Goal: Answer question/provide support: Share knowledge or assist other users

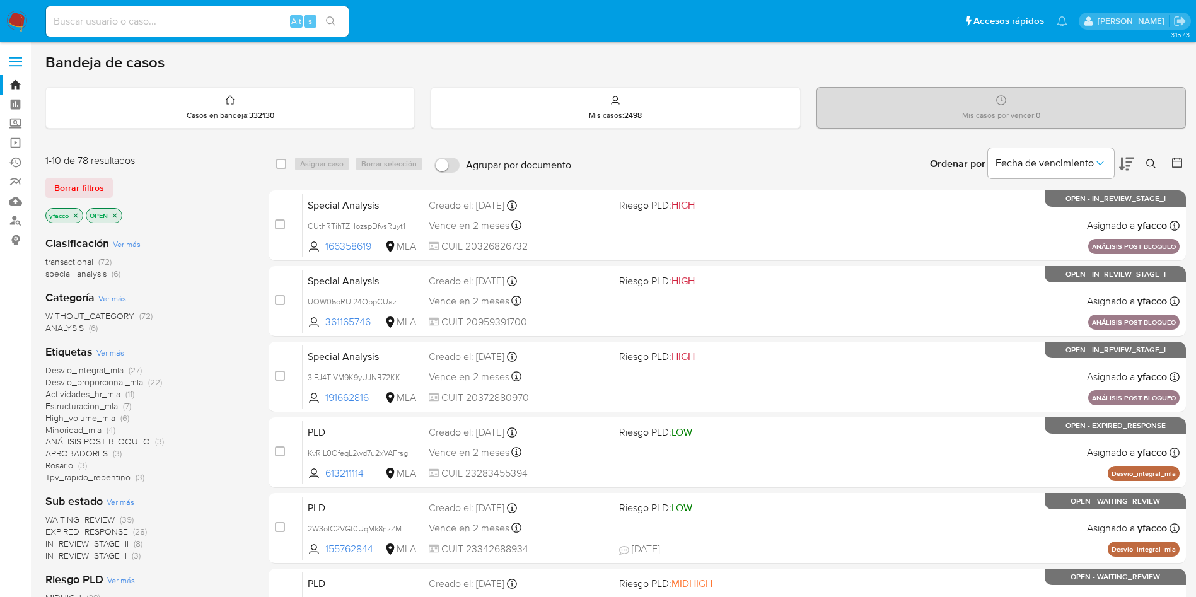
click at [165, 21] on input at bounding box center [197, 21] width 303 height 16
paste input "jZDRzf3sRHmpY5K45pNL6MHK"
type input "jZDRzf3sRHmpY5K45pNL6MHK"
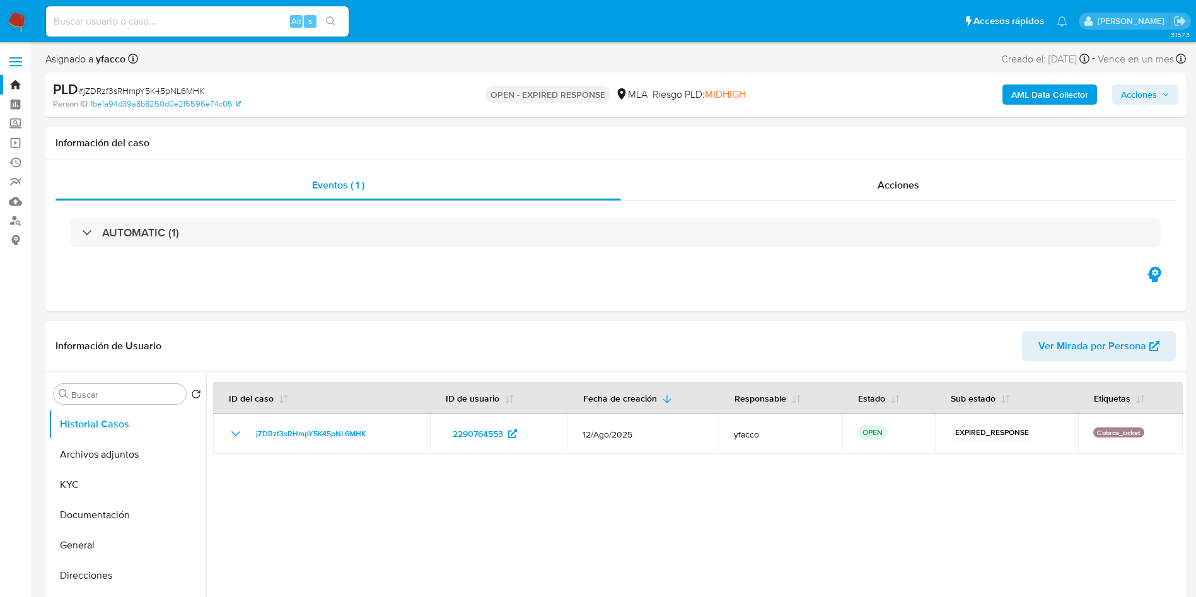
select select "10"
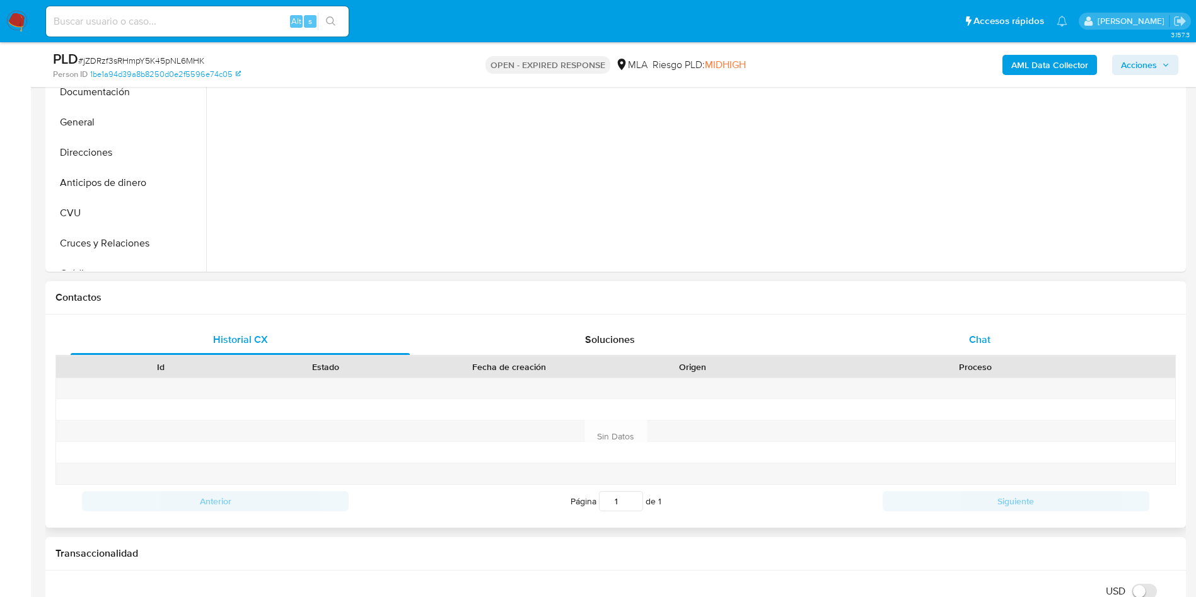
click at [994, 329] on div "Chat" at bounding box center [979, 340] width 339 height 30
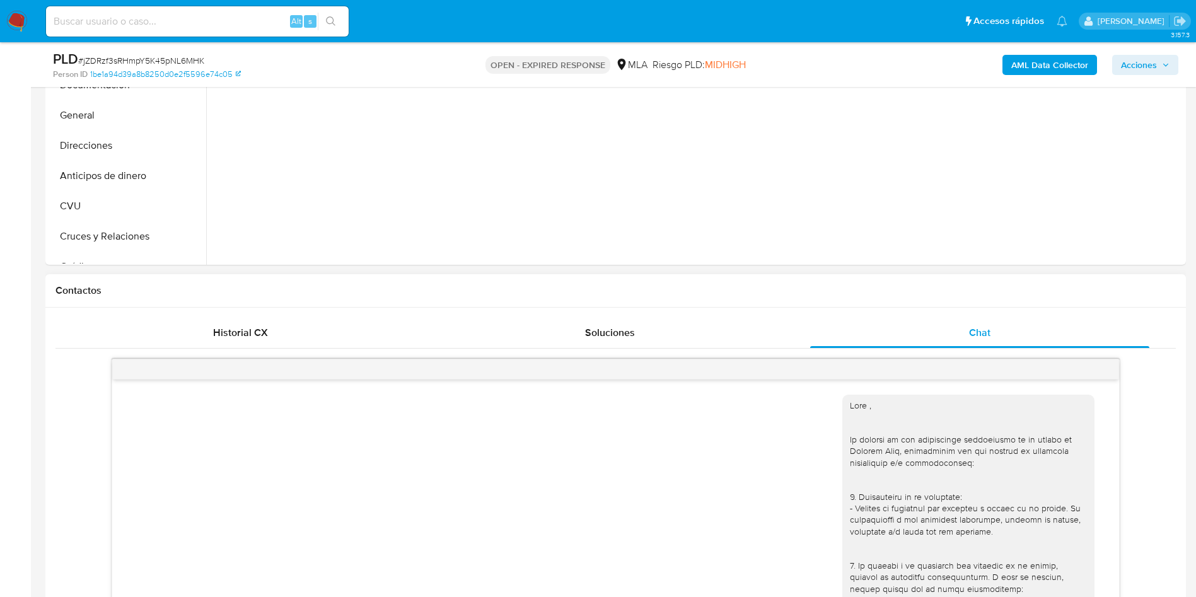
scroll to position [189, 0]
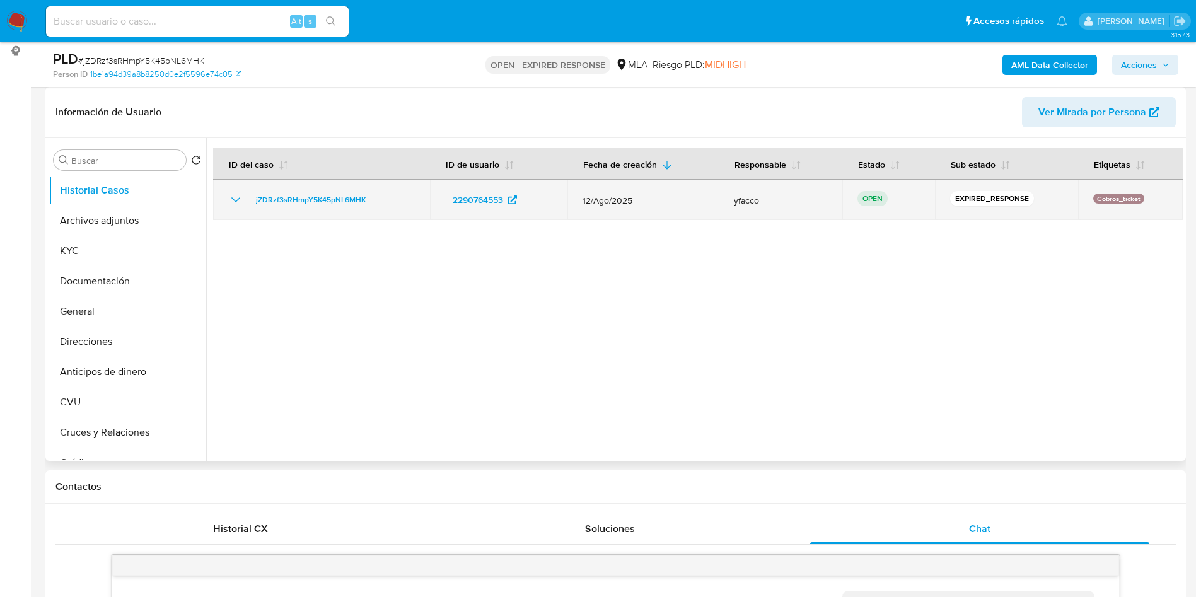
drag, startPoint x: 243, startPoint y: 196, endPoint x: 380, endPoint y: 197, distance: 136.8
click at [380, 197] on div "jZDRzf3sRHmpY5K45pNL6MHK" at bounding box center [321, 199] width 187 height 15
drag, startPoint x: 249, startPoint y: 201, endPoint x: 373, endPoint y: 202, distance: 123.6
click at [373, 202] on div "jZDRzf3sRHmpY5K45pNL6MHK" at bounding box center [321, 199] width 187 height 15
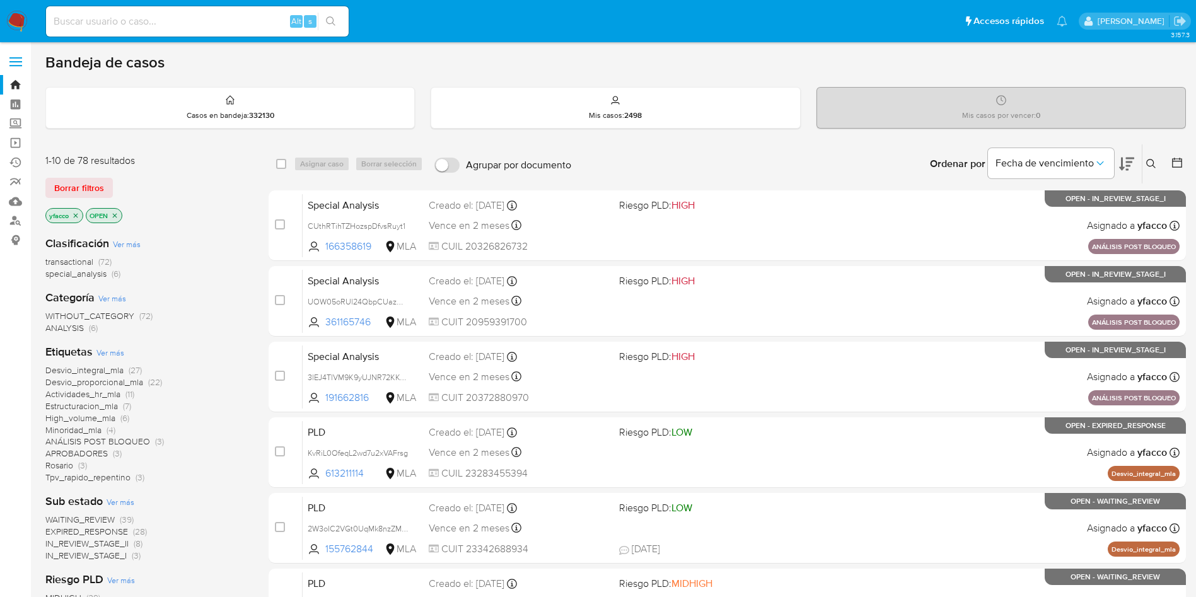
click at [1148, 163] on icon at bounding box center [1151, 164] width 10 height 10
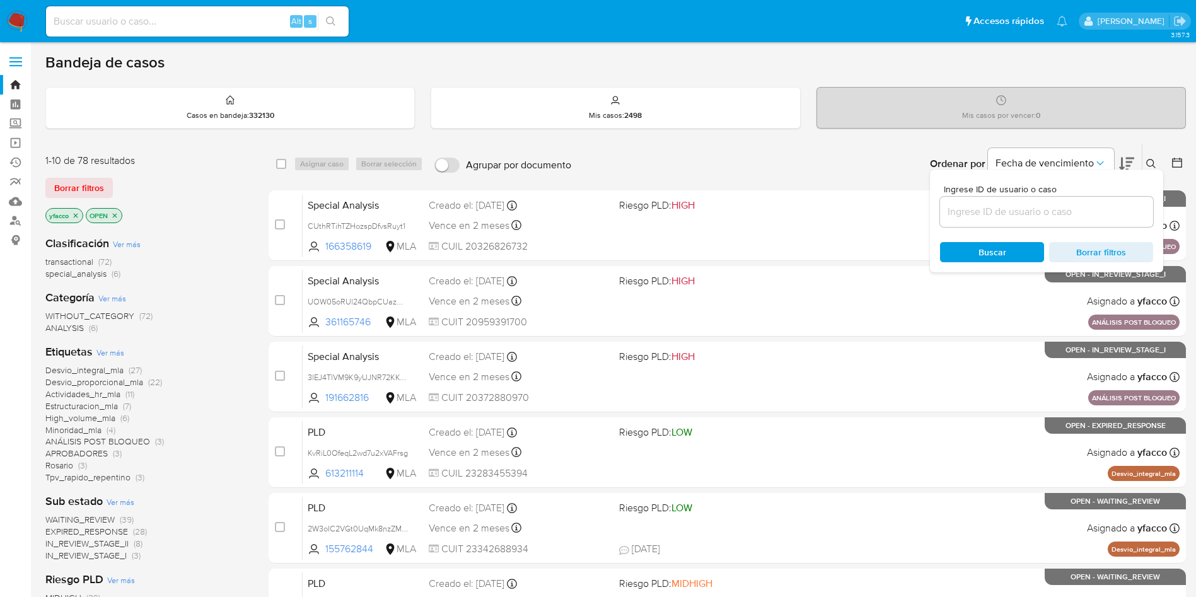
click at [996, 211] on input at bounding box center [1046, 212] width 213 height 16
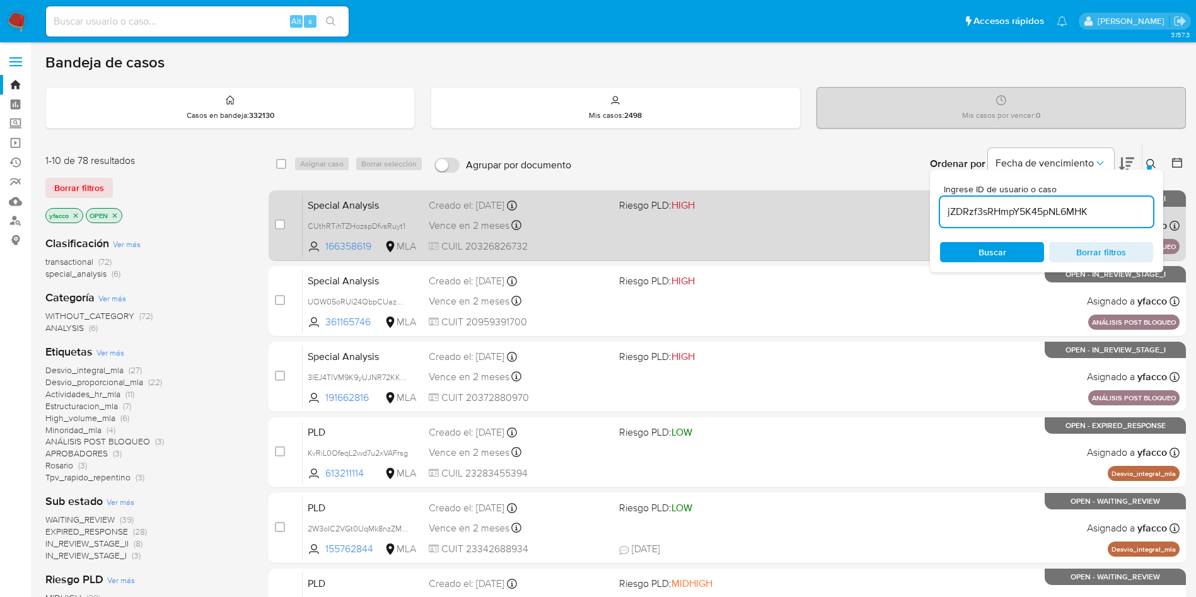
type input "jZDRzf3sRHmpY5K45pNL6MHK"
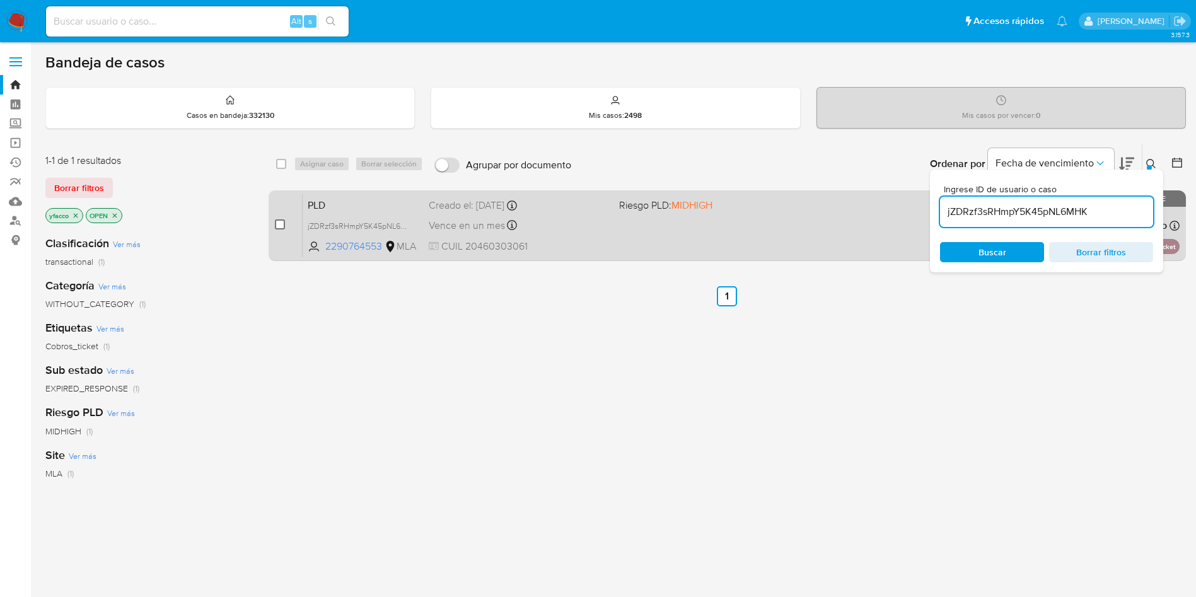
click at [279, 227] on input "checkbox" at bounding box center [280, 224] width 10 height 10
checkbox input "true"
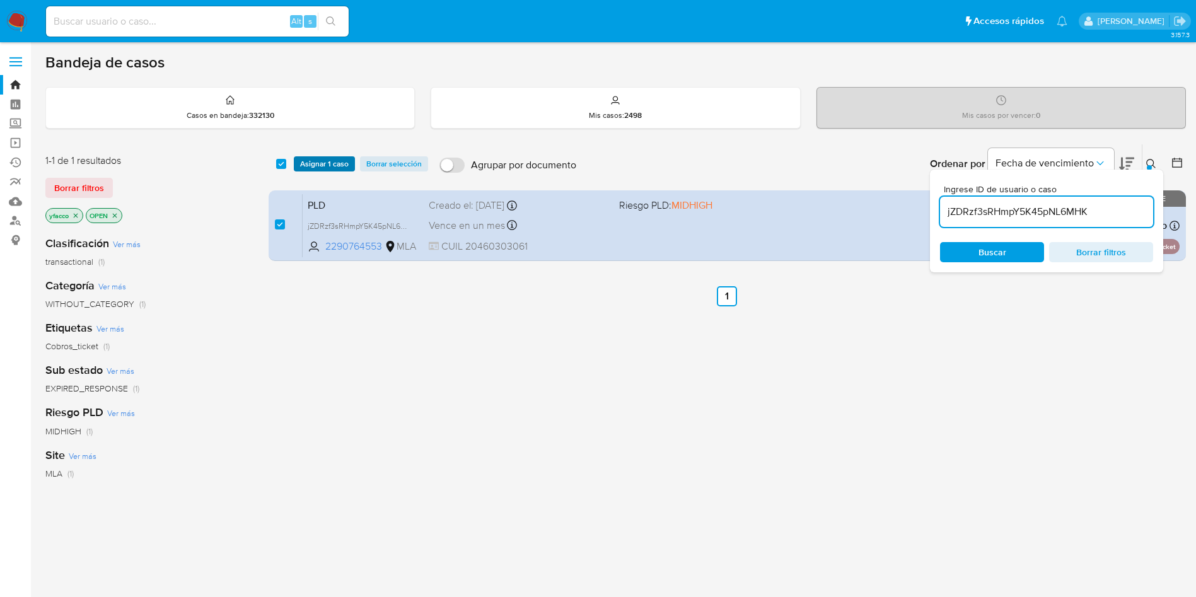
click at [334, 168] on span "Asignar 1 caso" at bounding box center [324, 164] width 49 height 13
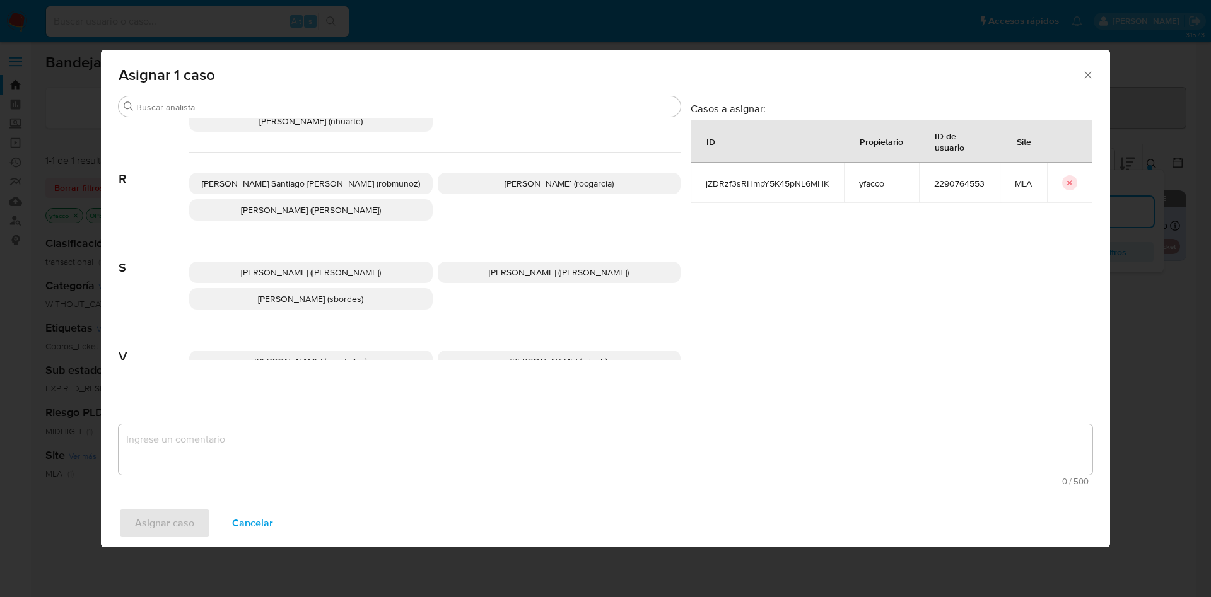
scroll to position [1091, 0]
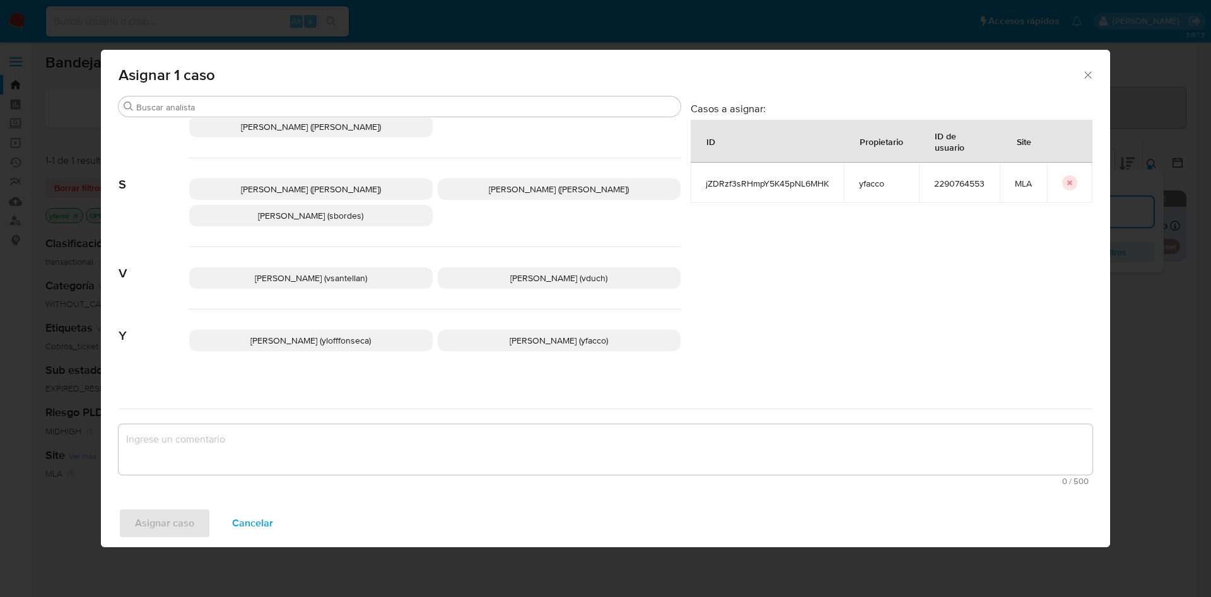
click at [469, 330] on p "Yesica Paola Facco (yfacco)" at bounding box center [559, 340] width 243 height 21
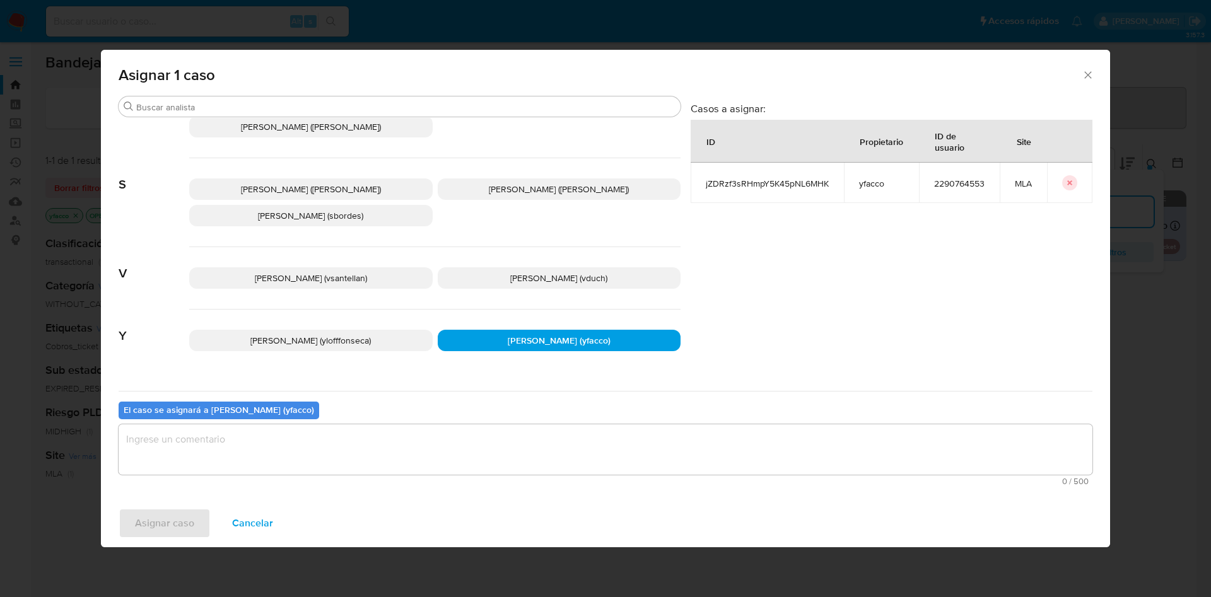
drag, startPoint x: 339, startPoint y: 440, endPoint x: 324, endPoint y: 450, distance: 17.7
click at [338, 440] on textarea "assign-modal" at bounding box center [606, 449] width 974 height 50
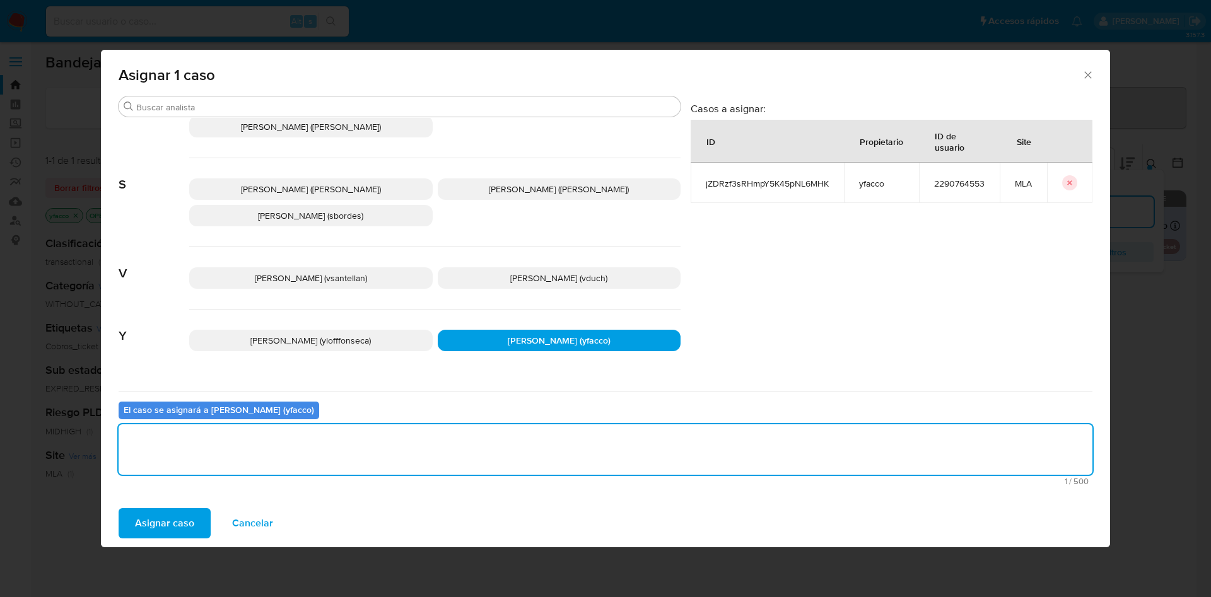
click at [153, 518] on span "Asignar caso" at bounding box center [164, 524] width 59 height 28
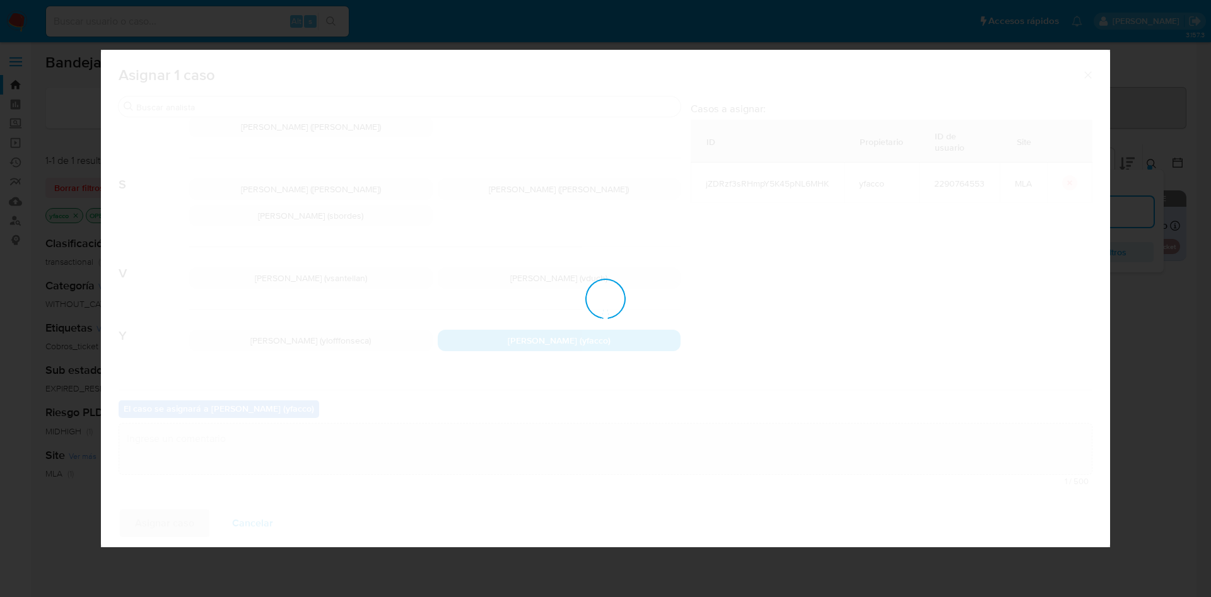
checkbox input "false"
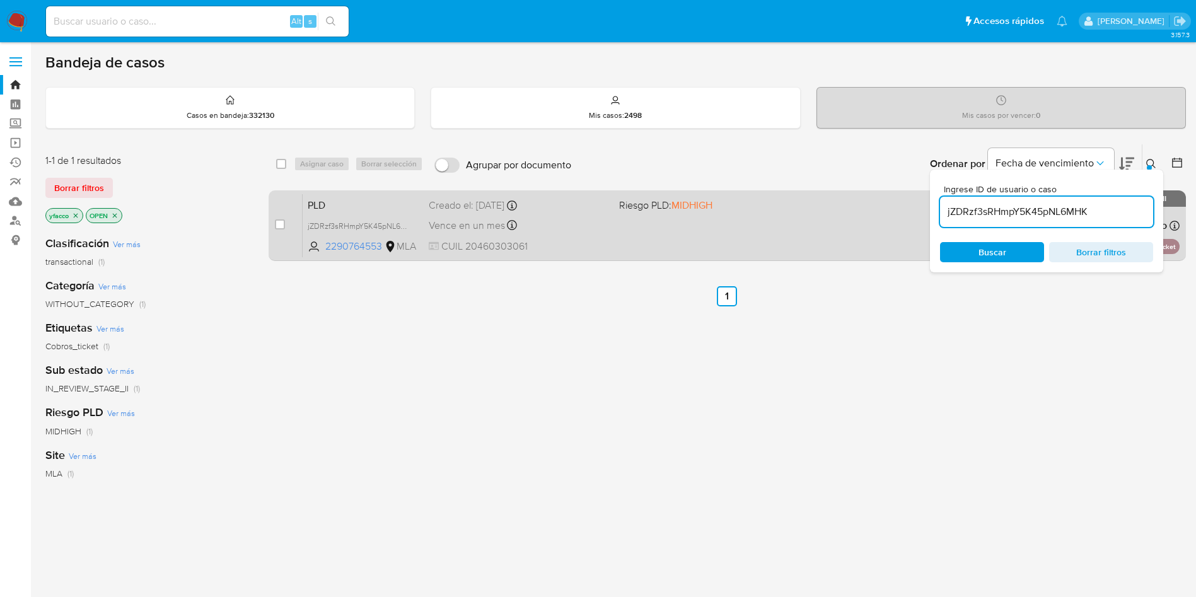
drag, startPoint x: 1090, startPoint y: 209, endPoint x: 885, endPoint y: 199, distance: 205.2
click at [895, 206] on div "select-all-cases-checkbox Asignar caso Borrar selección Agrupar por documento O…" at bounding box center [728, 205] width 918 height 122
paste input "KvRiL0OfeqL2wd7u2xVAFrsg"
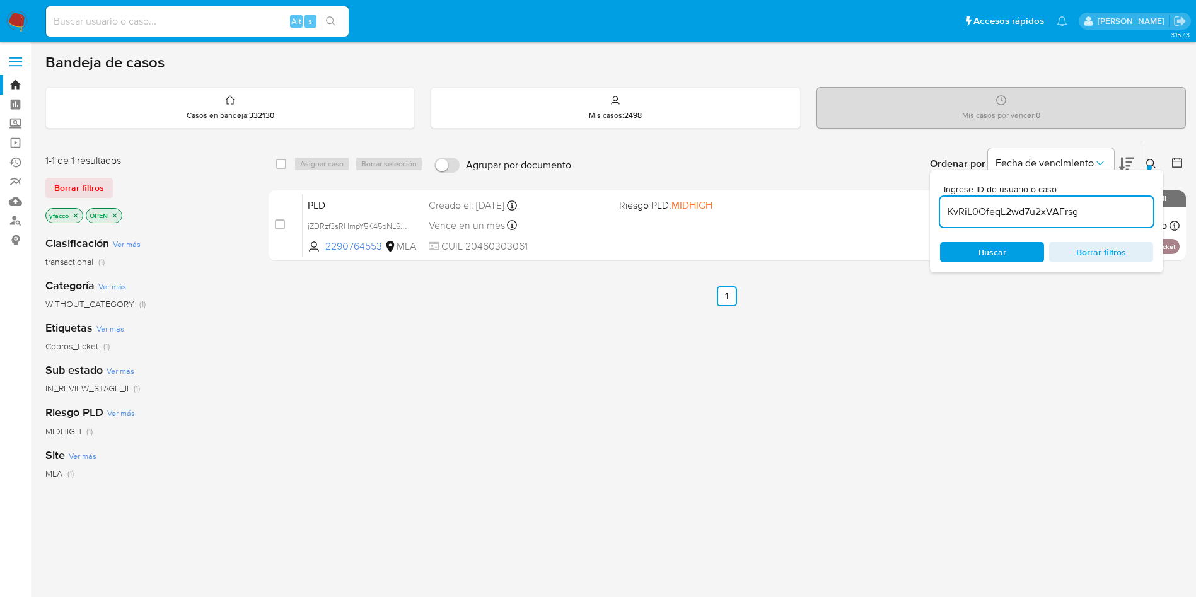
type input "KvRiL0OfeqL2wd7u2xVAFrsg"
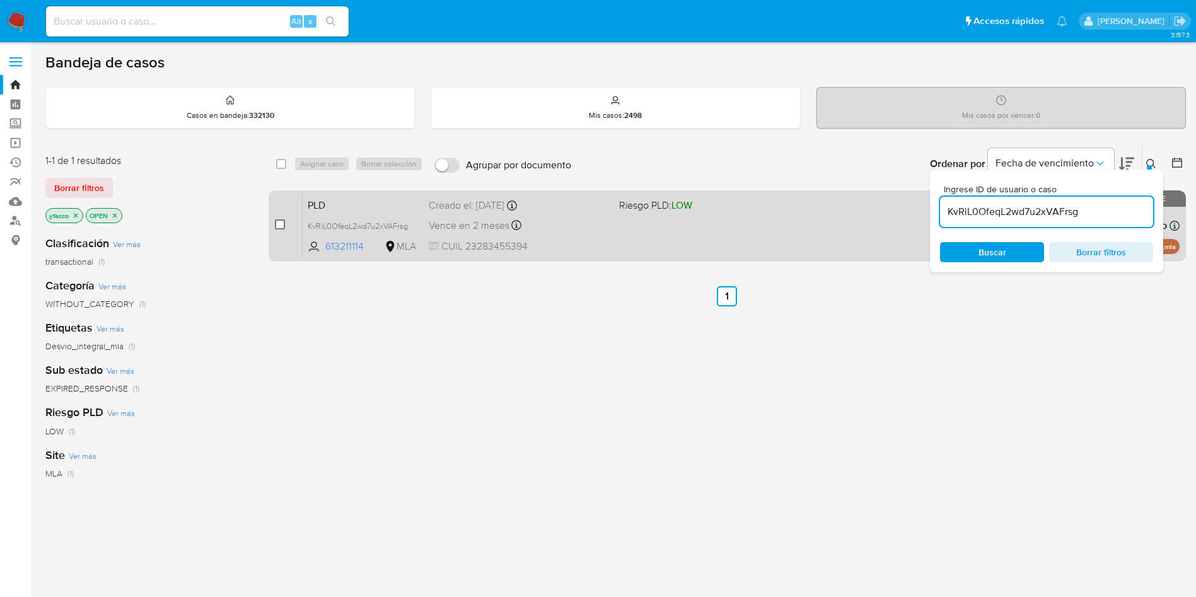
click at [278, 224] on input "checkbox" at bounding box center [280, 224] width 10 height 10
checkbox input "true"
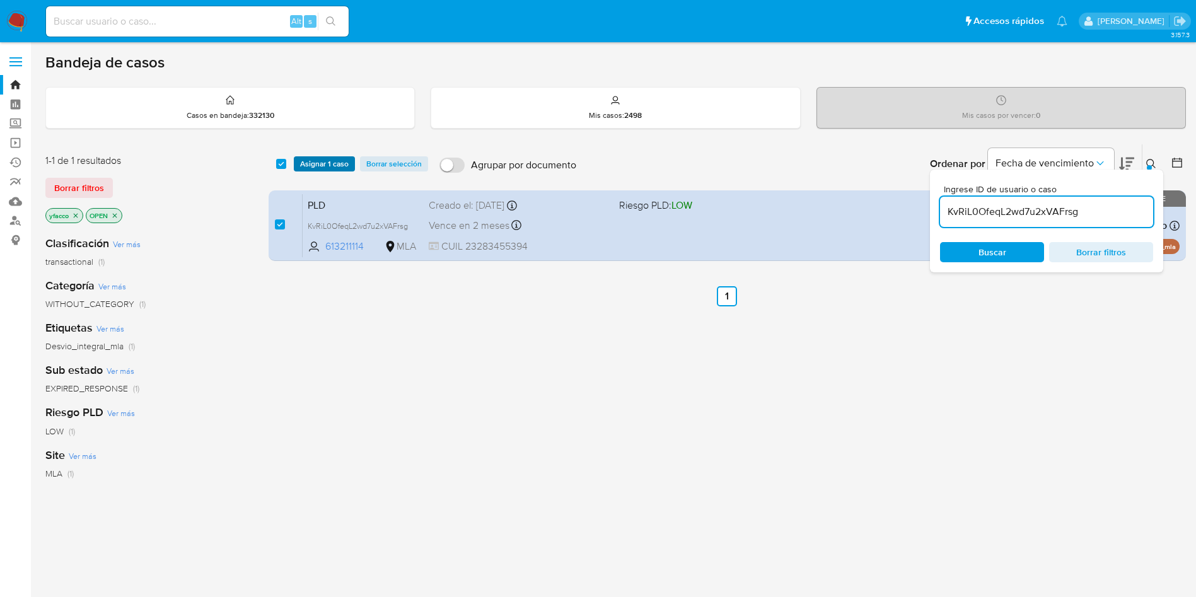
click at [340, 166] on span "Asignar 1 caso" at bounding box center [324, 164] width 49 height 13
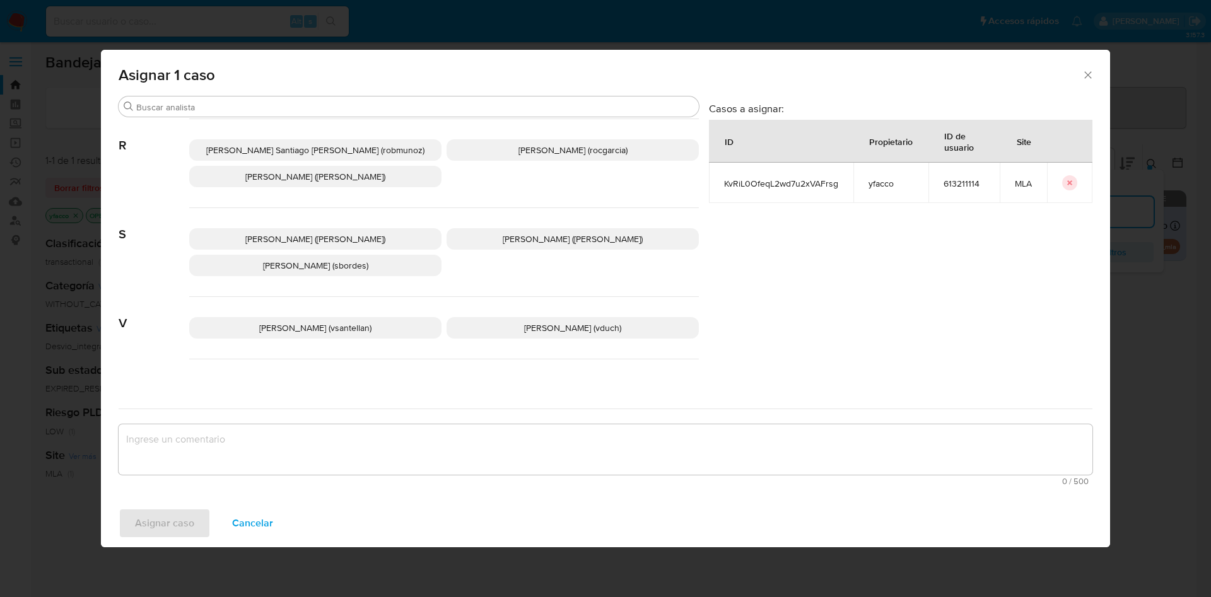
scroll to position [1091, 0]
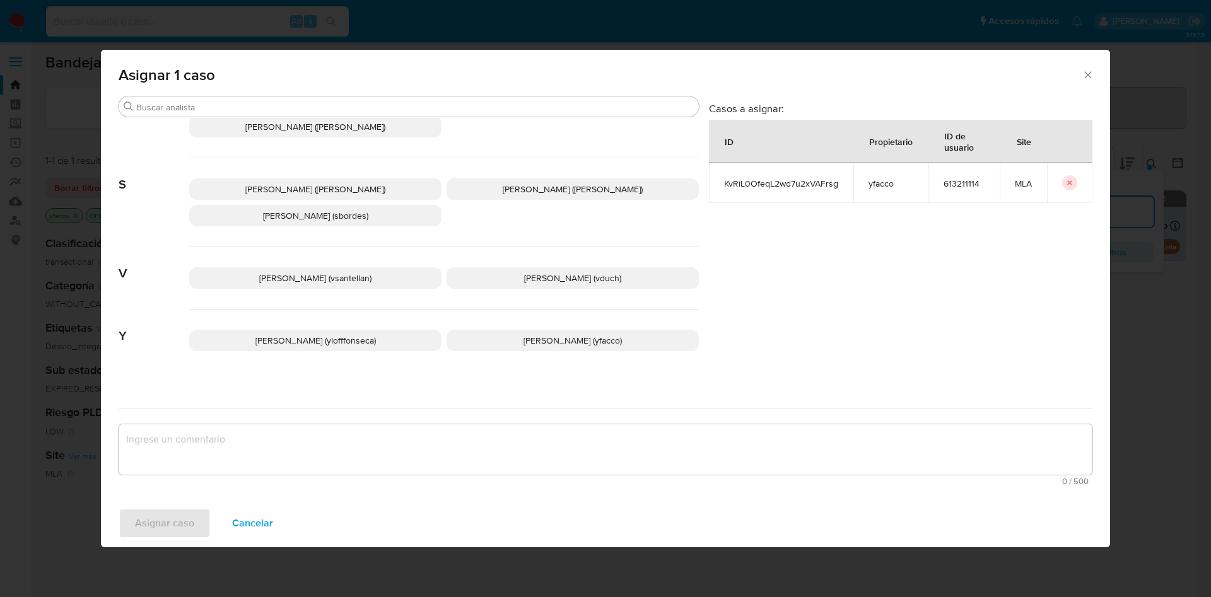
click at [523, 334] on span "Yesica Paola Facco (yfacco)" at bounding box center [572, 340] width 98 height 13
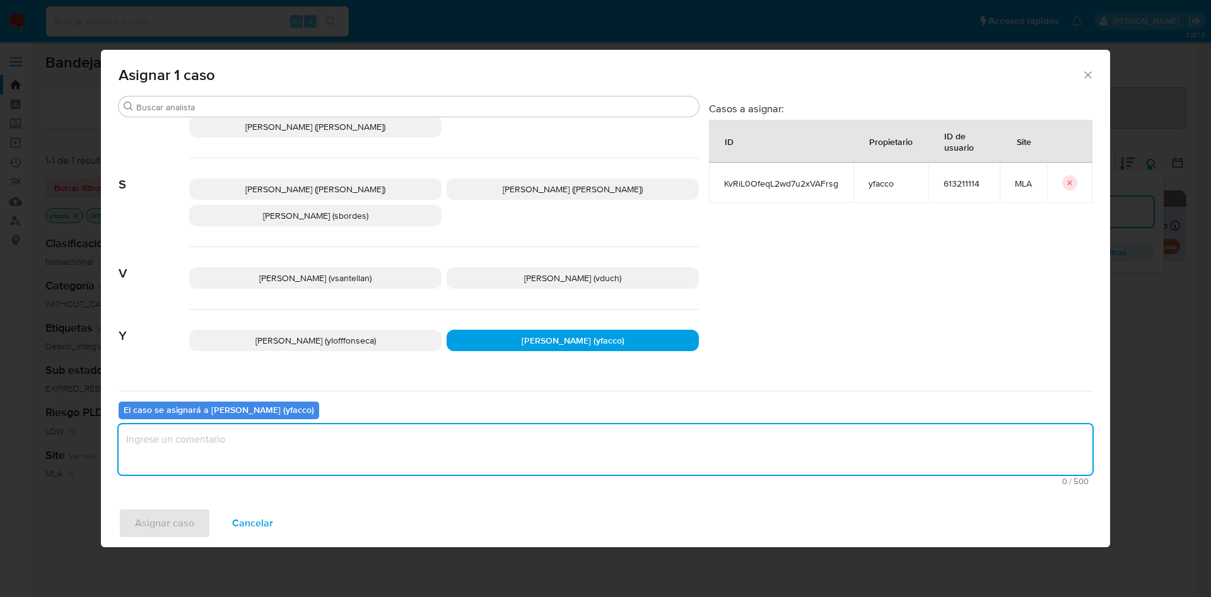
click at [329, 458] on textarea "assign-modal" at bounding box center [606, 449] width 974 height 50
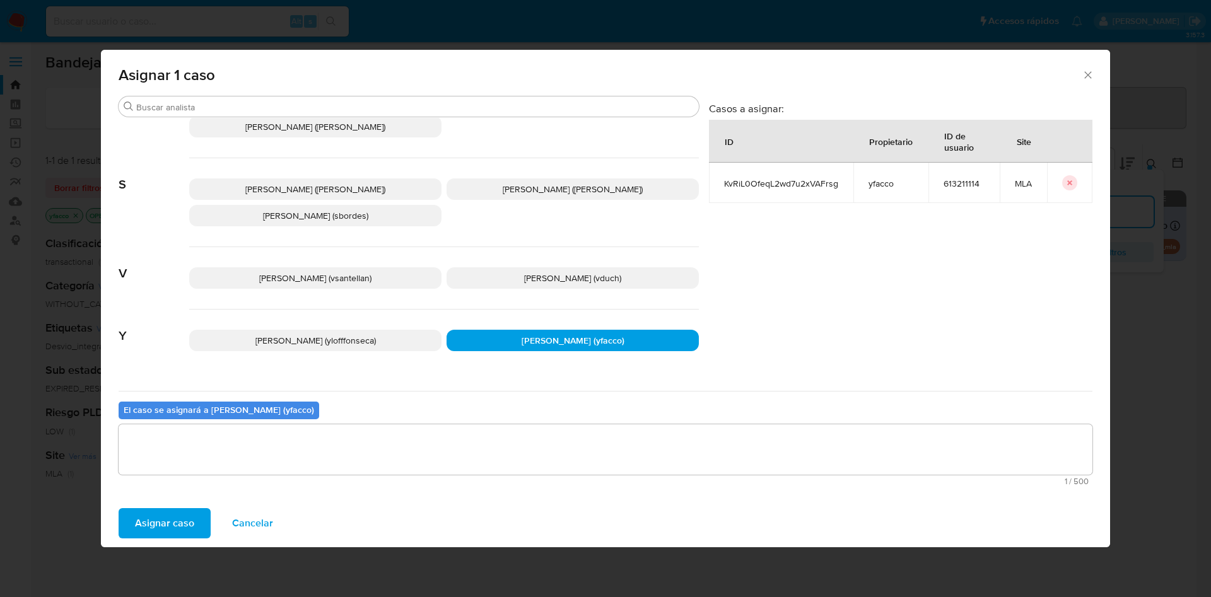
click at [187, 518] on span "Asignar caso" at bounding box center [164, 524] width 59 height 28
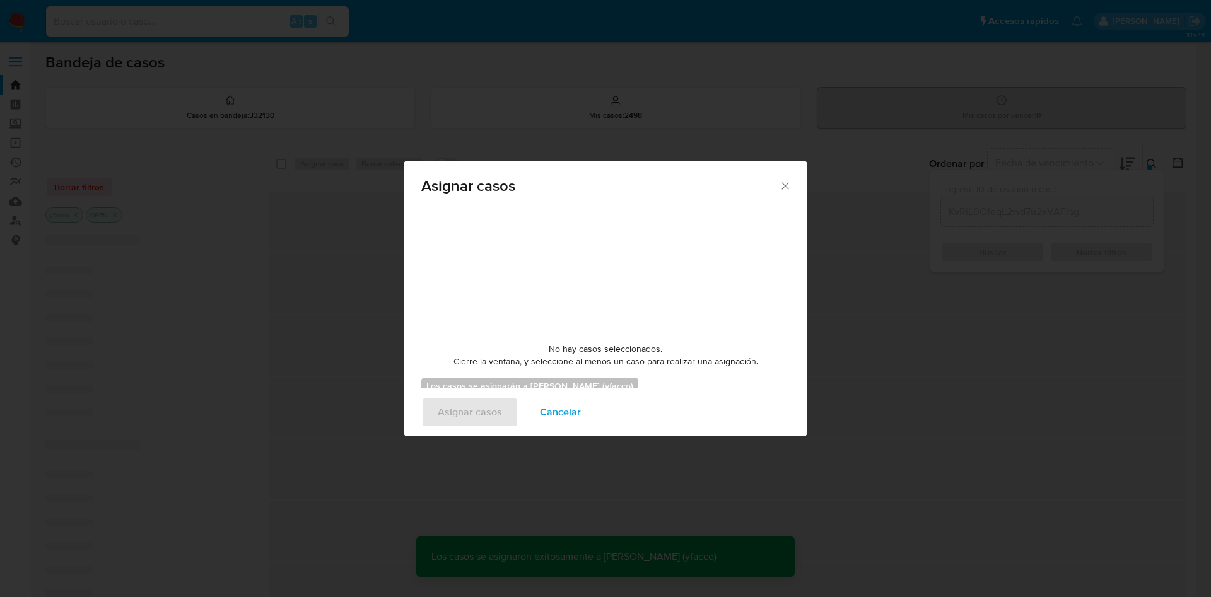
checkbox input "false"
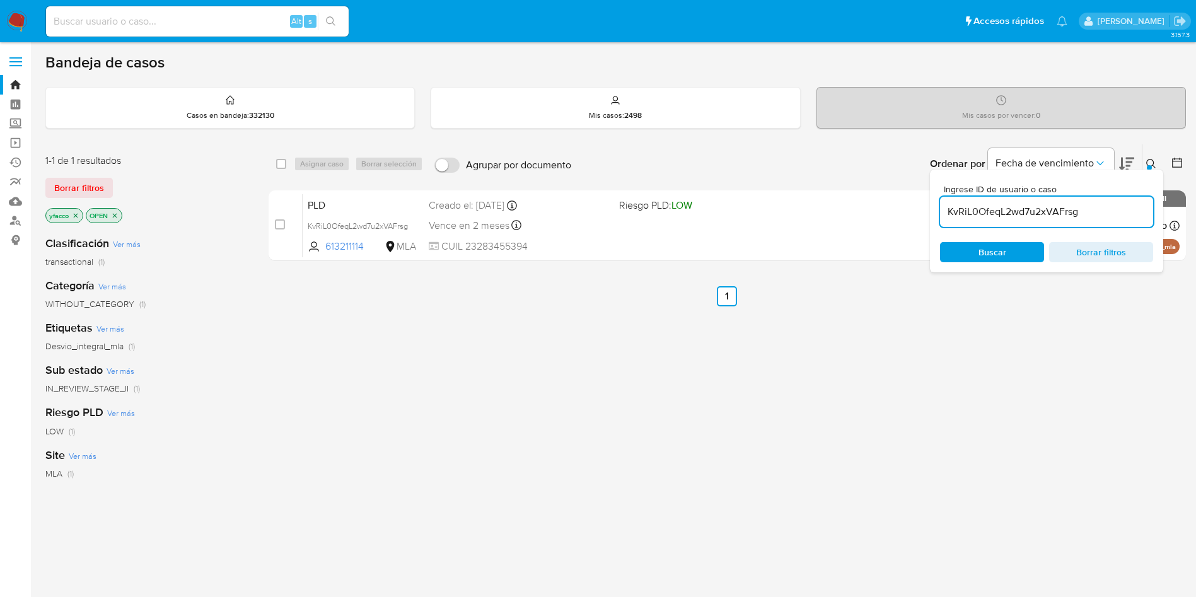
click at [1084, 214] on input "KvRiL0OfeqL2wd7u2xVAFrsg" at bounding box center [1046, 212] width 213 height 16
paste input "crv8nImso2WZRqR2xVrjvBLv"
type input "crv8nImso2WZRqR2xVrjvBLv"
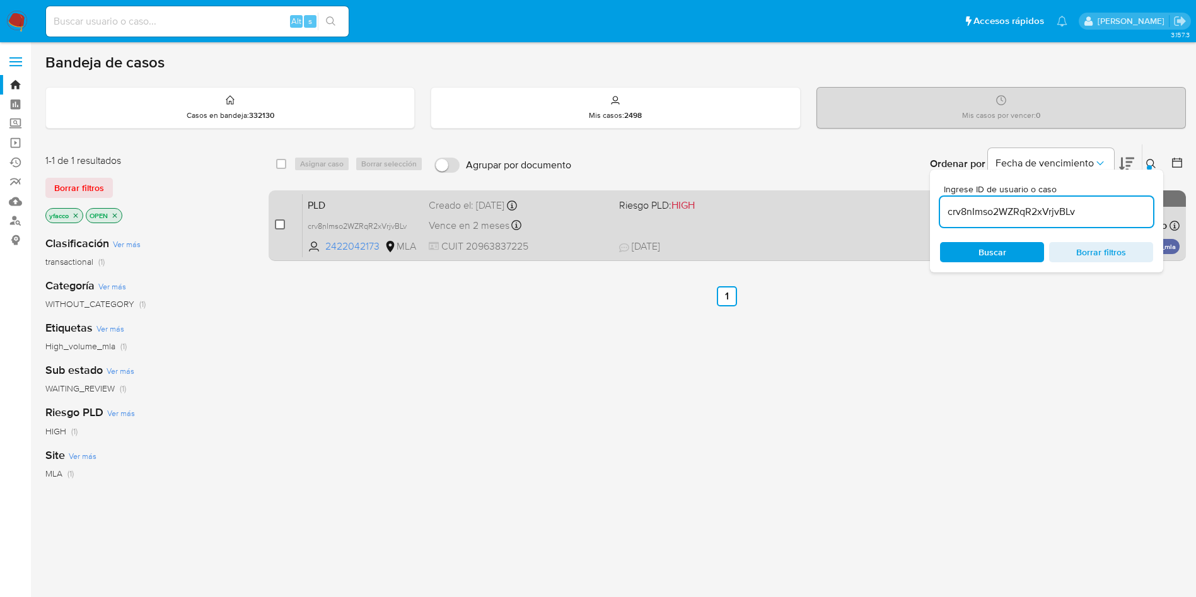
drag, startPoint x: 274, startPoint y: 228, endPoint x: 281, endPoint y: 221, distance: 10.3
click at [277, 226] on div "case-item-checkbox No es posible asignar el caso PLD crv8nImso2WZRqR2xVrjvBLv 2…" at bounding box center [728, 225] width 918 height 71
click at [281, 221] on input "checkbox" at bounding box center [280, 224] width 10 height 10
checkbox input "true"
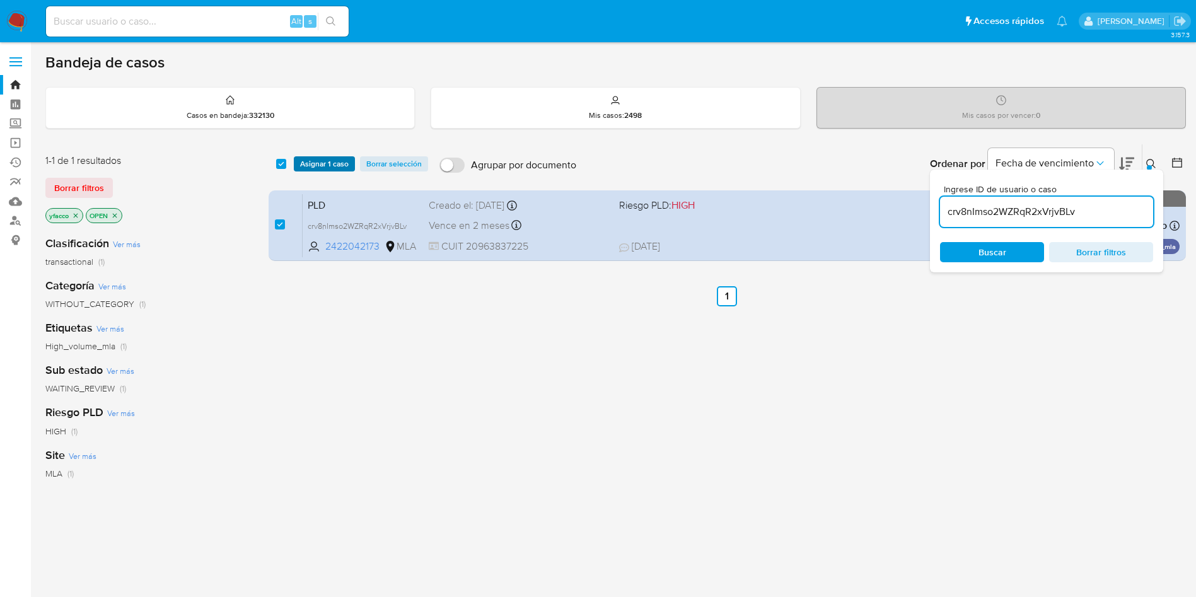
click at [303, 162] on span "Asignar 1 caso" at bounding box center [324, 164] width 49 height 13
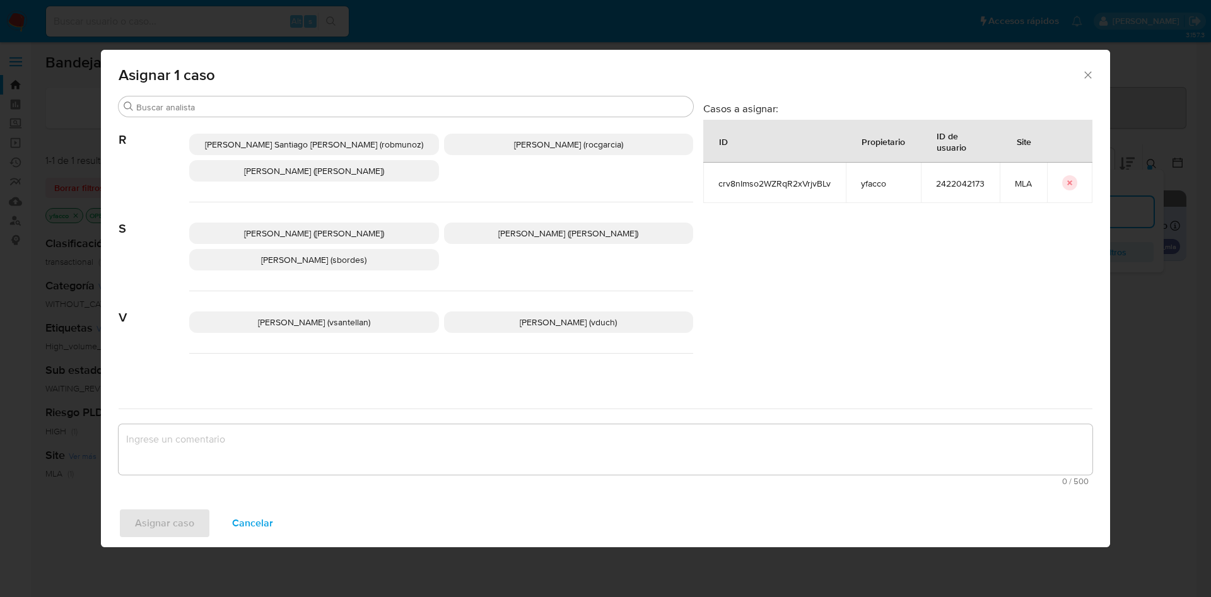
scroll to position [1091, 0]
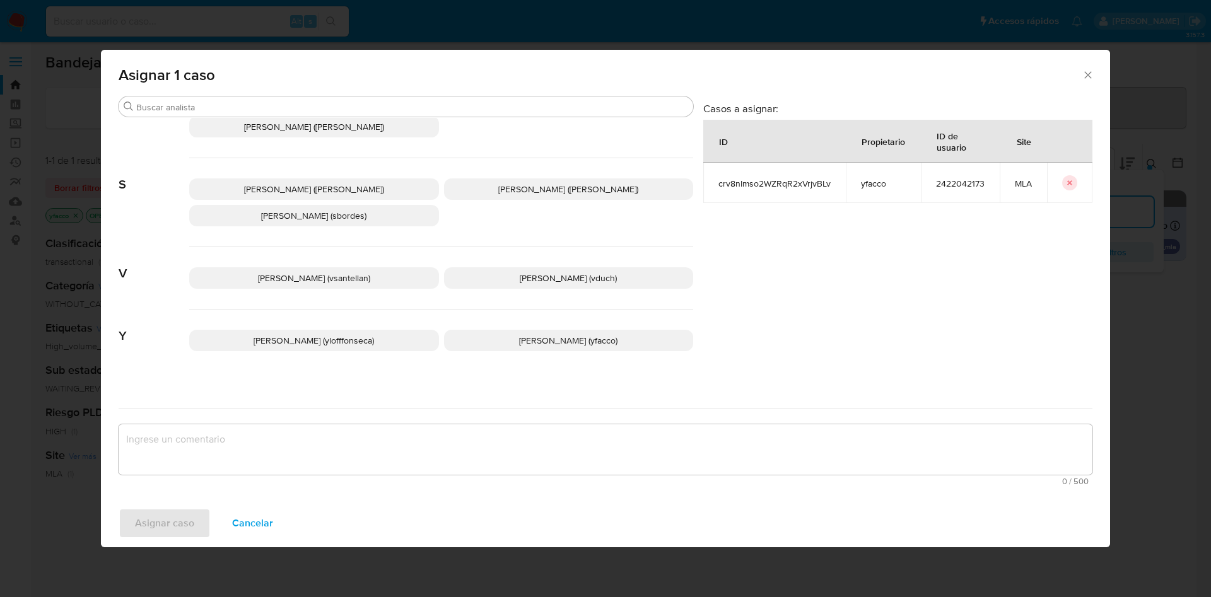
click at [528, 334] on span "Yesica Paola Facco (yfacco)" at bounding box center [568, 340] width 98 height 13
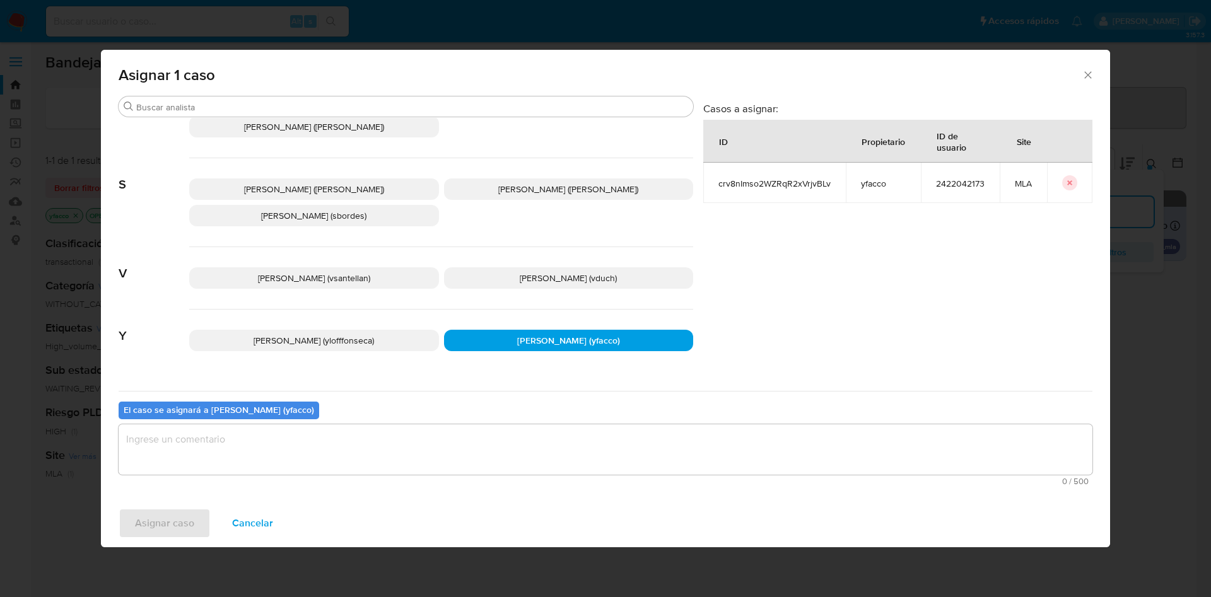
click at [373, 444] on textarea "assign-modal" at bounding box center [606, 449] width 974 height 50
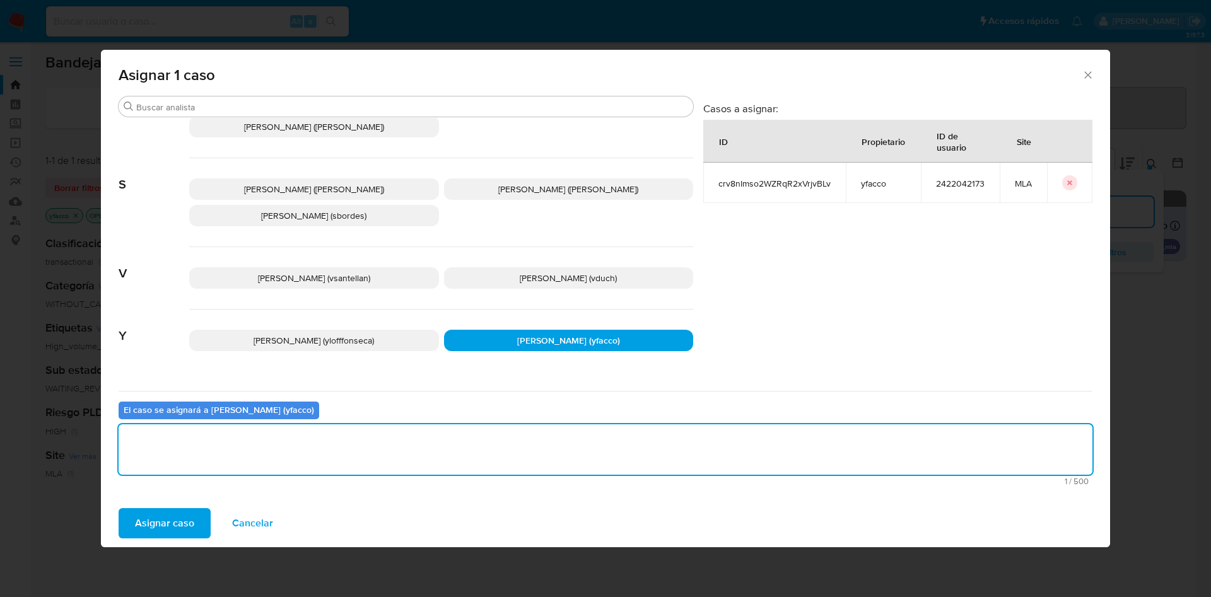
click at [174, 520] on span "Asignar caso" at bounding box center [164, 524] width 59 height 28
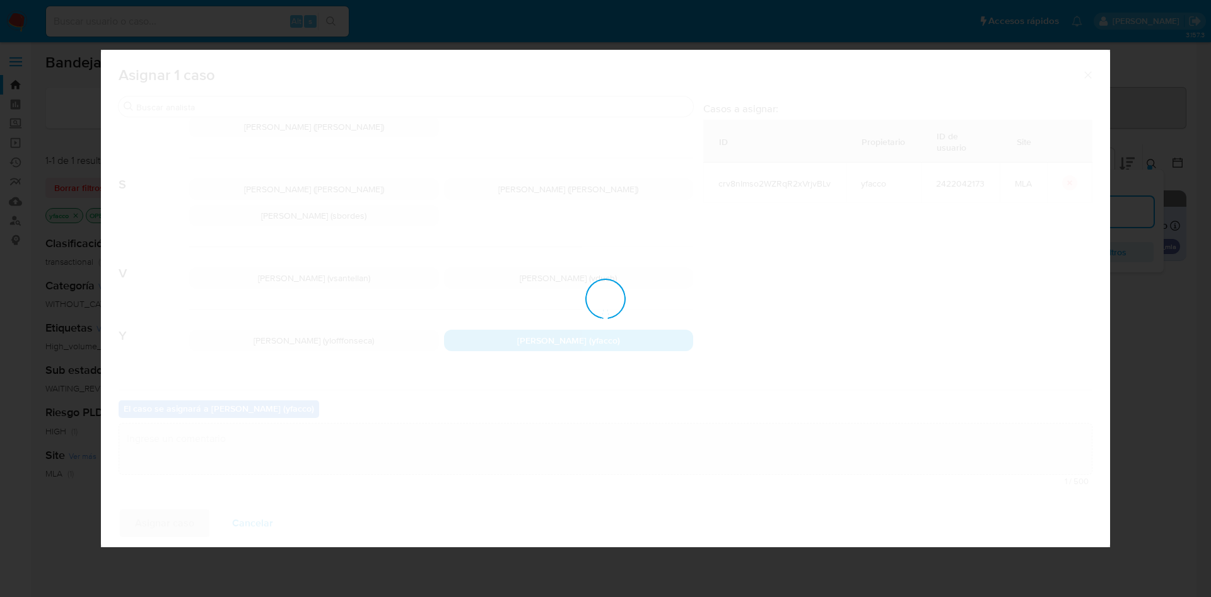
checkbox input "false"
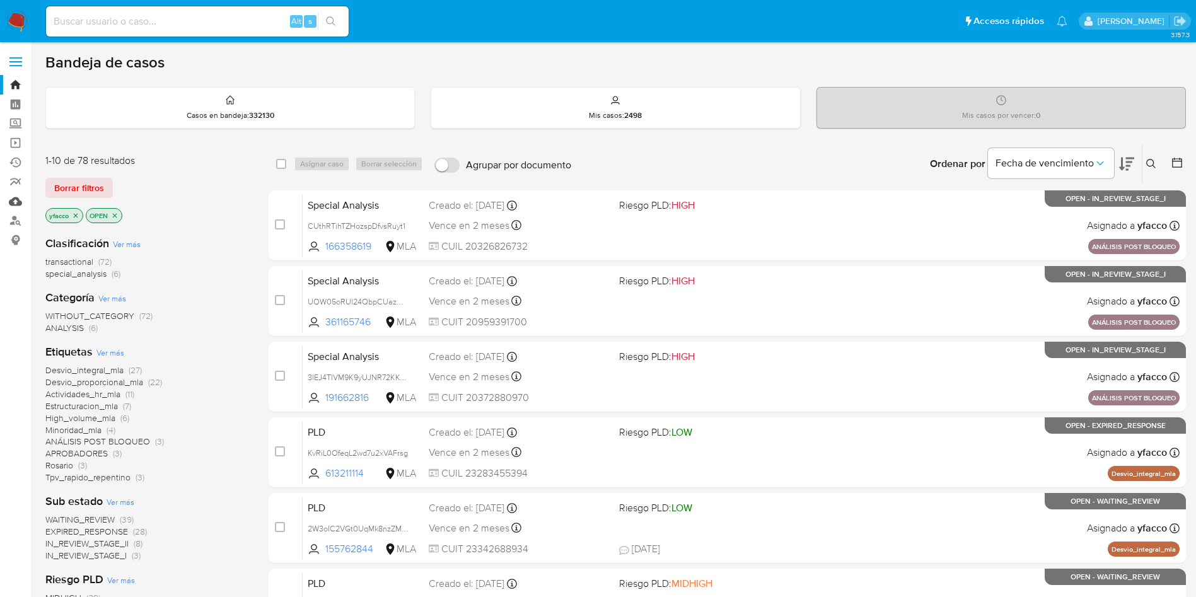
click at [15, 197] on link "Mulan" at bounding box center [75, 202] width 150 height 20
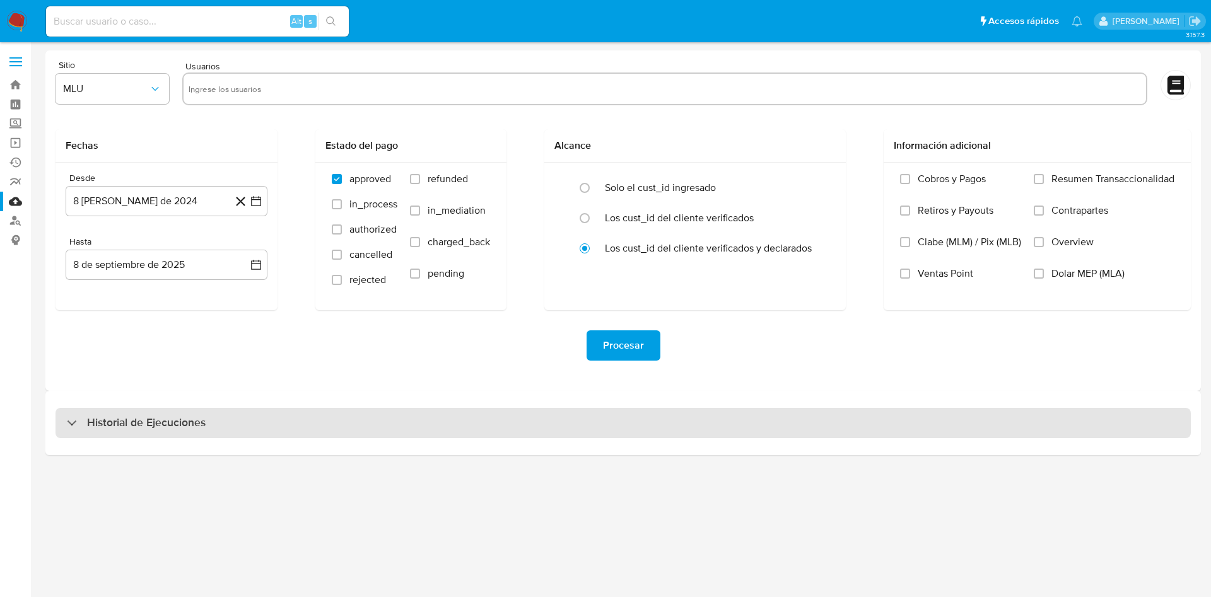
click at [196, 424] on h3 "Historial de Ejecuciones" at bounding box center [146, 423] width 119 height 15
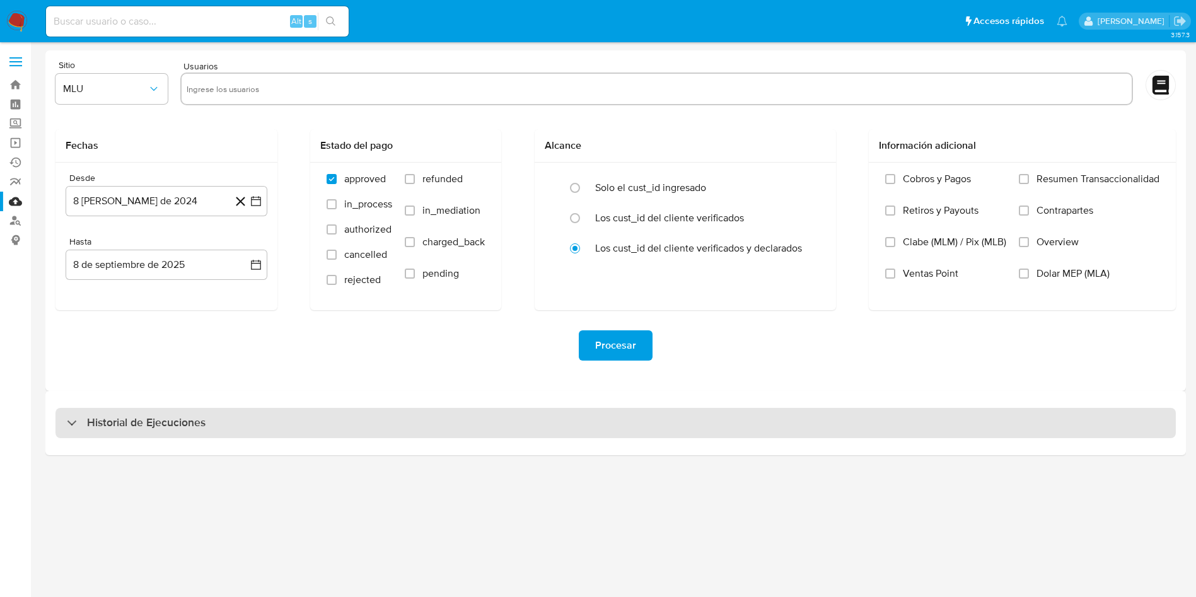
select select "10"
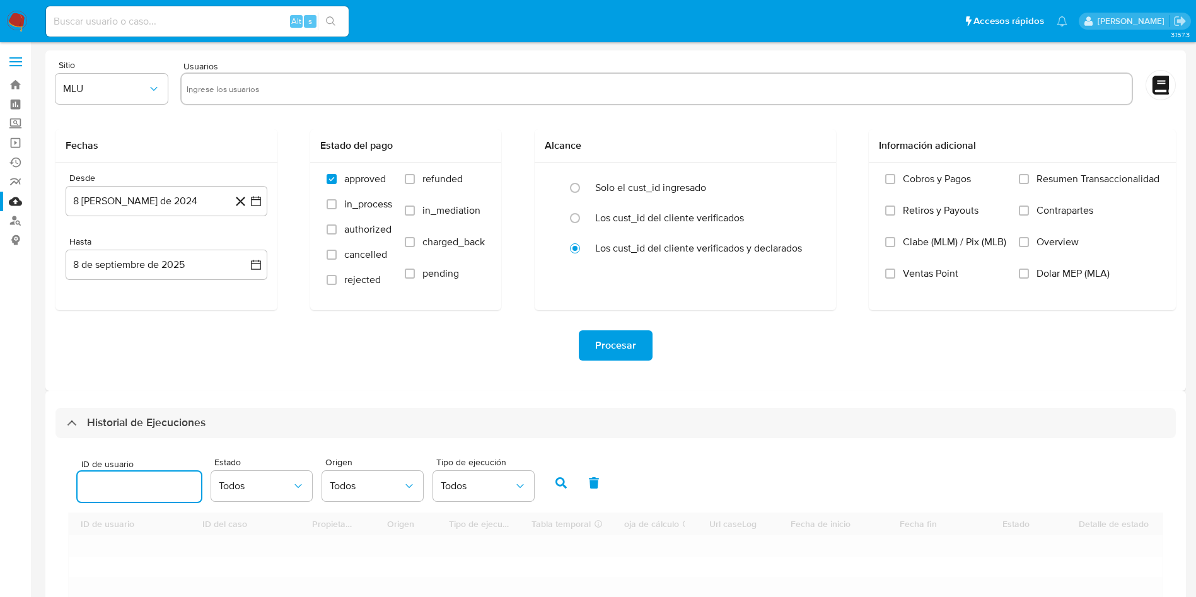
click at [110, 482] on input "number" at bounding box center [140, 487] width 124 height 16
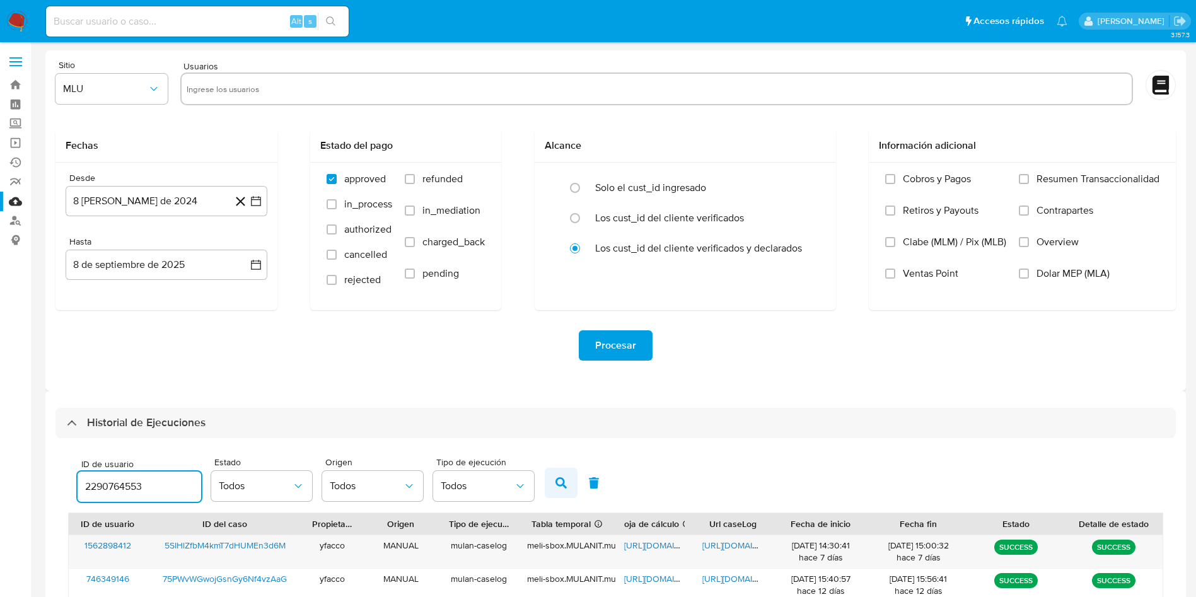
type input "2290764553"
click at [562, 483] on icon "button" at bounding box center [561, 482] width 11 height 11
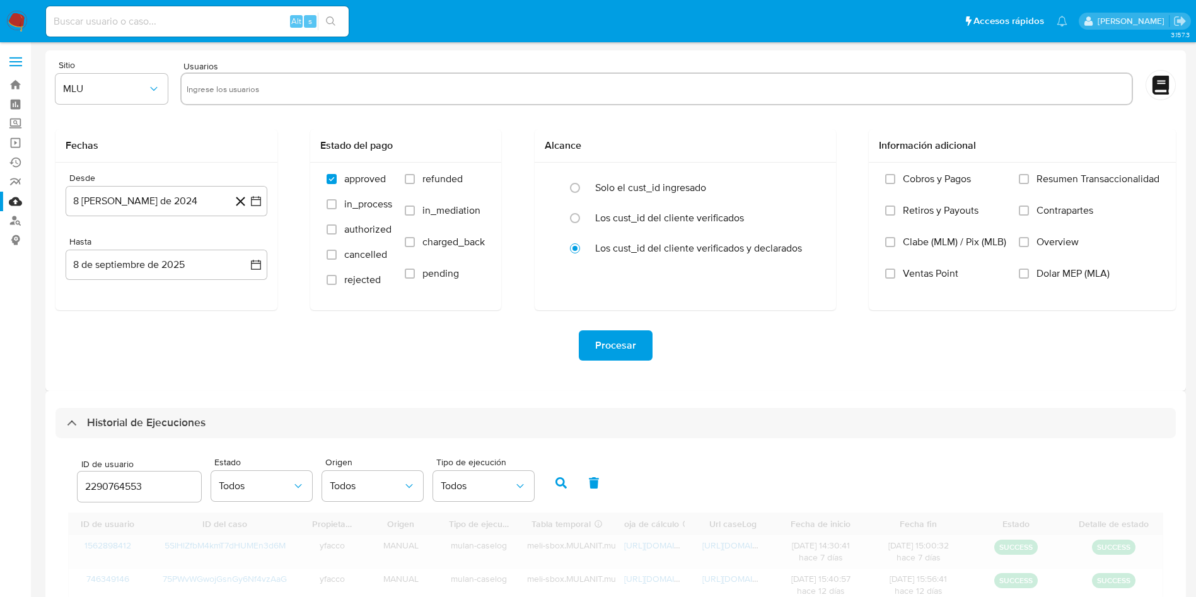
scroll to position [44, 0]
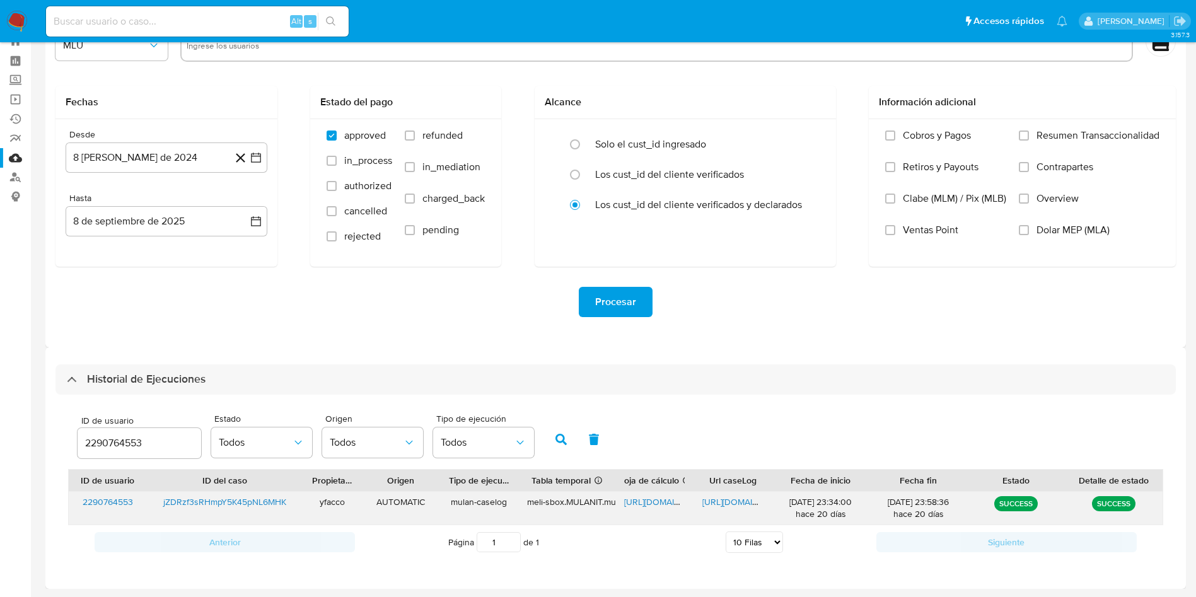
click at [726, 500] on span "https://docs.google.com/document/d/1-8gYETz0CG9i9QTlv2J2yzI2QJUSCxI3yz03w6LWCMI…" at bounding box center [745, 502] width 87 height 13
click at [639, 501] on span "https://docs.google.com/spreadsheets/d/1Hm_JSnTsq262YCeOxZ1kIB91MfSjAWuf6WPb0bS…" at bounding box center [667, 502] width 87 height 13
drag, startPoint x: 165, startPoint y: 446, endPoint x: 0, endPoint y: 400, distance: 170.9
click at [0, 402] on section "Bandeja Tablero Screening Búsqueda en Listas Watchlist Herramientas Operaciones…" at bounding box center [598, 276] width 1196 height 641
type input "613211114"
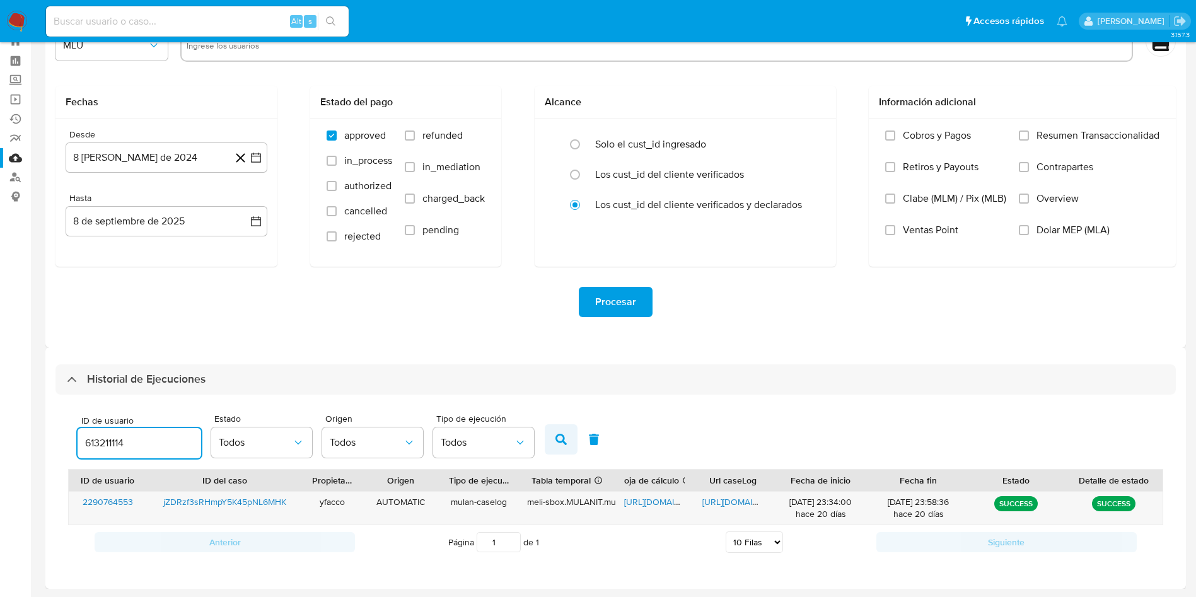
click at [564, 448] on button "button" at bounding box center [561, 439] width 33 height 30
click at [650, 501] on span "https://docs.google.com/spreadsheets/d/1e3XfFnK_7PP10i7ExKVsy6HamPJJJUxBIZsloLq…" at bounding box center [667, 502] width 87 height 13
click at [741, 504] on span "https://docs.google.com/document/d/1NM5-Ocf1FX2jXvtjojDApvQw-6HZuk9cN3cGfedFa7M…" at bounding box center [745, 502] width 87 height 13
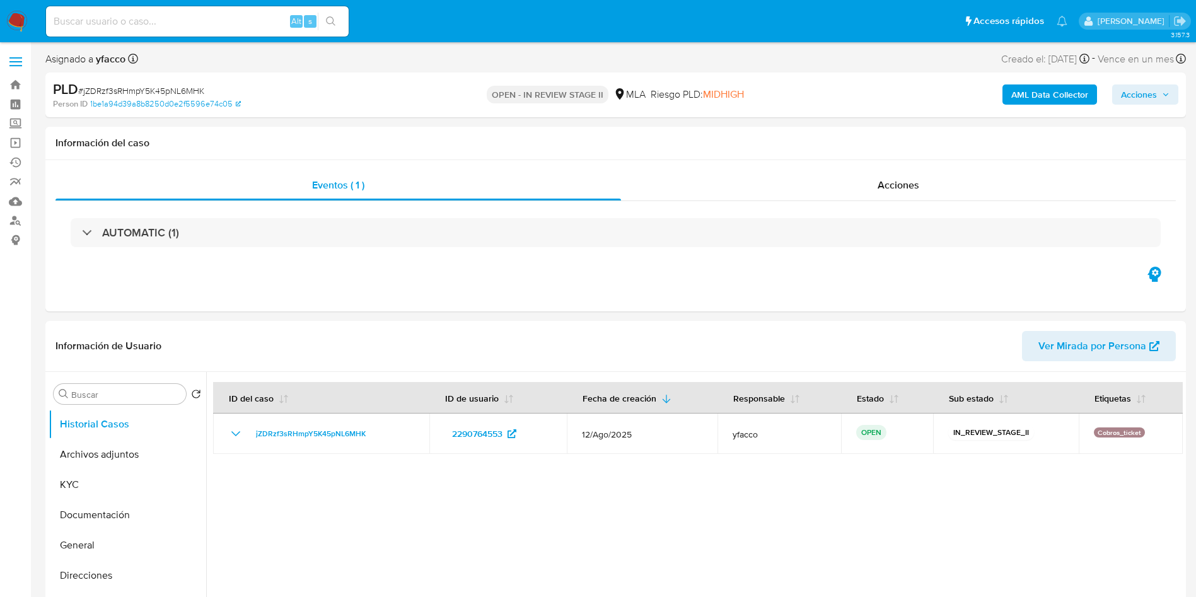
select select "10"
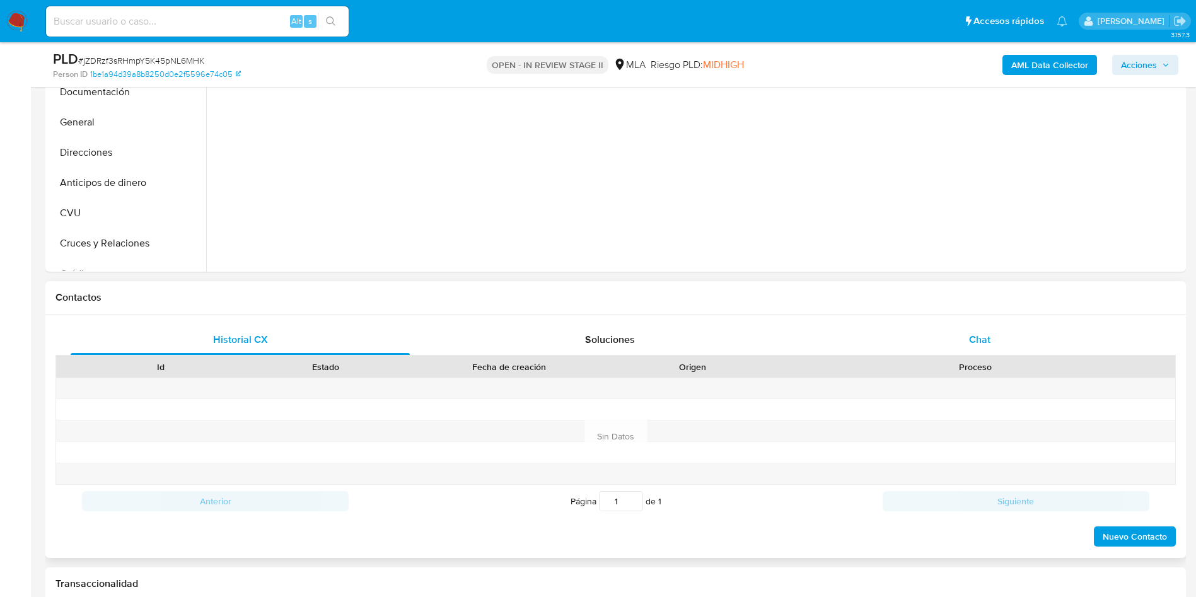
click at [969, 351] on div "Chat" at bounding box center [979, 340] width 339 height 30
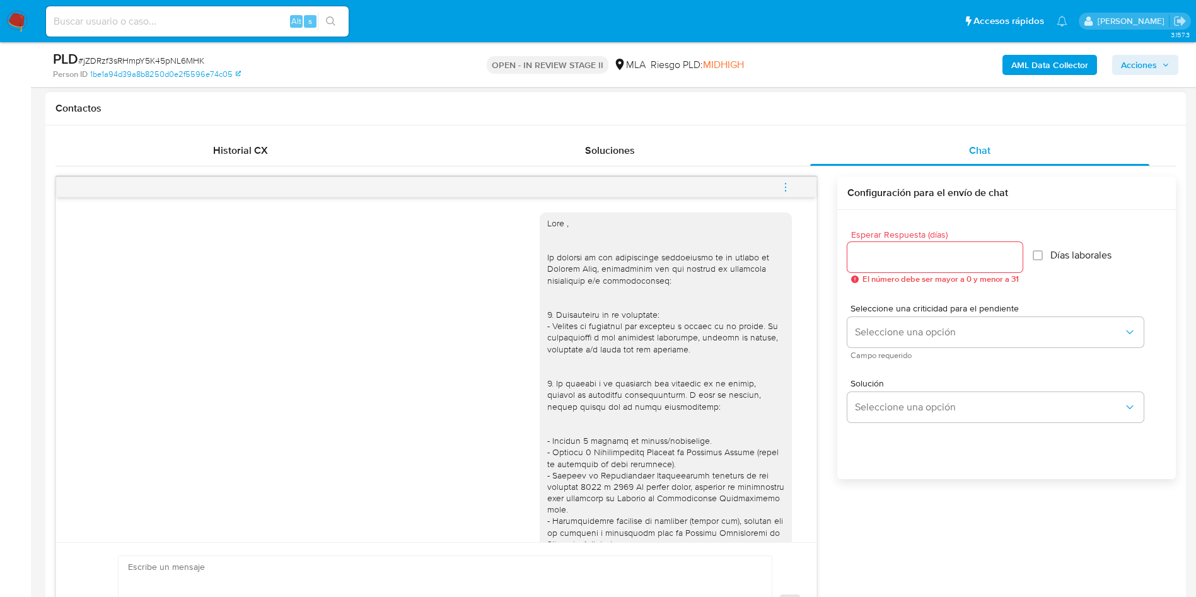
scroll to position [358, 0]
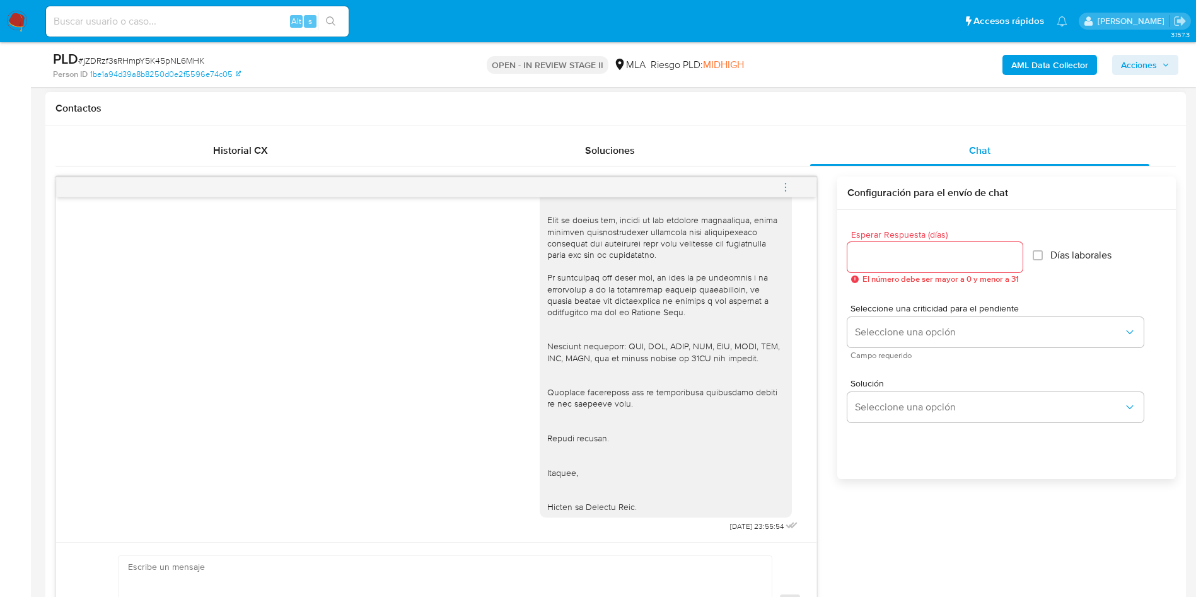
click at [793, 188] on button "menu-action" at bounding box center [786, 187] width 42 height 30
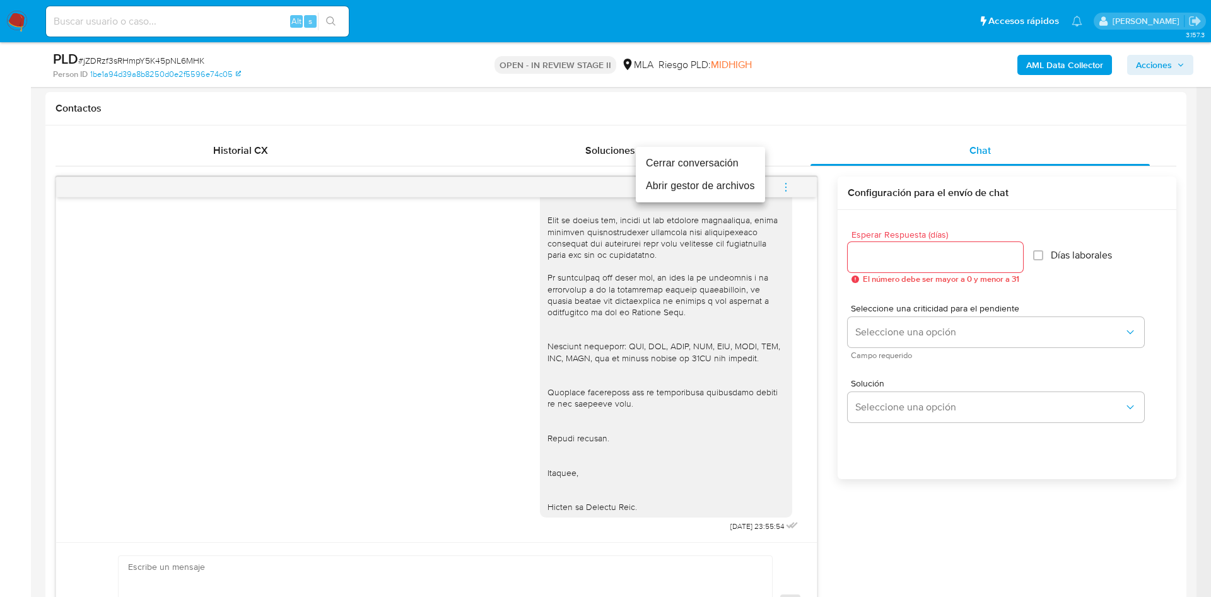
click at [716, 165] on li "Cerrar conversación" at bounding box center [700, 163] width 129 height 23
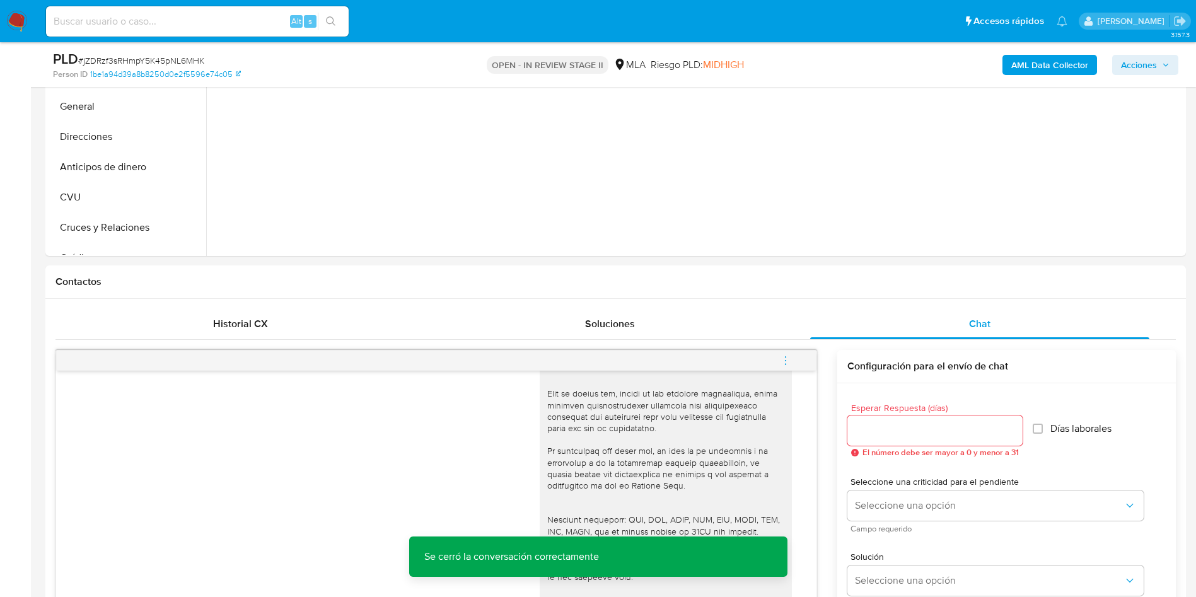
scroll to position [95, 0]
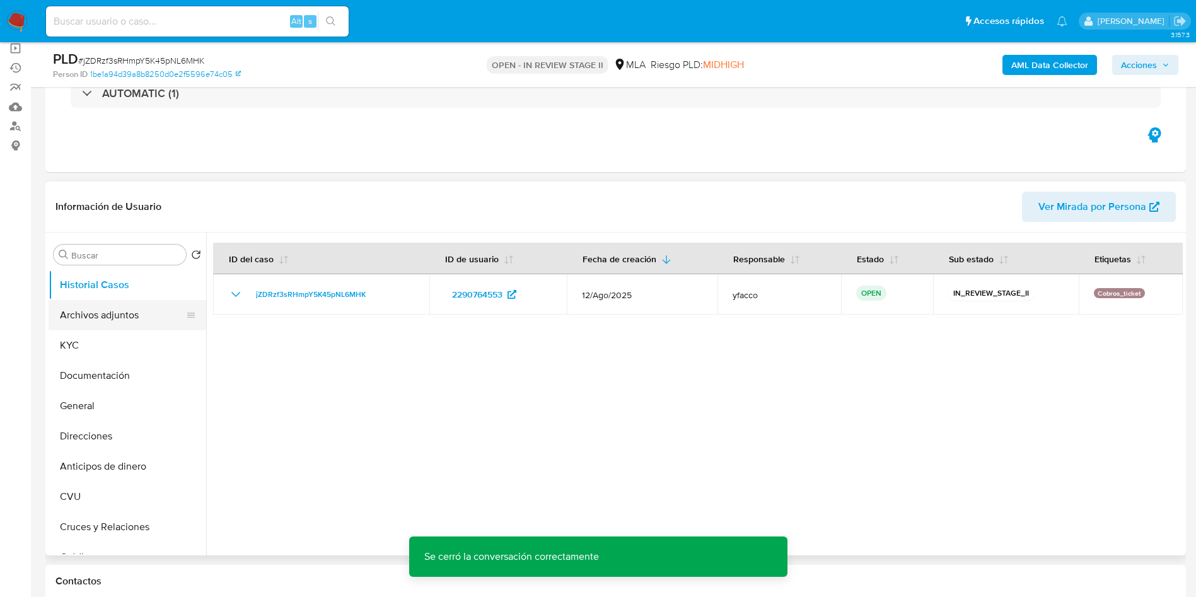
click at [128, 322] on button "Archivos adjuntos" at bounding box center [123, 315] width 148 height 30
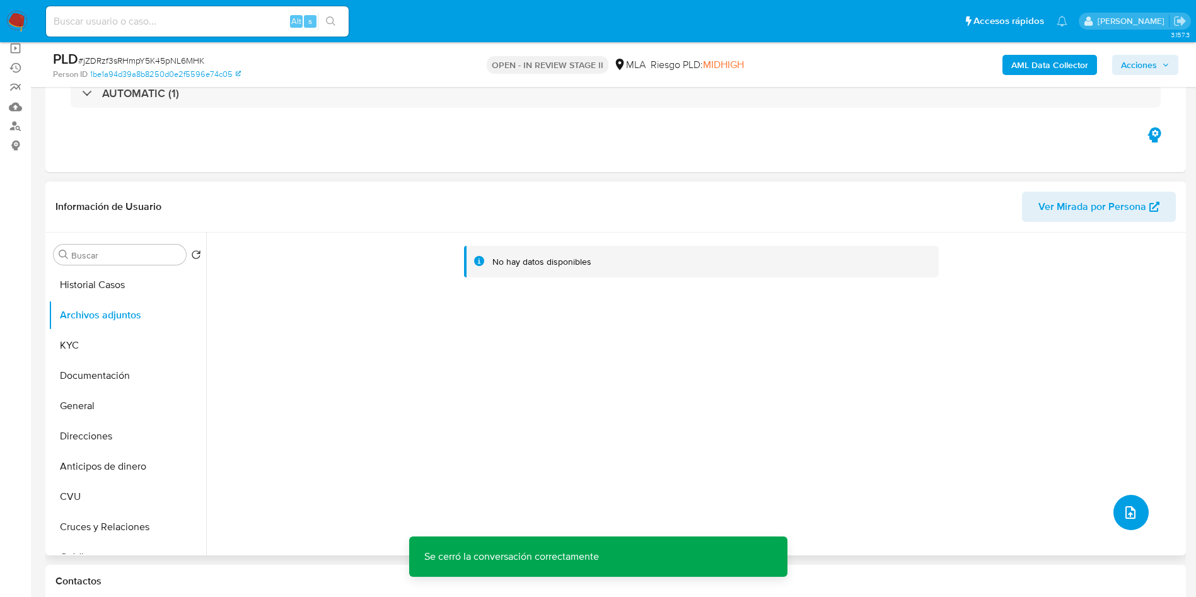
click at [1125, 515] on icon "upload-file" at bounding box center [1130, 512] width 15 height 15
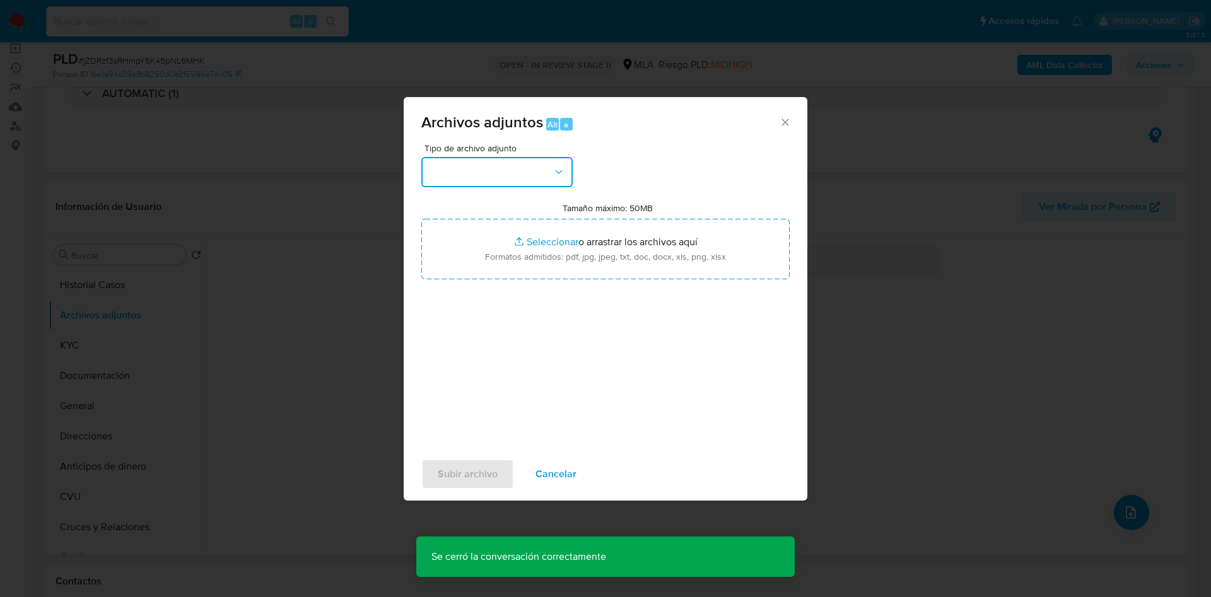
click at [499, 180] on button "button" at bounding box center [496, 172] width 151 height 30
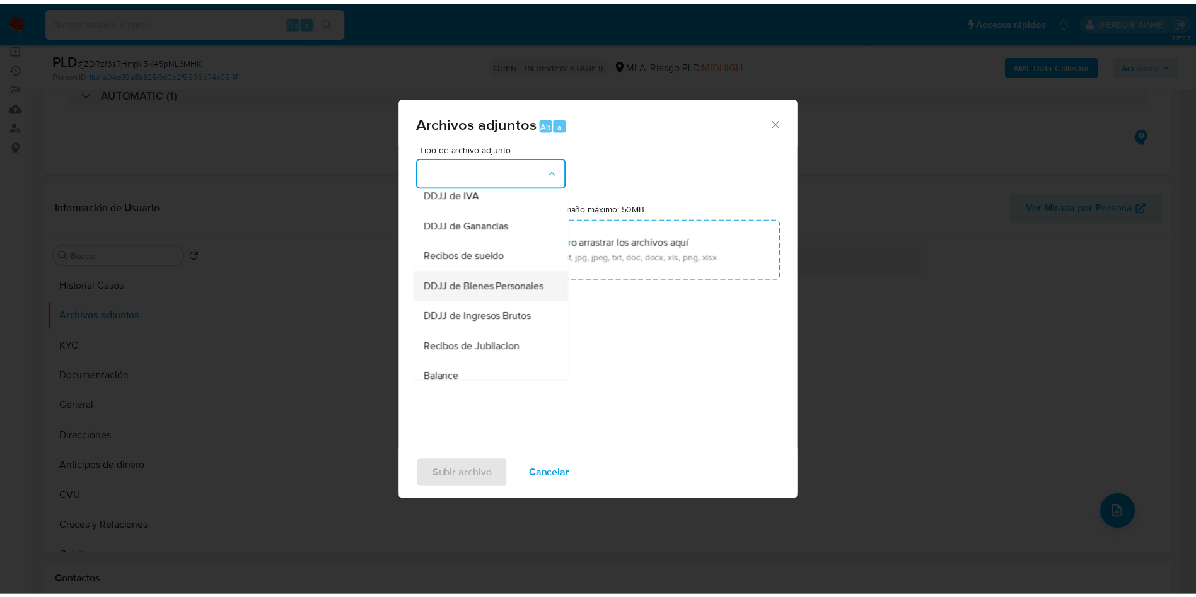
scroll to position [189, 0]
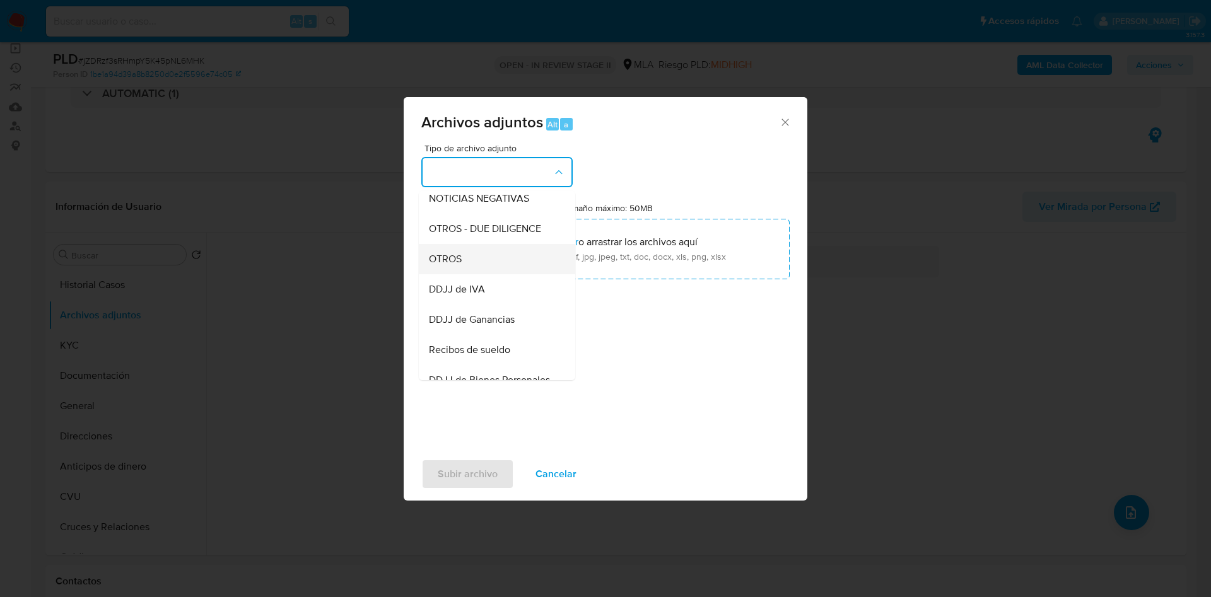
click at [448, 265] on span "OTROS" at bounding box center [445, 259] width 33 height 13
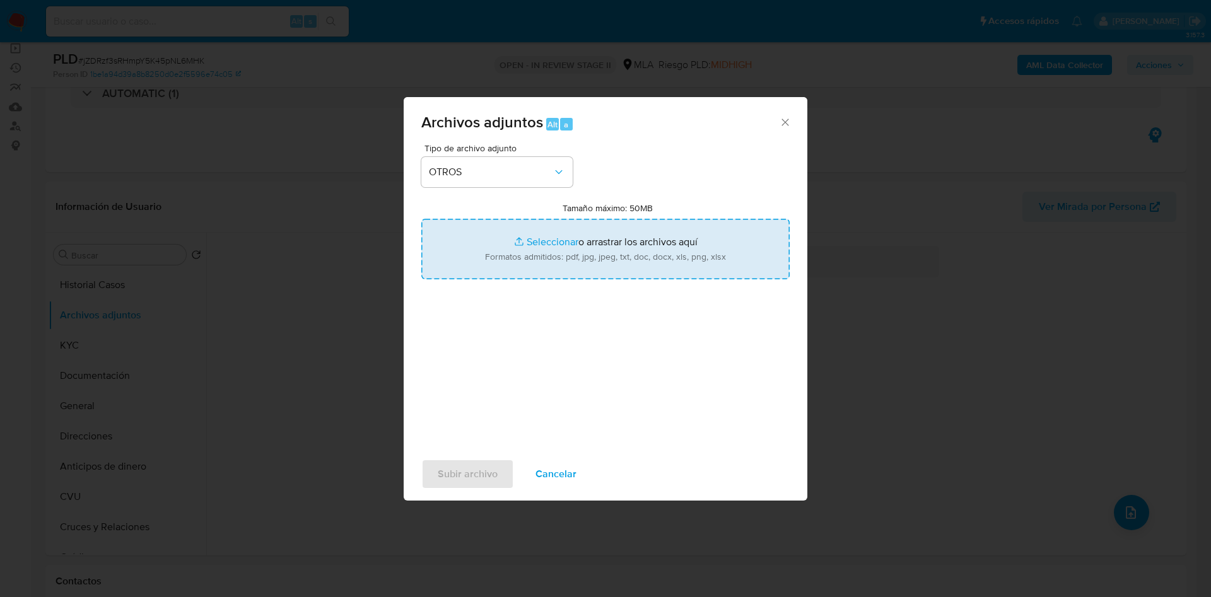
click at [558, 236] on input "Tamaño máximo: 50MB Seleccionar archivos" at bounding box center [605, 249] width 368 height 61
type input "C:\fakepath\Caselog jZDRzf3sRHmpY5K45pNL6MHK_2025_08_18_22_57_46.docx"
click at [539, 243] on input "Tamaño máximo: 50MB Seleccionar archivos" at bounding box center [605, 249] width 368 height 61
type input "C:\fakepath\Movimientos 2290764553.xlsx"
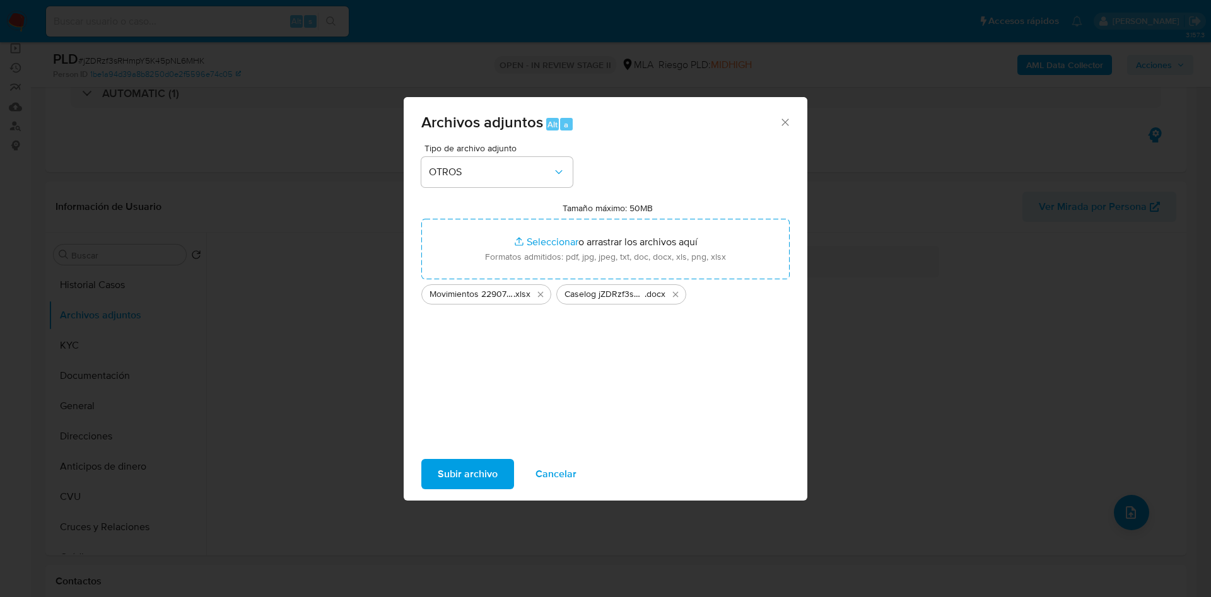
click at [466, 479] on span "Subir archivo" at bounding box center [468, 474] width 60 height 28
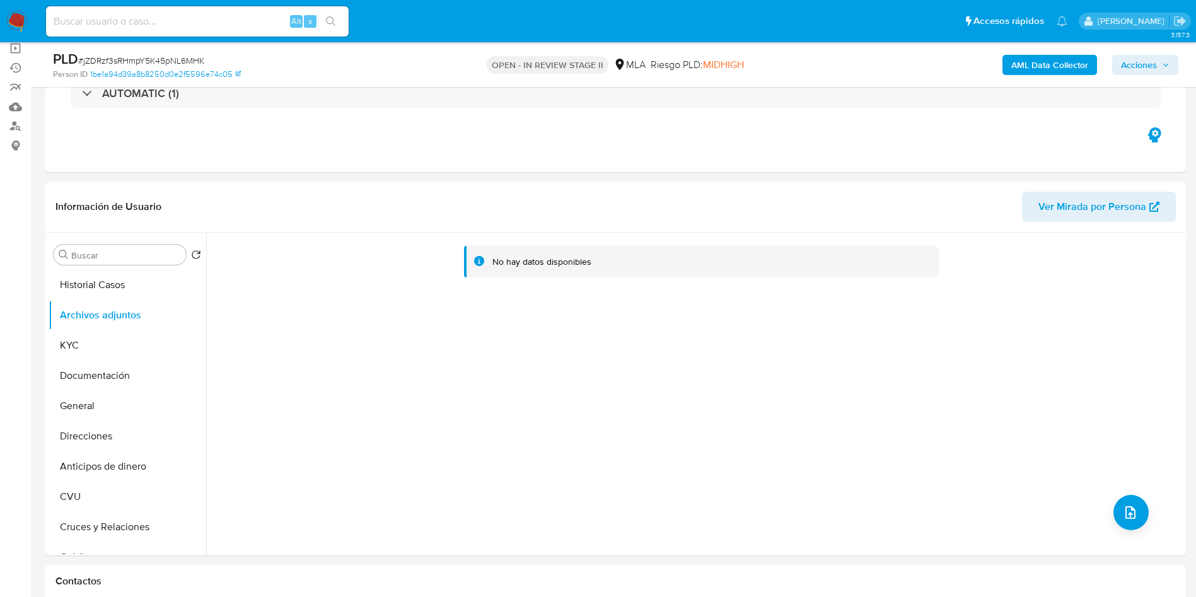
click at [1014, 69] on b "AML Data Collector" at bounding box center [1049, 65] width 77 height 20
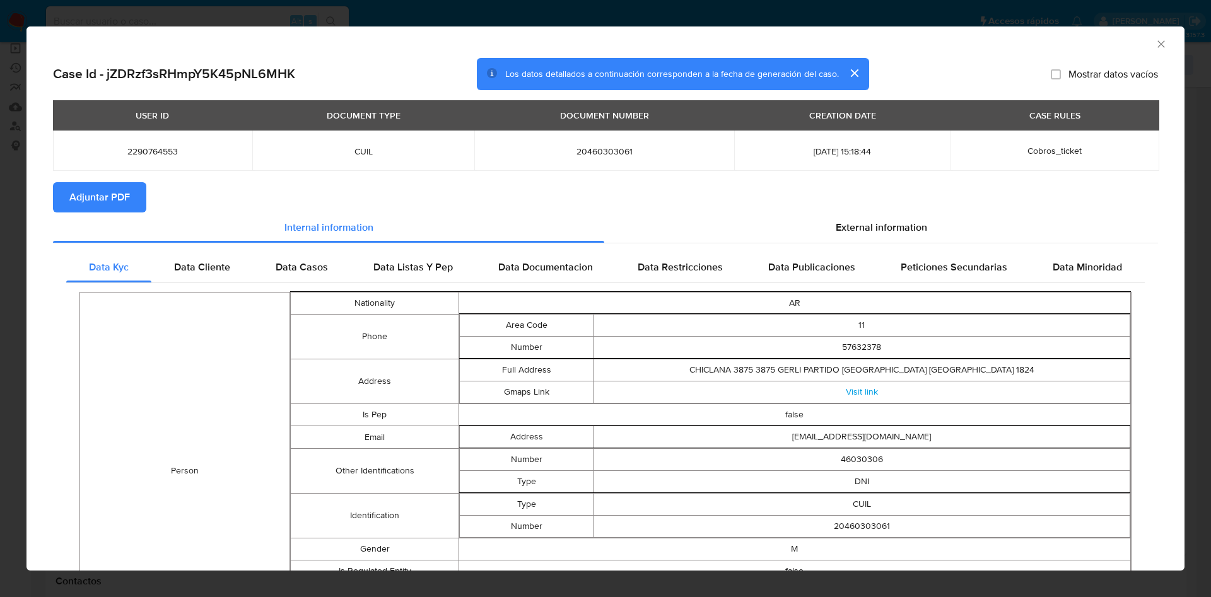
click at [127, 199] on span "Adjuntar PDF" at bounding box center [99, 198] width 61 height 28
click at [1155, 41] on icon "Cerrar ventana" at bounding box center [1161, 44] width 13 height 13
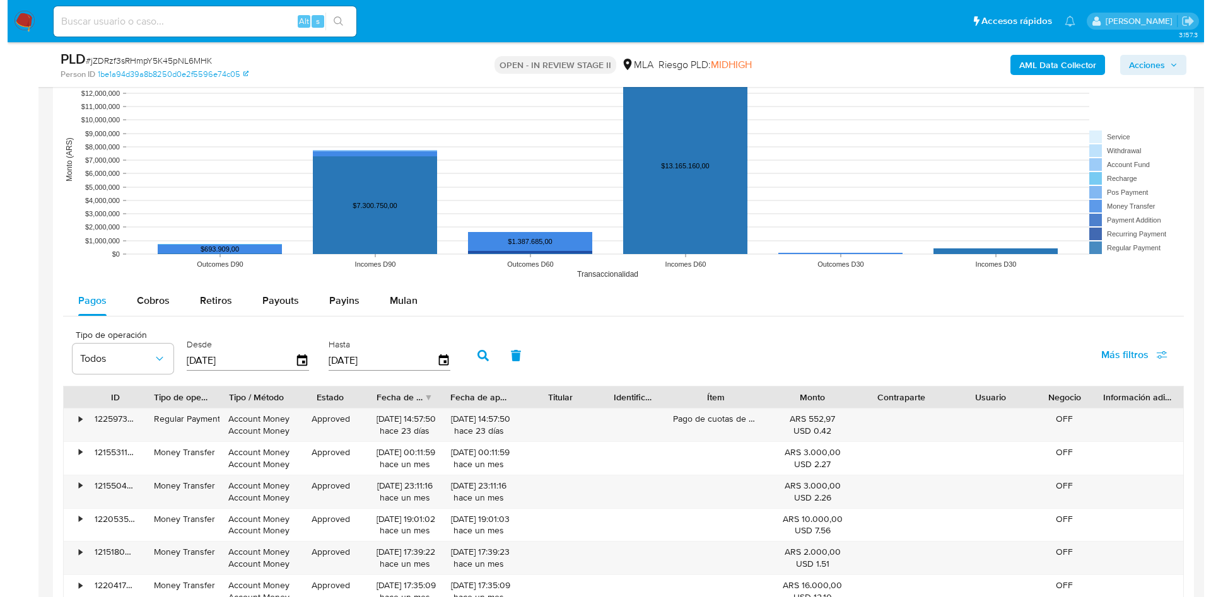
scroll to position [2343, 0]
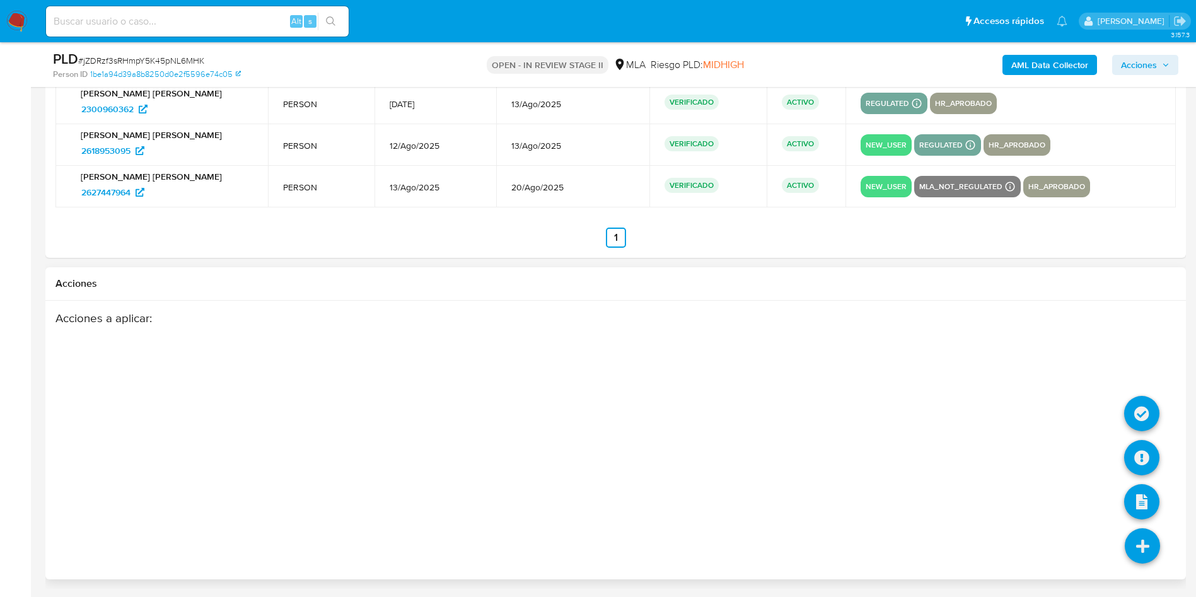
click at [1157, 554] on icon at bounding box center [1142, 545] width 35 height 35
click at [1134, 558] on icon at bounding box center [1142, 545] width 35 height 35
click at [1145, 453] on icon at bounding box center [1141, 457] width 35 height 35
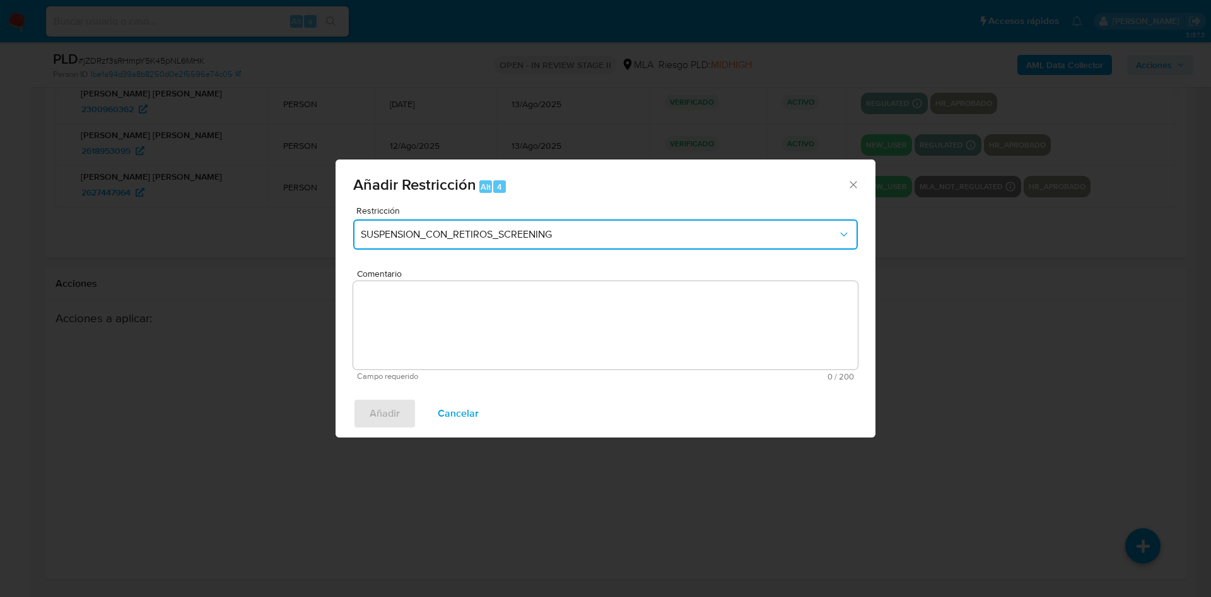
click at [470, 231] on span "SUSPENSION_CON_RETIROS_SCREENING" at bounding box center [599, 234] width 477 height 13
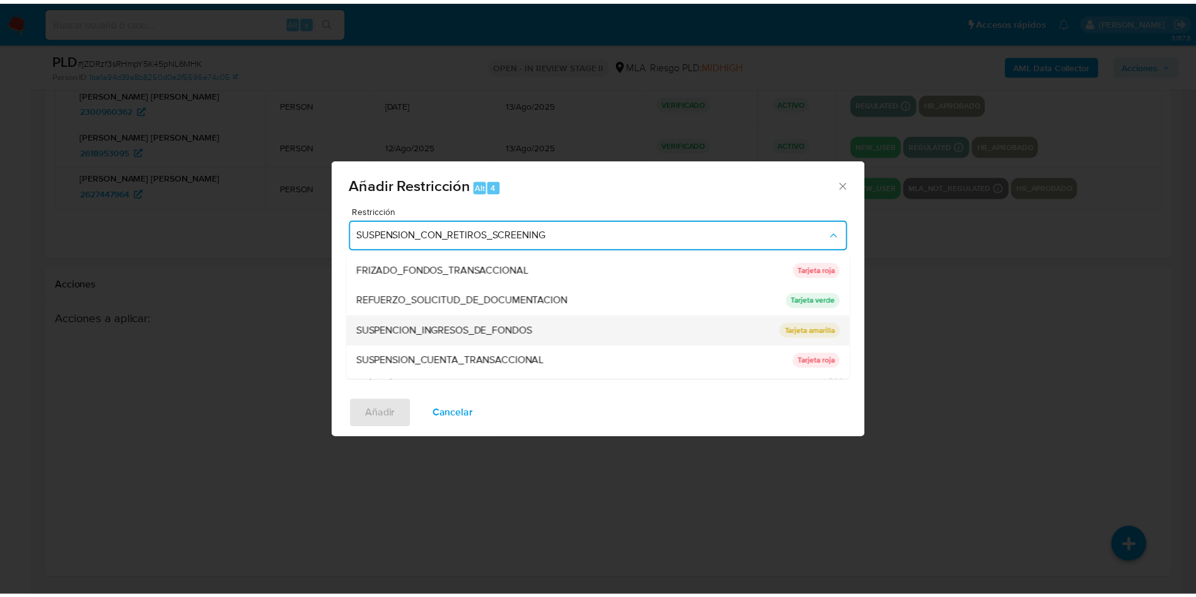
scroll to position [267, 0]
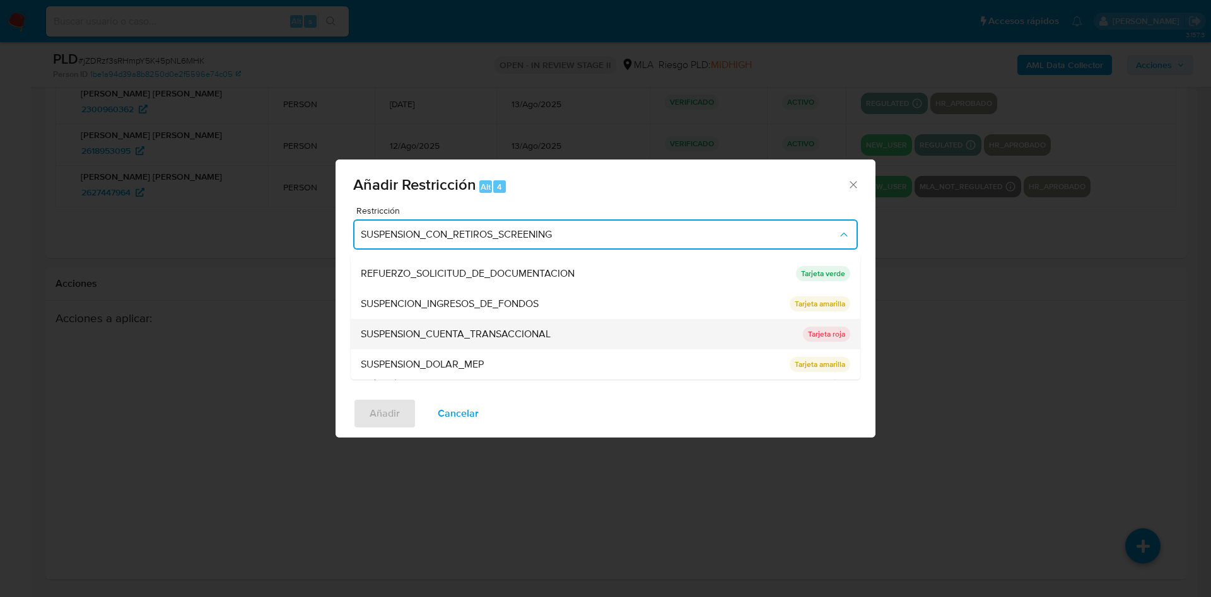
click at [498, 339] on span "SUSPENSION_CUENTA_TRANSACCIONAL" at bounding box center [456, 334] width 190 height 13
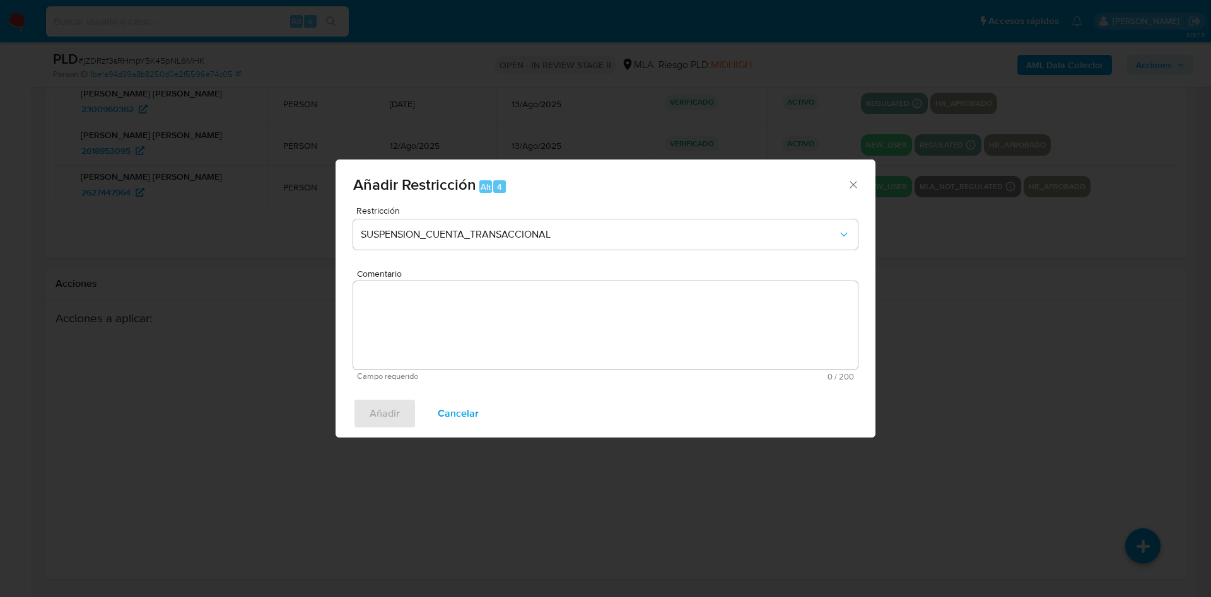
click at [498, 339] on textarea "Comentario" at bounding box center [605, 325] width 504 height 88
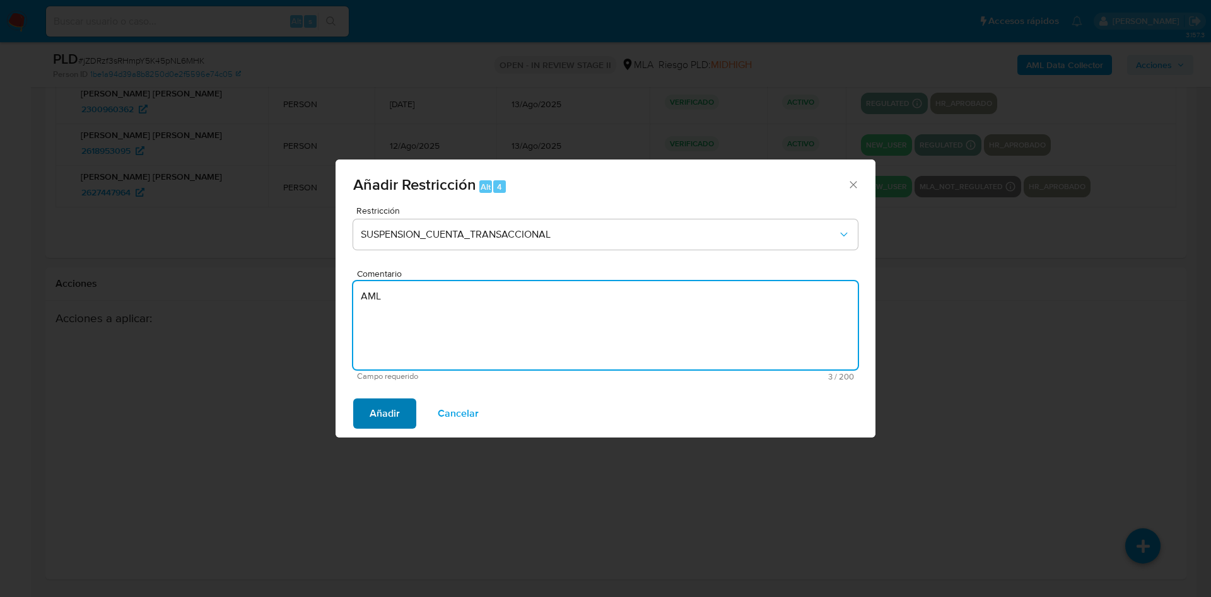
type textarea "AML"
click at [375, 421] on span "Añadir" at bounding box center [385, 414] width 30 height 28
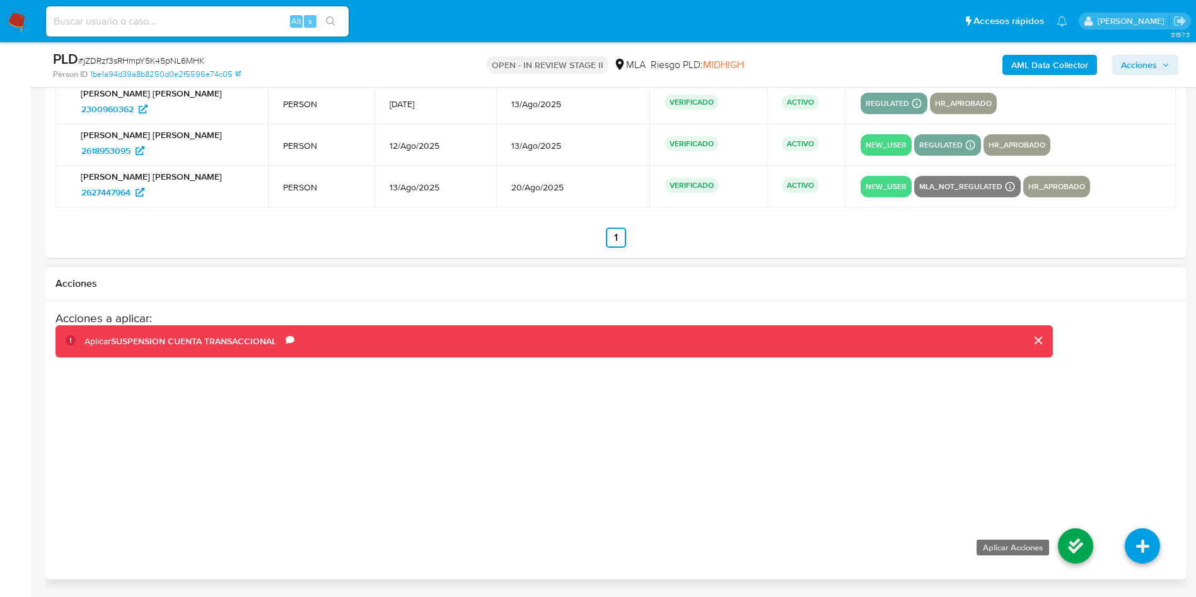
click at [1075, 549] on icon at bounding box center [1075, 545] width 35 height 35
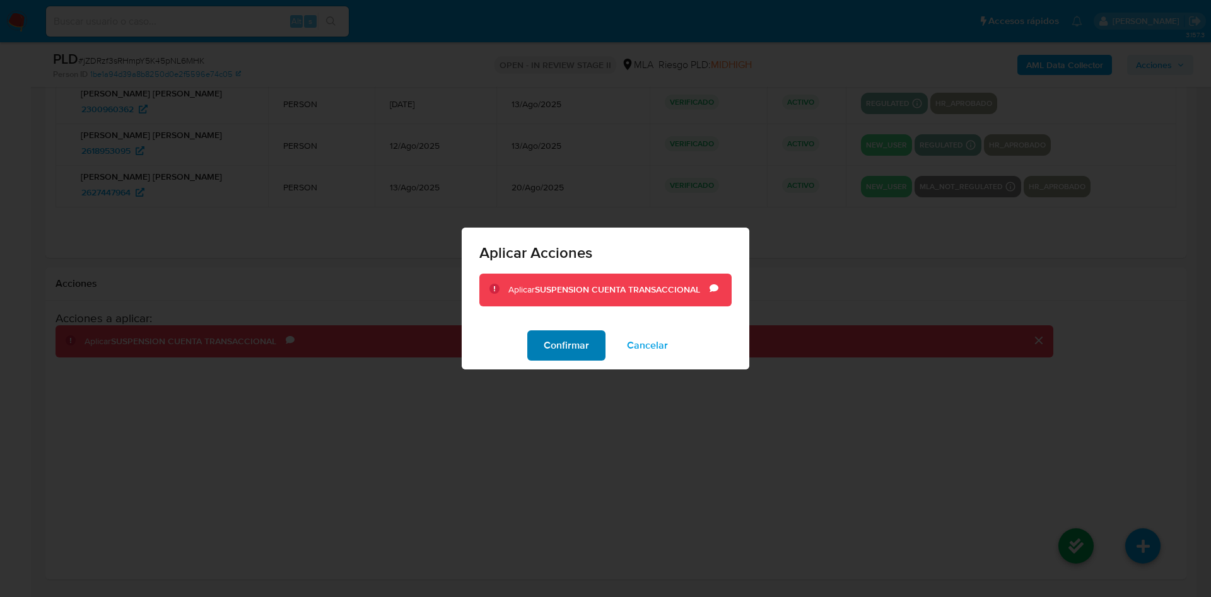
click at [563, 351] on span "Confirmar" at bounding box center [566, 346] width 45 height 28
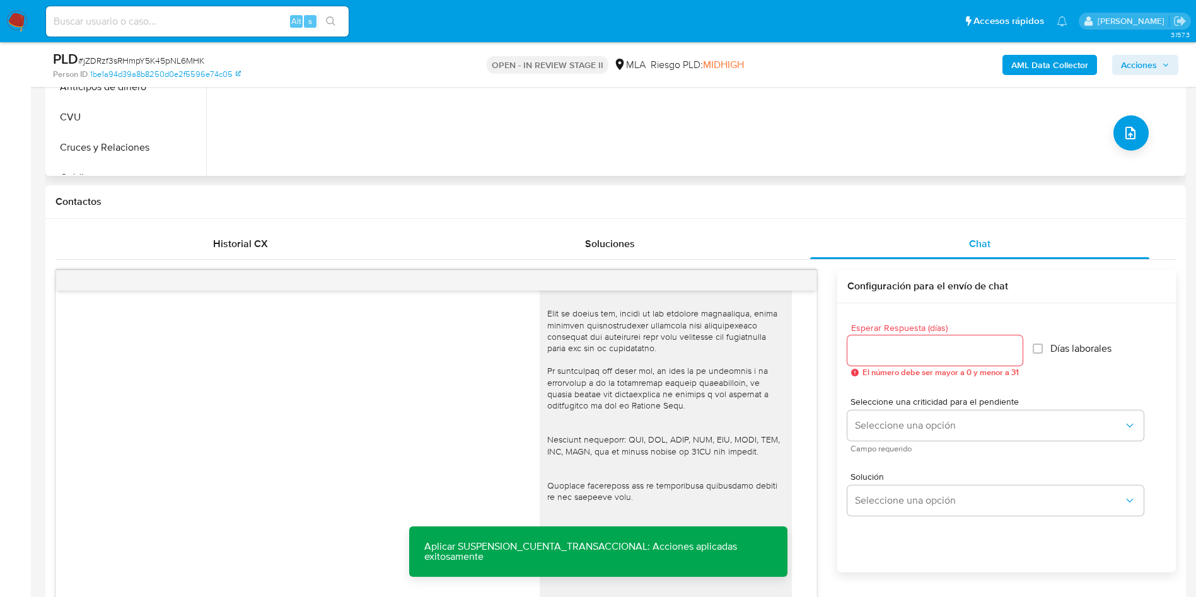
scroll to position [262, 0]
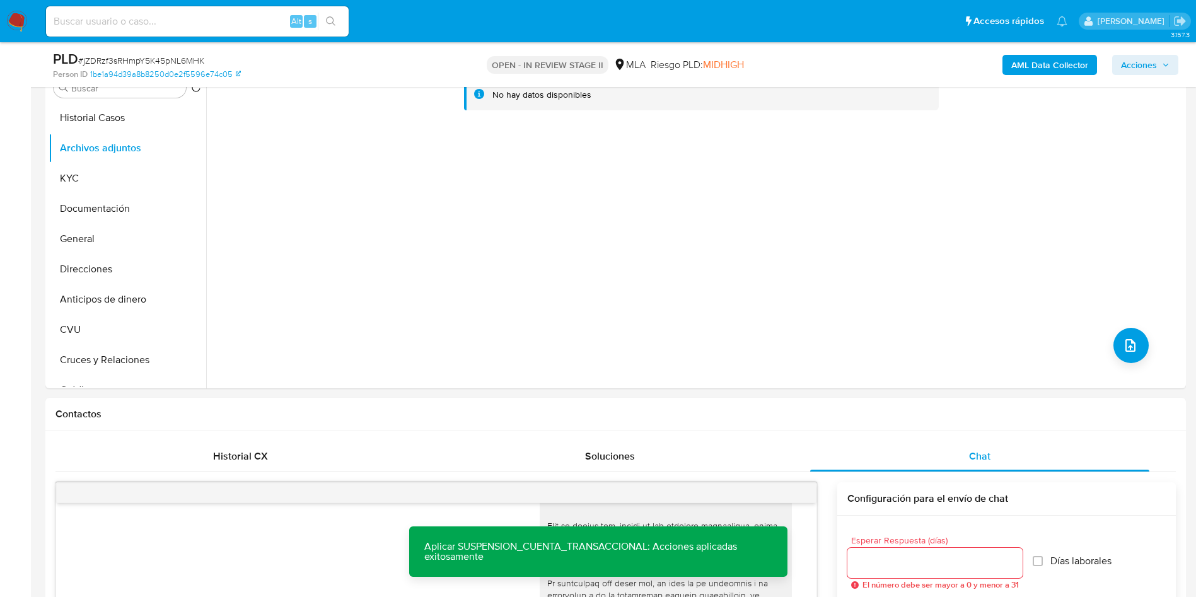
click at [1131, 67] on span "Acciones" at bounding box center [1139, 65] width 36 height 20
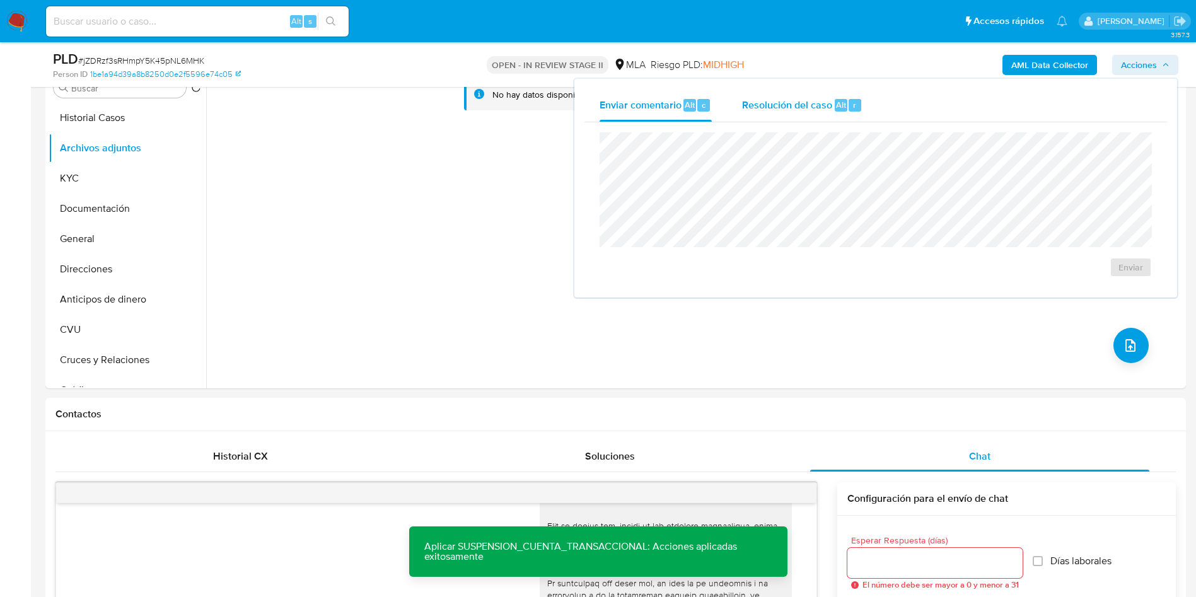
click at [825, 103] on span "Resolución del caso" at bounding box center [787, 104] width 90 height 15
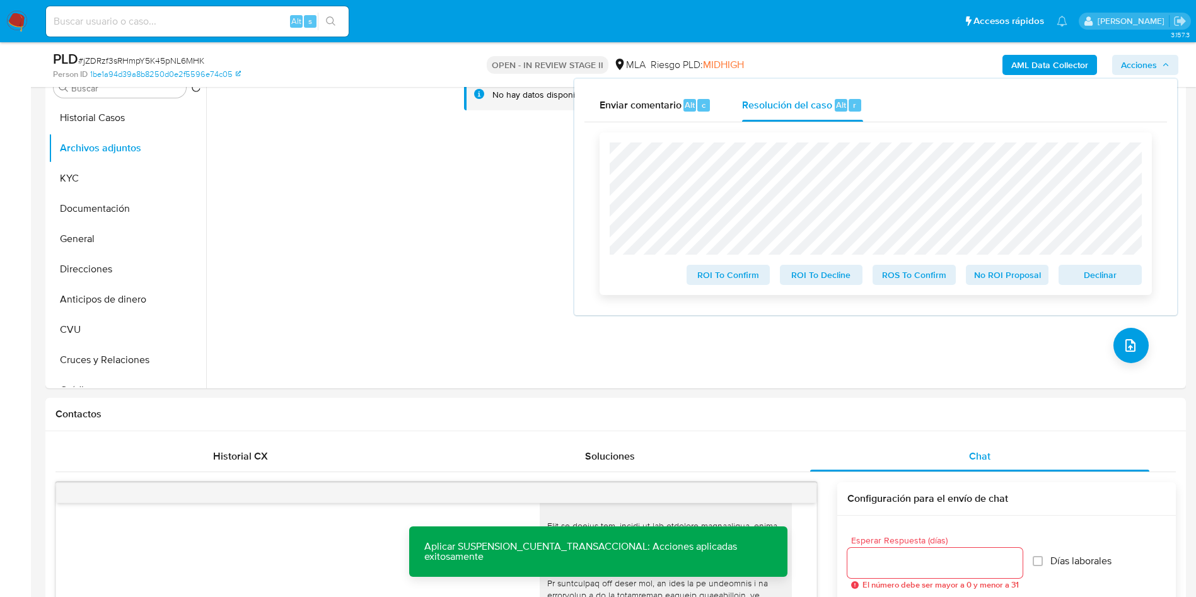
click at [902, 277] on span "ROS To Confirm" at bounding box center [915, 275] width 66 height 18
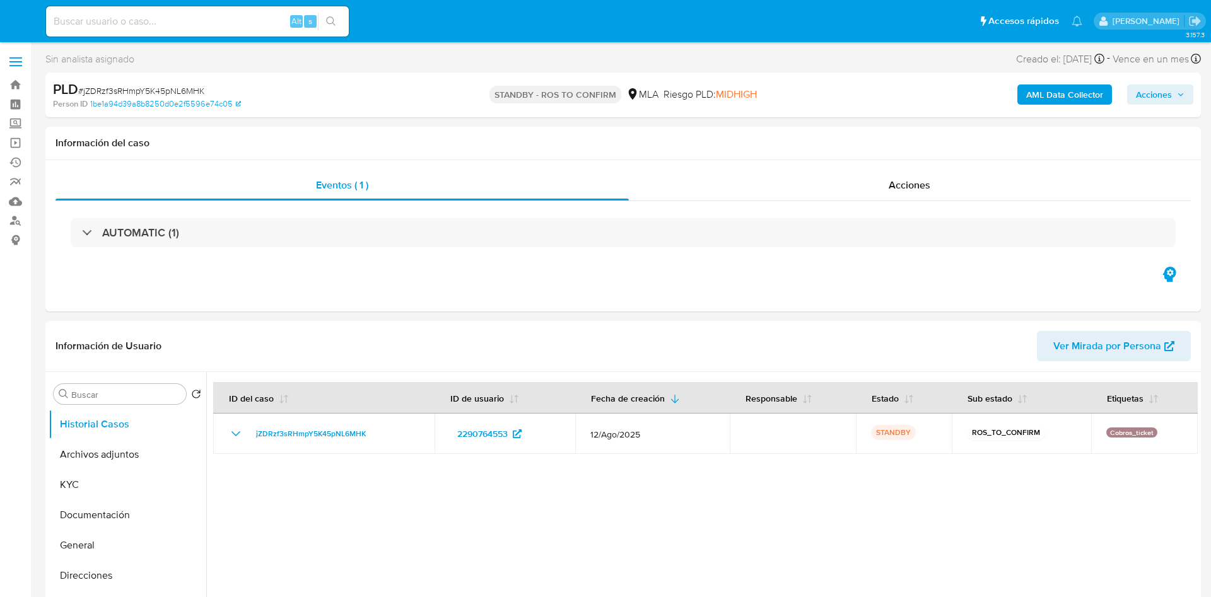
select select "10"
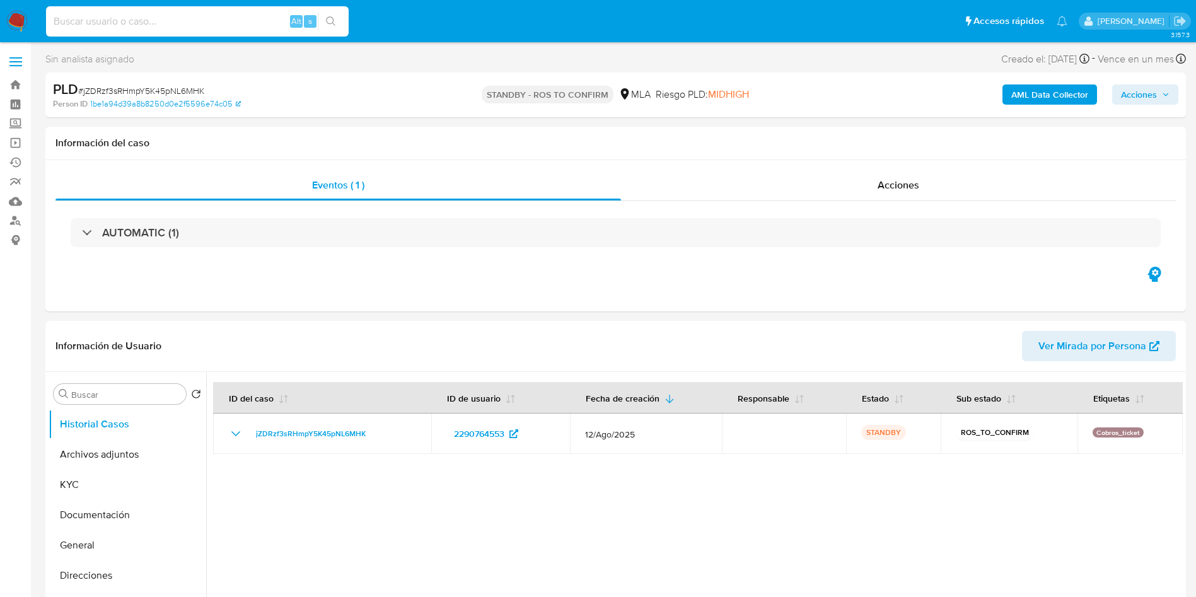
click at [118, 13] on input at bounding box center [197, 21] width 303 height 16
paste input "KvRiL0OfeqL2wd7u2xVAFrsg"
type input "KvRiL0OfeqL2wd7u2xVAFrsg"
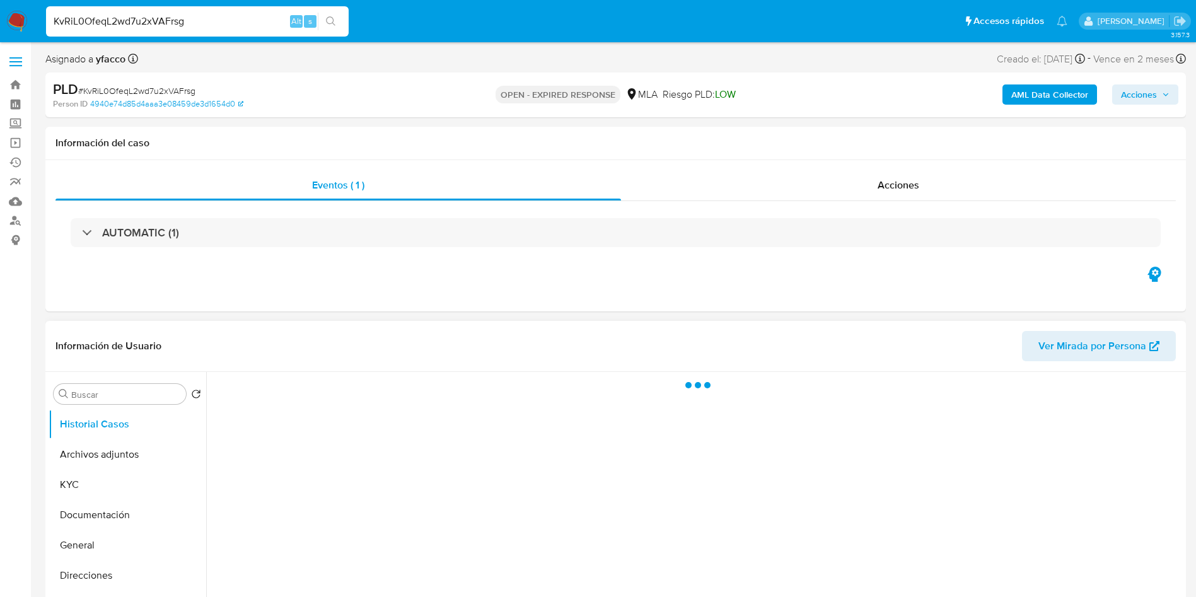
select select "10"
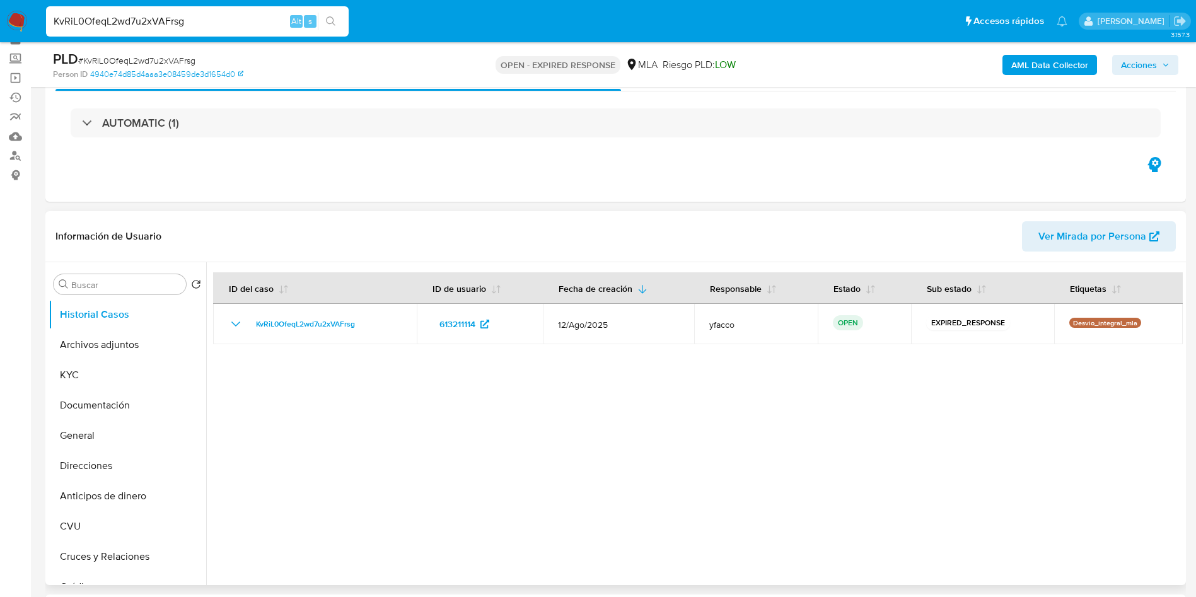
scroll to position [95, 0]
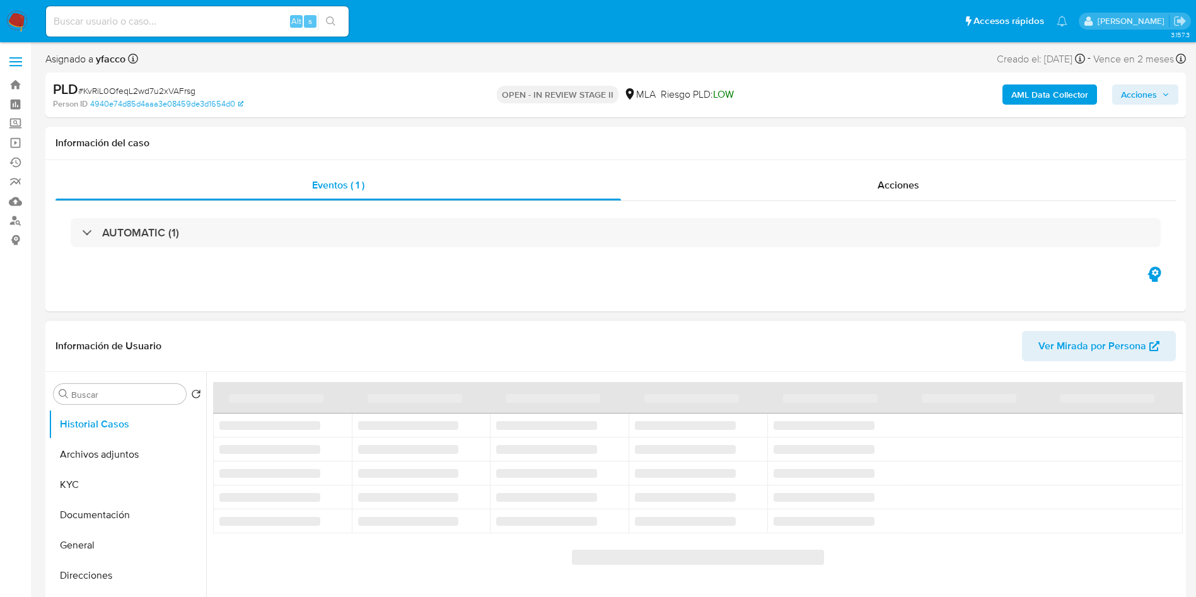
select select "10"
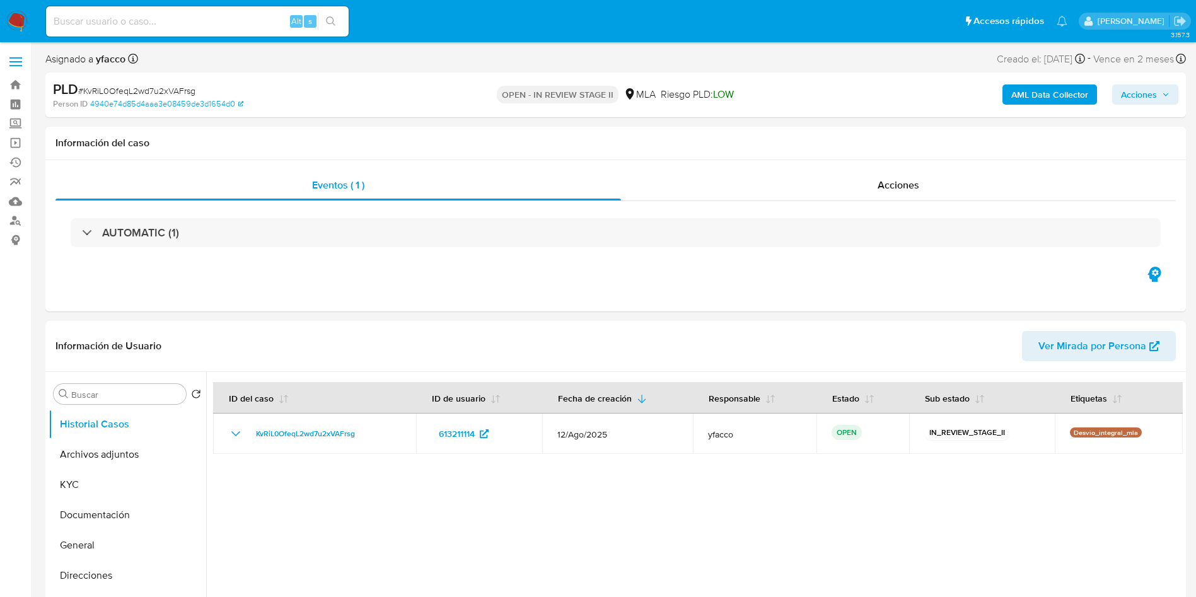
click at [1022, 93] on b "AML Data Collector" at bounding box center [1049, 94] width 77 height 20
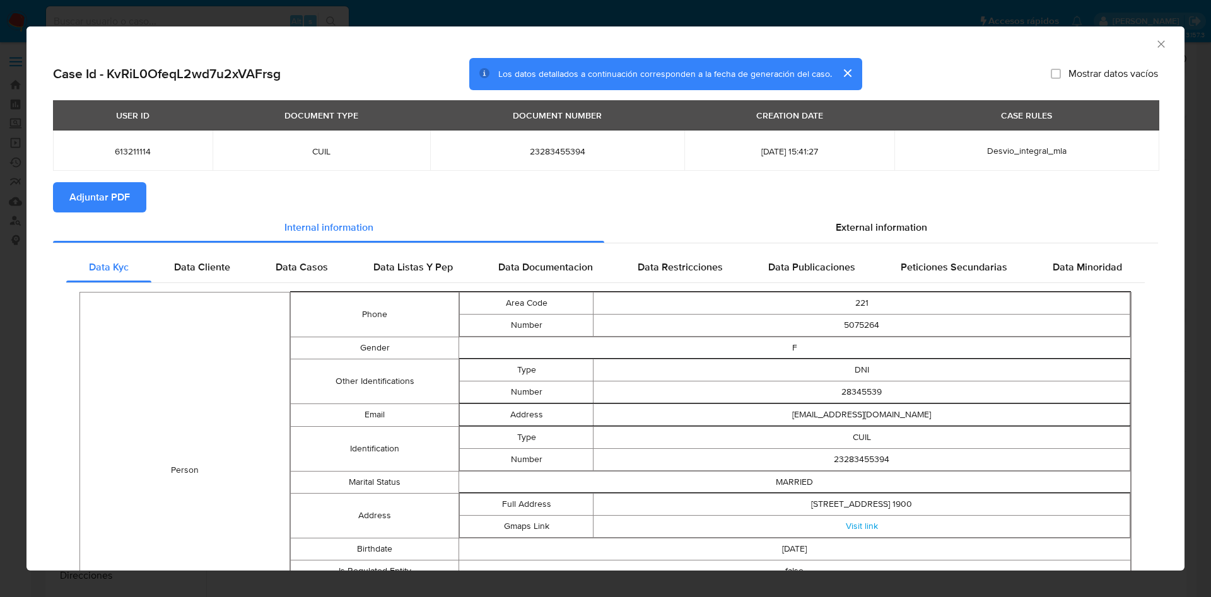
click at [114, 198] on span "Adjuntar PDF" at bounding box center [99, 198] width 61 height 28
click at [1155, 48] on icon "Cerrar ventana" at bounding box center [1161, 44] width 13 height 13
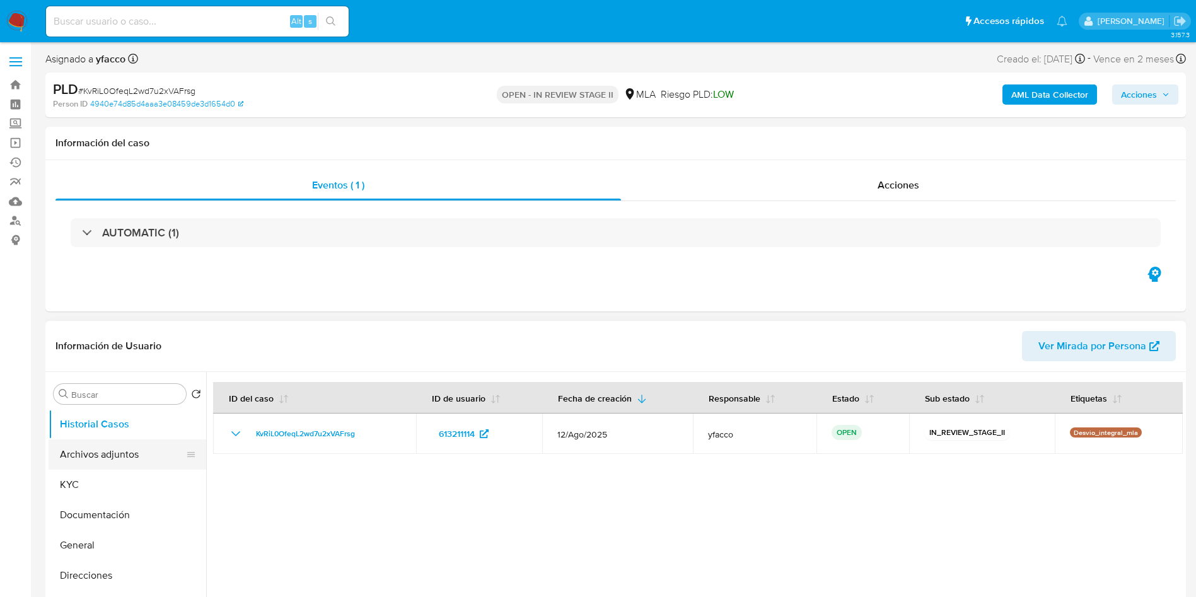
click at [125, 455] on button "Archivos adjuntos" at bounding box center [123, 455] width 148 height 30
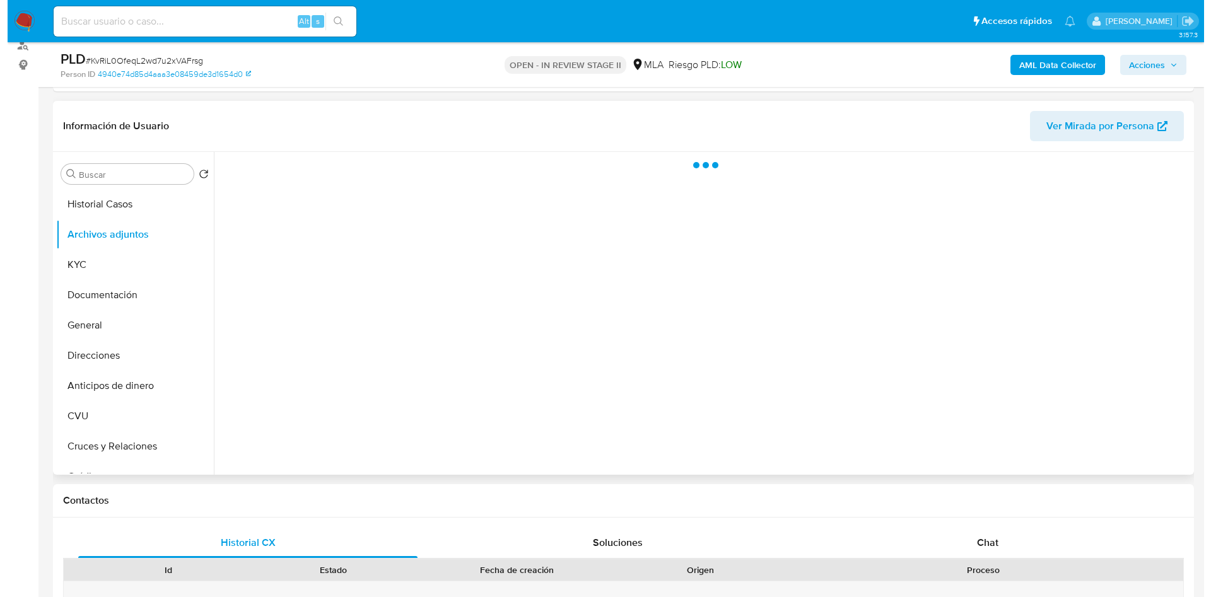
scroll to position [189, 0]
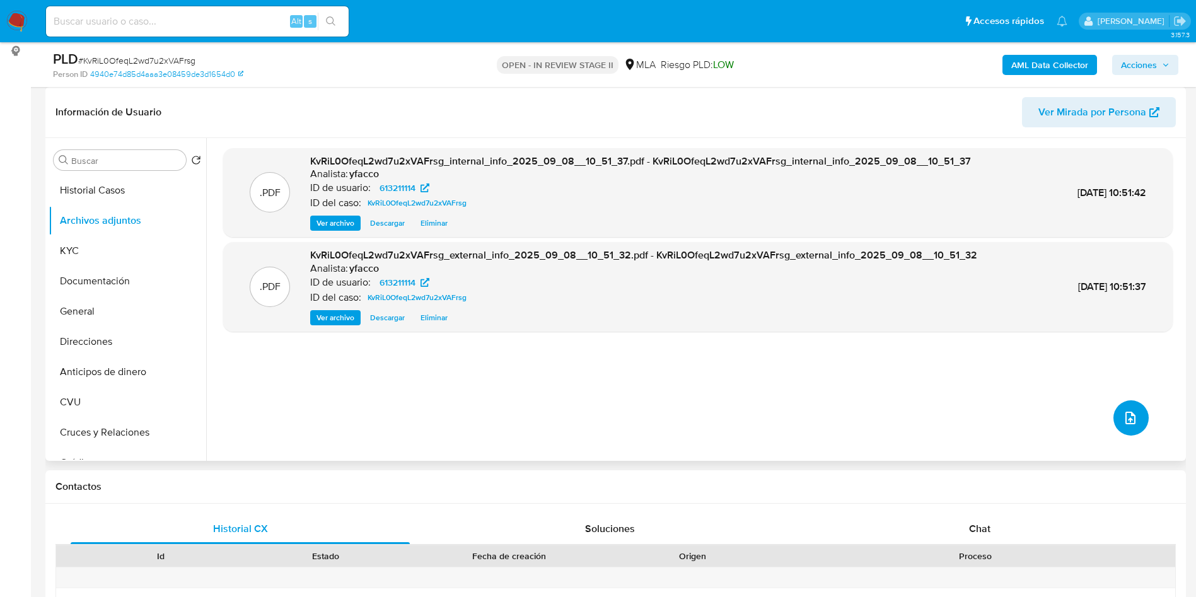
click at [1129, 421] on icon "upload-file" at bounding box center [1131, 418] width 10 height 13
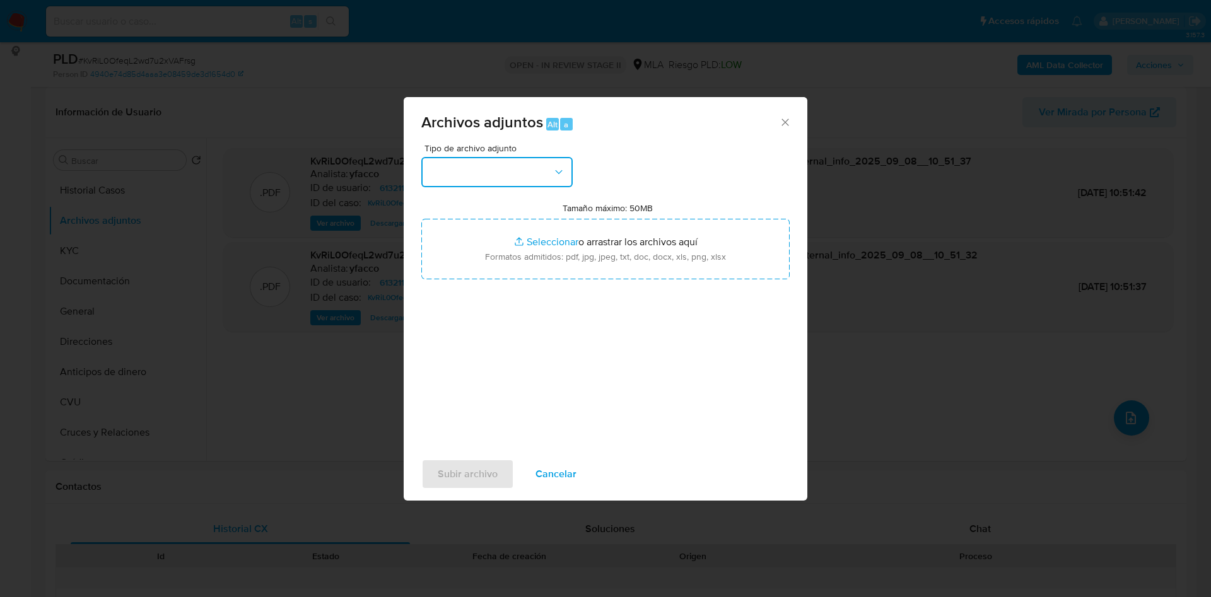
click at [523, 168] on button "button" at bounding box center [496, 172] width 151 height 30
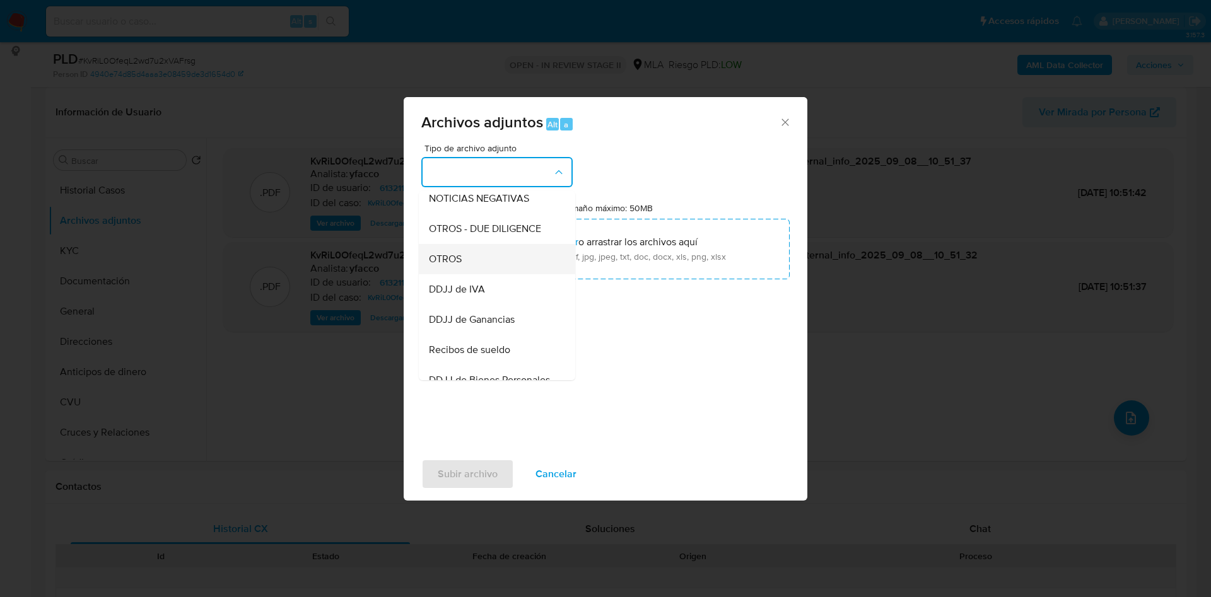
click at [452, 265] on span "OTROS" at bounding box center [445, 259] width 33 height 13
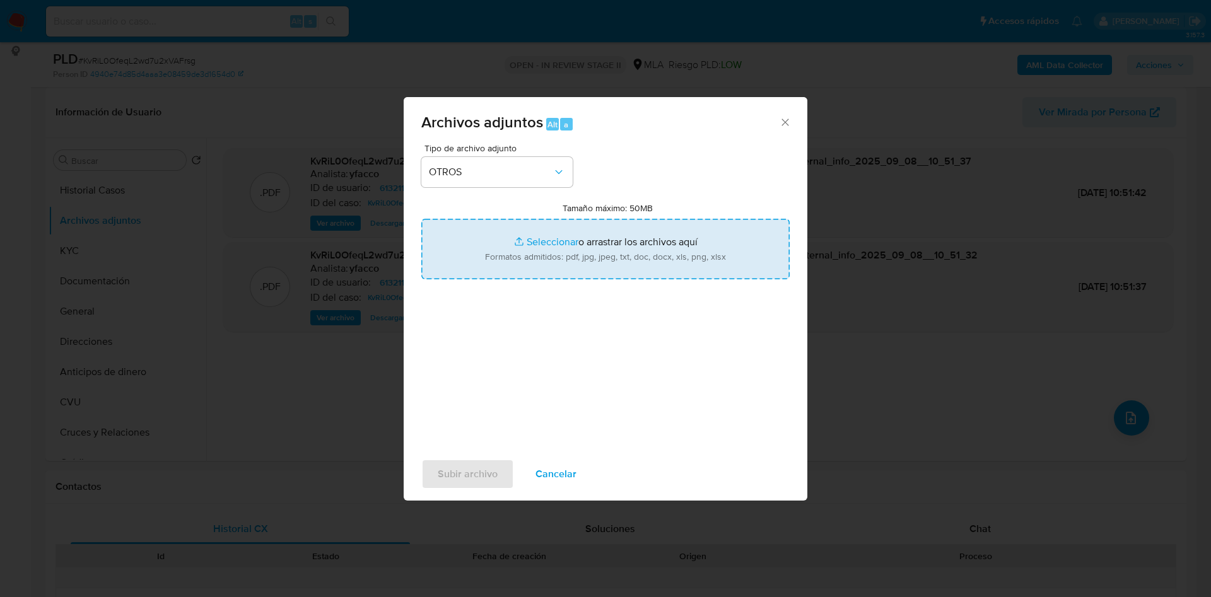
click at [523, 240] on input "Tamaño máximo: 50MB Seleccionar archivos" at bounding box center [605, 249] width 368 height 61
type input "C:\fakepath\Movimientos 613211114.xlsx"
click at [542, 247] on input "Tamaño máximo: 50MB Seleccionar archivos" at bounding box center [605, 249] width 368 height 61
type input "C:\fakepath\Caselog KvRiL0OfeqL2wd7u2xVAFrsg_2025_08_18_19_38_29.docx"
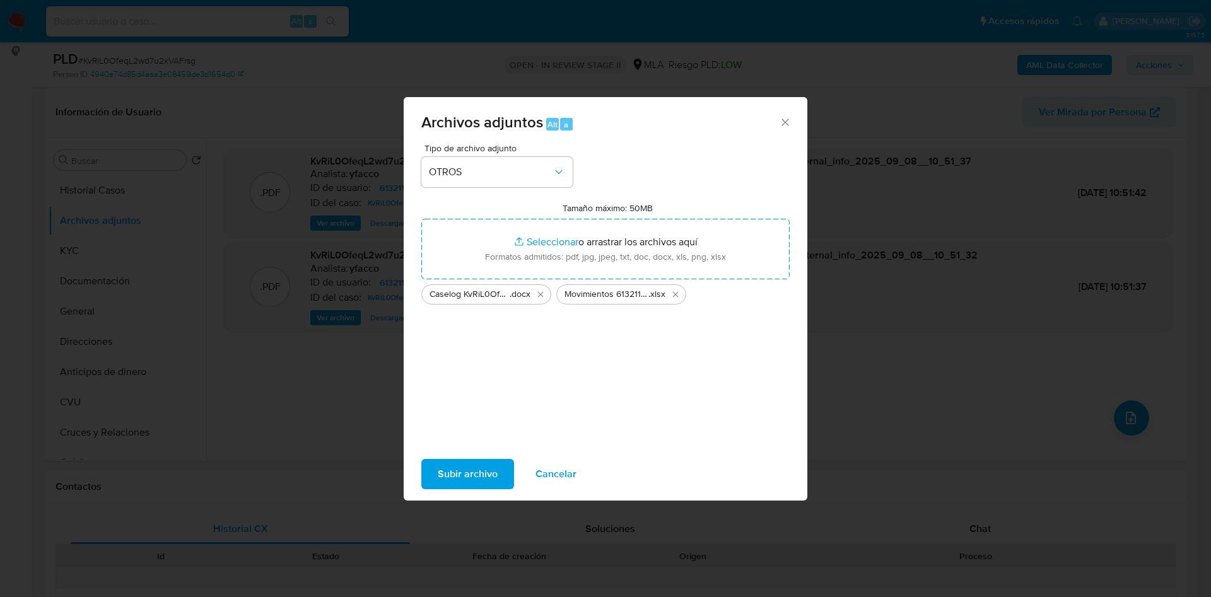
click at [438, 480] on span "Subir archivo" at bounding box center [468, 474] width 60 height 28
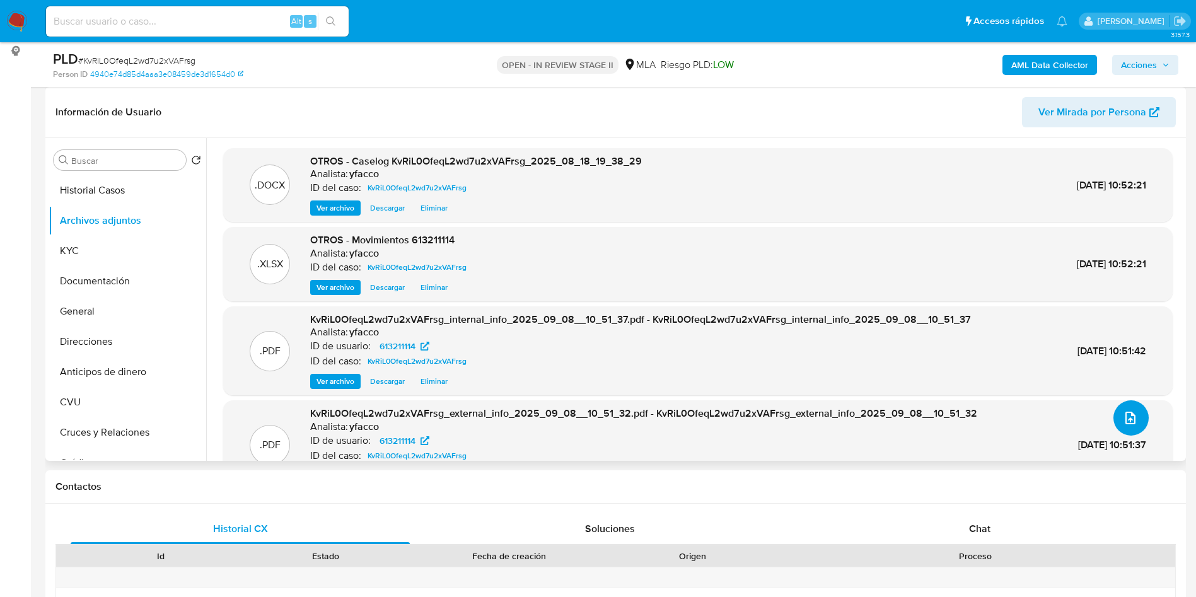
scroll to position [40, 0]
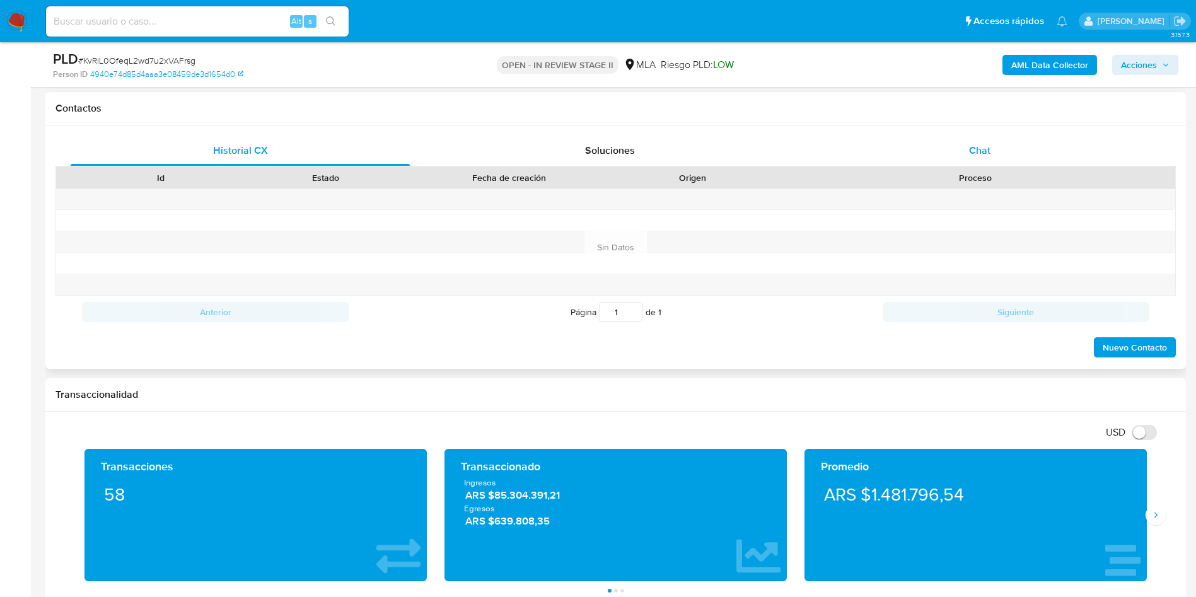
click at [966, 136] on div "Chat" at bounding box center [979, 151] width 339 height 30
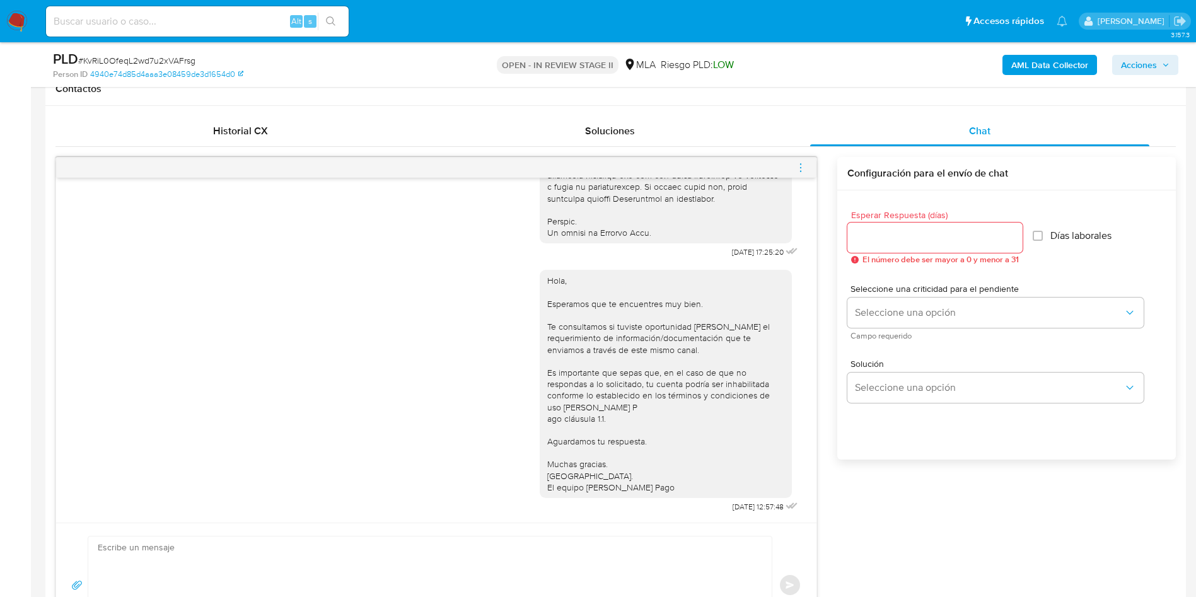
scroll to position [473, 0]
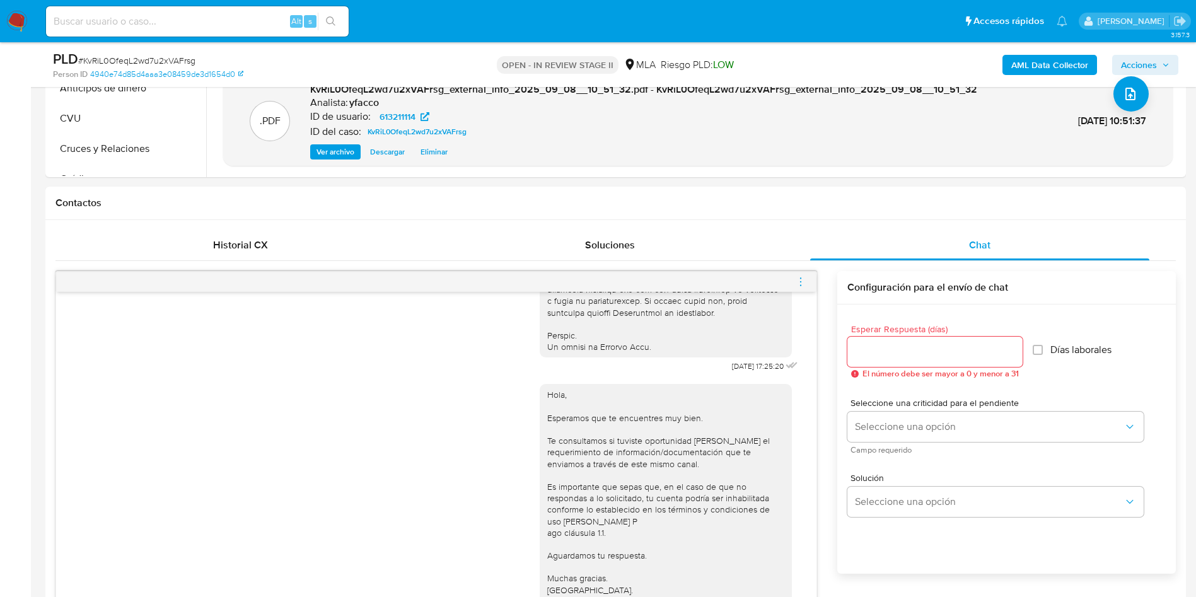
click at [797, 288] on span "menu-action" at bounding box center [800, 282] width 11 height 30
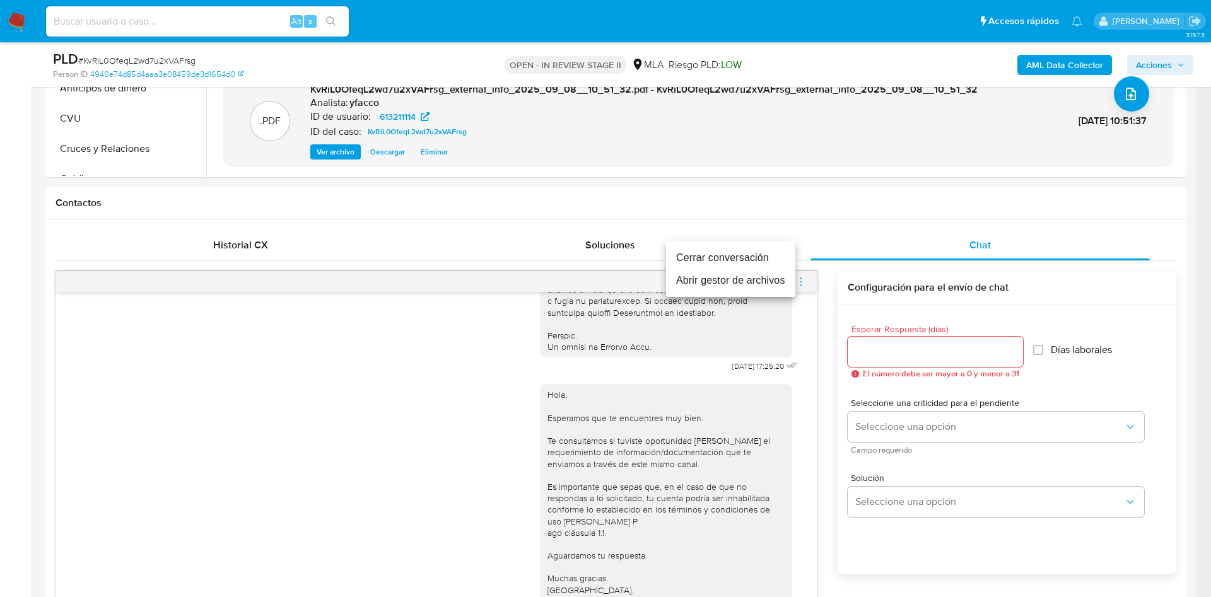
click at [689, 257] on li "Cerrar conversación" at bounding box center [730, 258] width 129 height 23
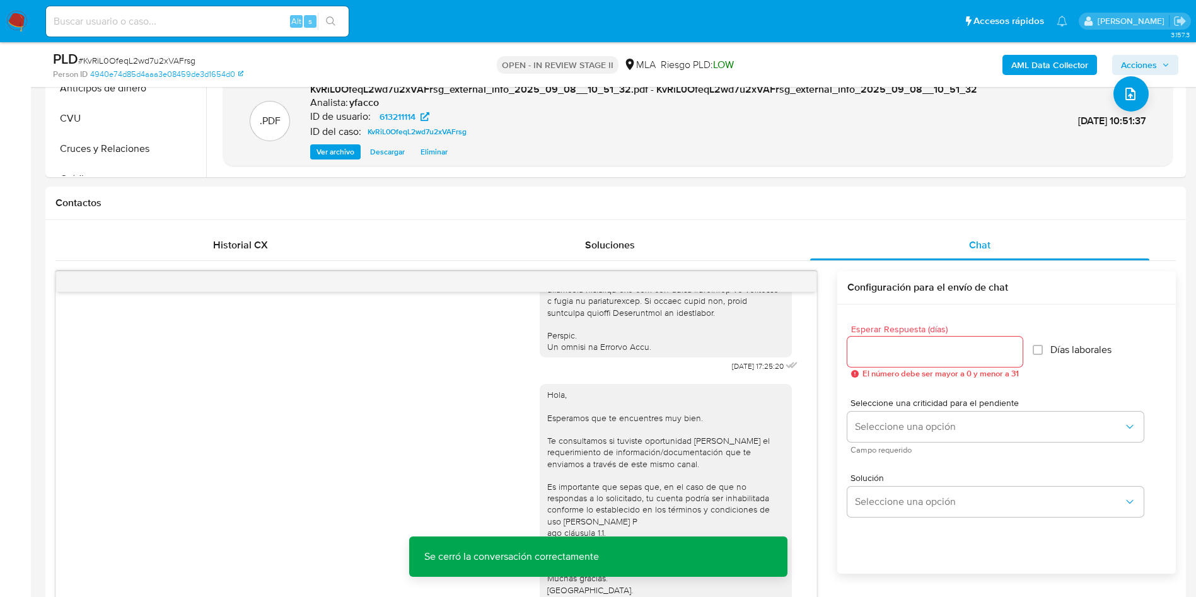
click at [1146, 64] on span "Acciones" at bounding box center [1139, 65] width 36 height 20
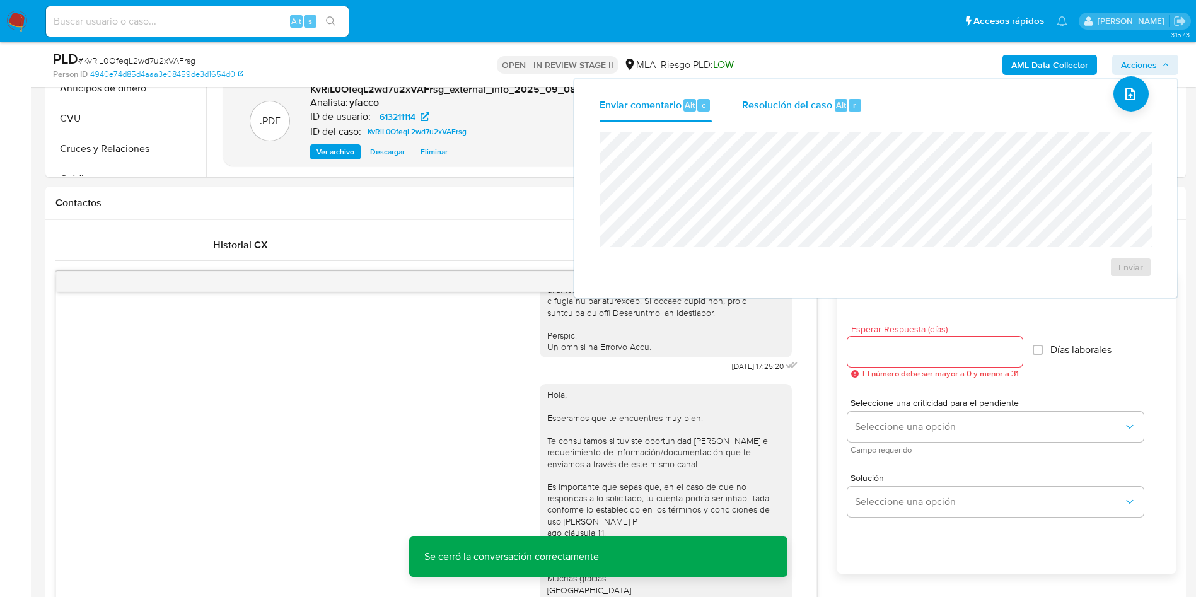
drag, startPoint x: 811, startPoint y: 102, endPoint x: 809, endPoint y: 115, distance: 13.4
click at [810, 103] on span "Resolución del caso" at bounding box center [787, 104] width 90 height 15
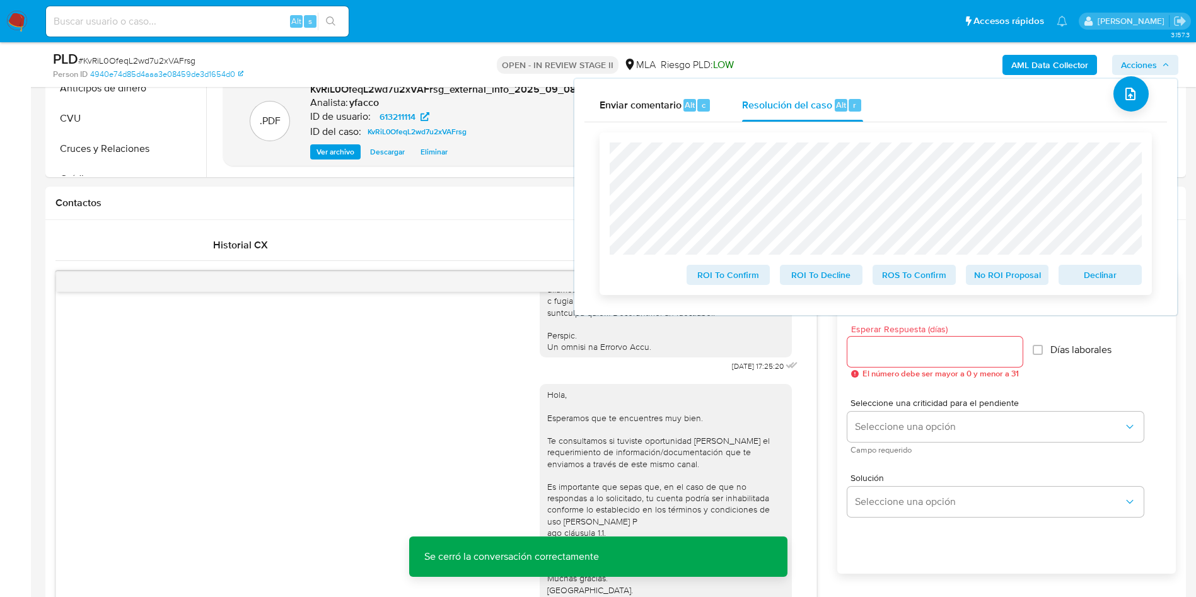
click at [993, 281] on span "No ROI Proposal" at bounding box center [1008, 275] width 66 height 18
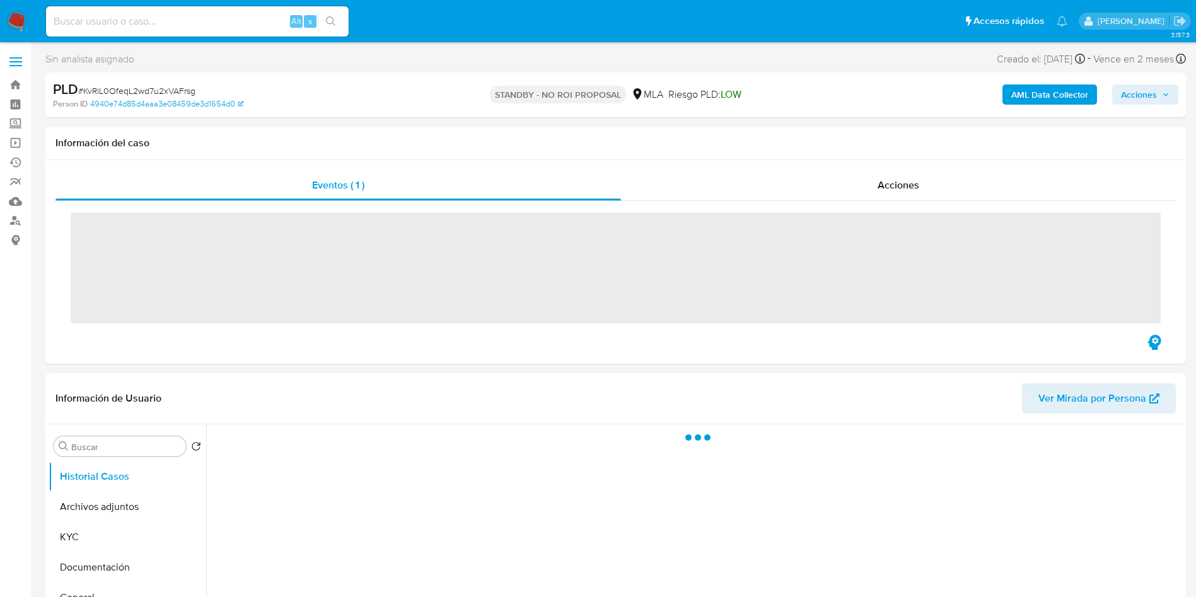
click at [176, 24] on input at bounding box center [197, 21] width 303 height 16
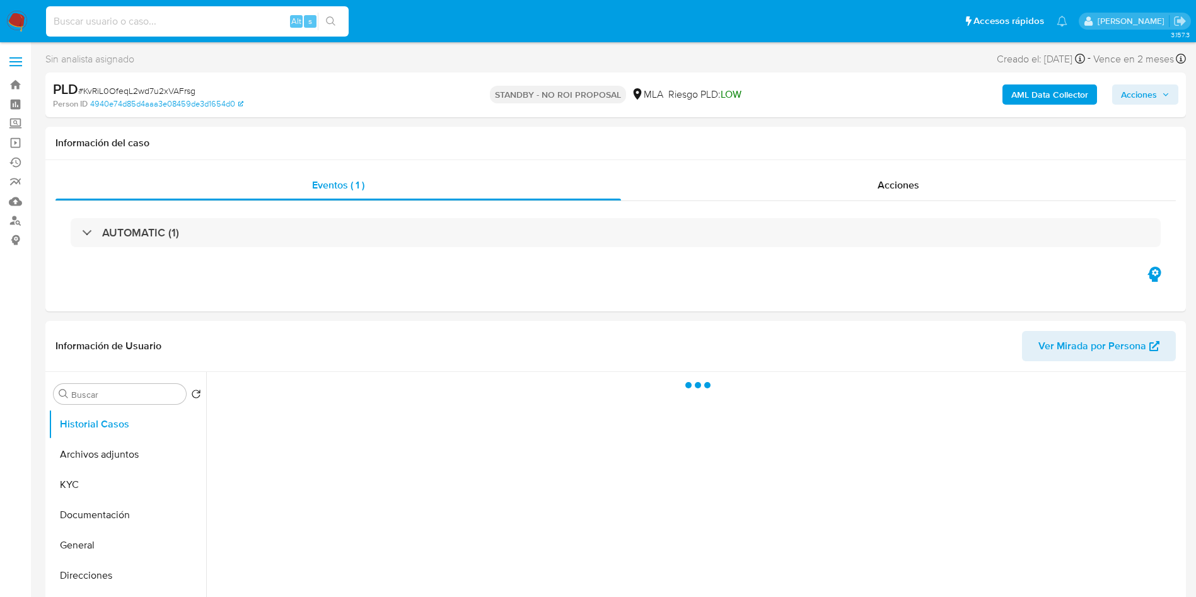
paste input "crv8nImso2WZRqR2xVrjvBLv"
type input "crv8nImso2WZRqR2xVrjvBLv"
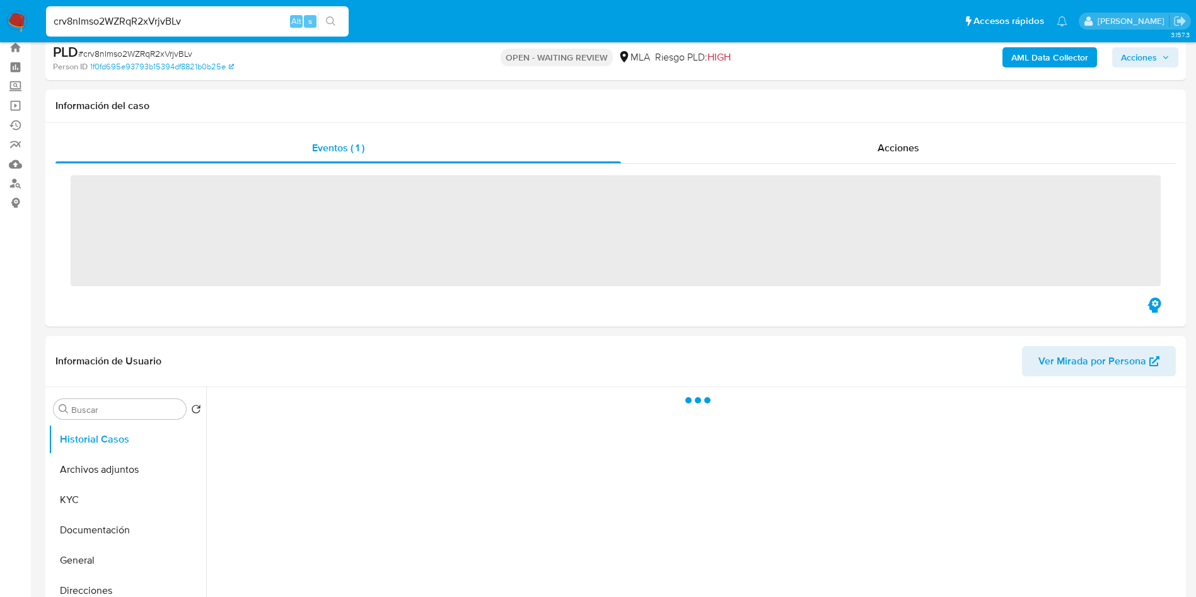
scroll to position [95, 0]
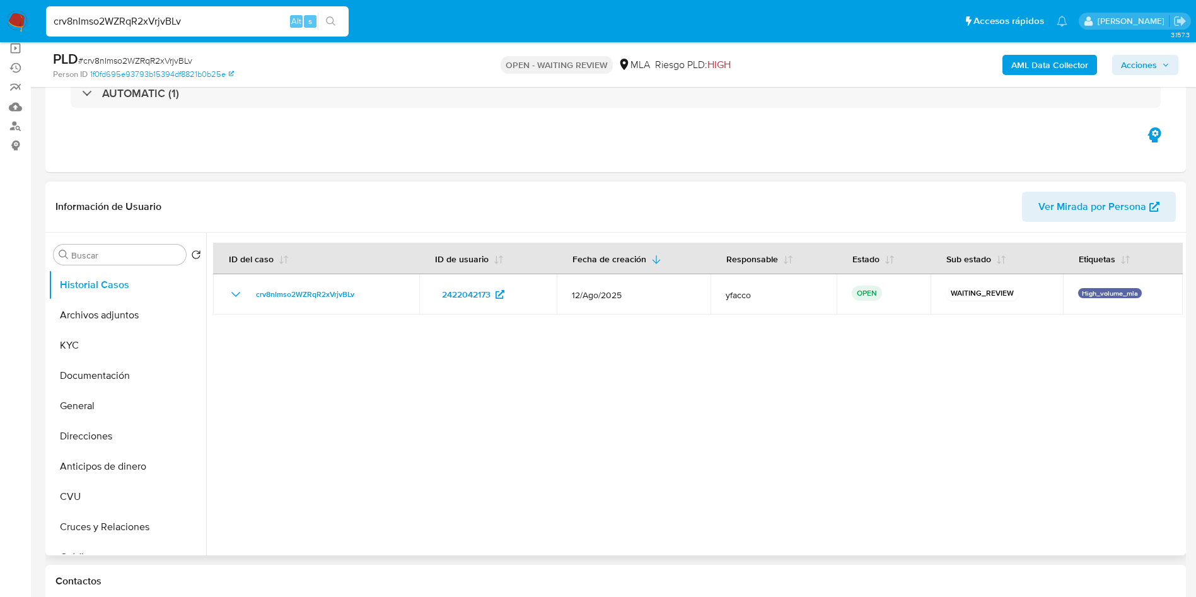
select select "10"
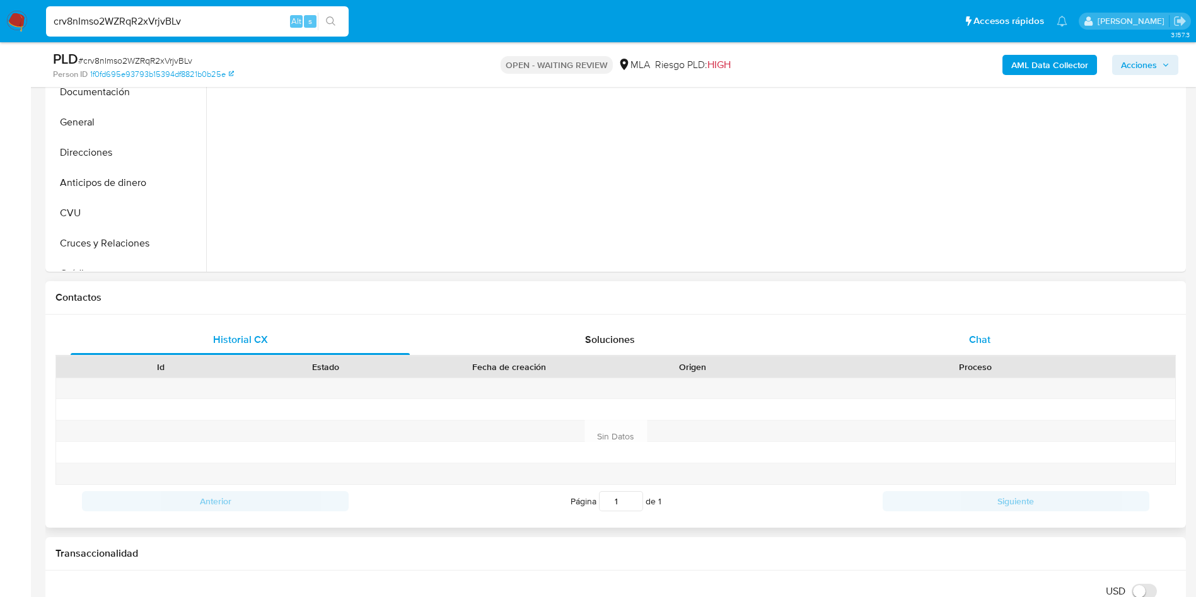
click at [955, 344] on div "Chat" at bounding box center [979, 340] width 339 height 30
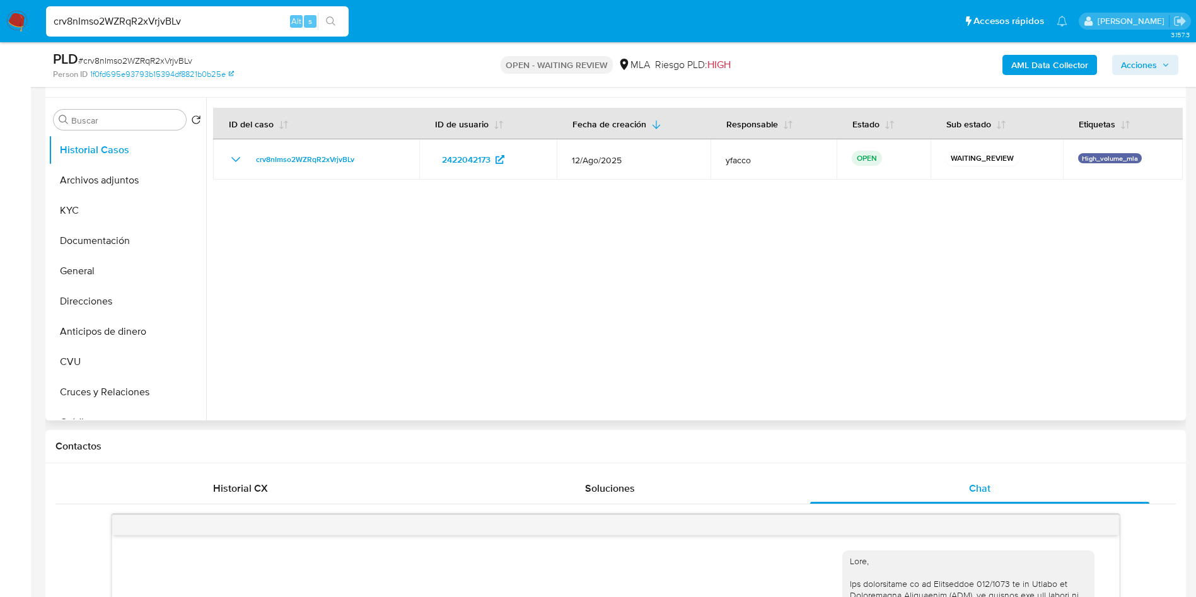
scroll to position [189, 0]
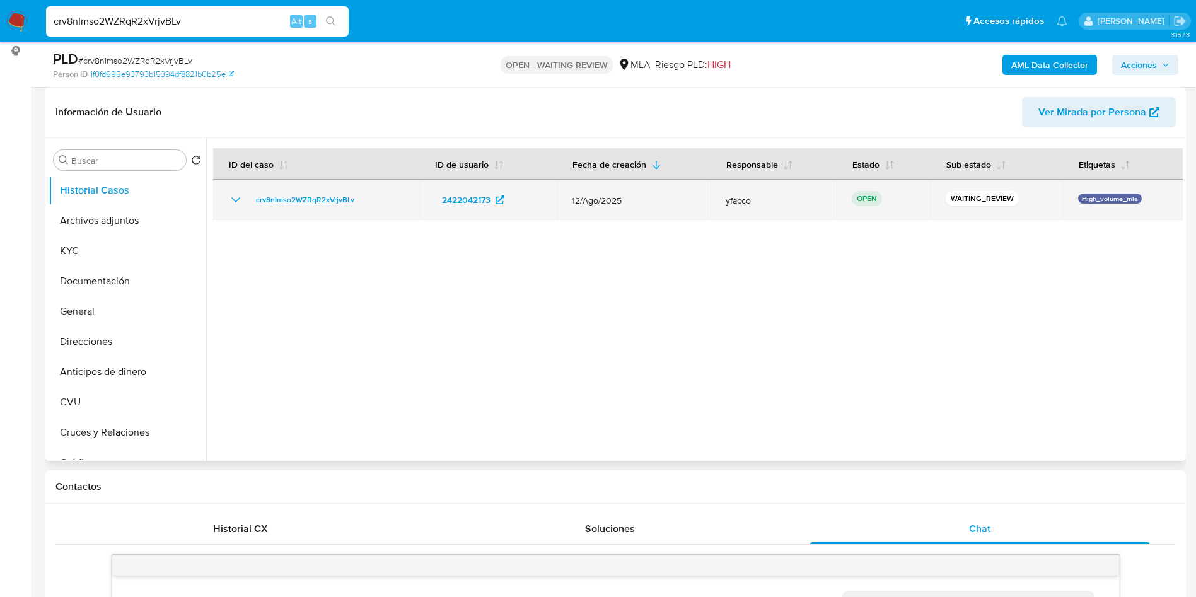
click at [248, 191] on td "crv8nImso2WZRqR2xVrjvBLv" at bounding box center [316, 200] width 206 height 40
drag, startPoint x: 248, startPoint y: 202, endPoint x: 378, endPoint y: 204, distance: 130.5
click at [378, 204] on div "crv8nImso2WZRqR2xVrjvBLv" at bounding box center [316, 199] width 176 height 15
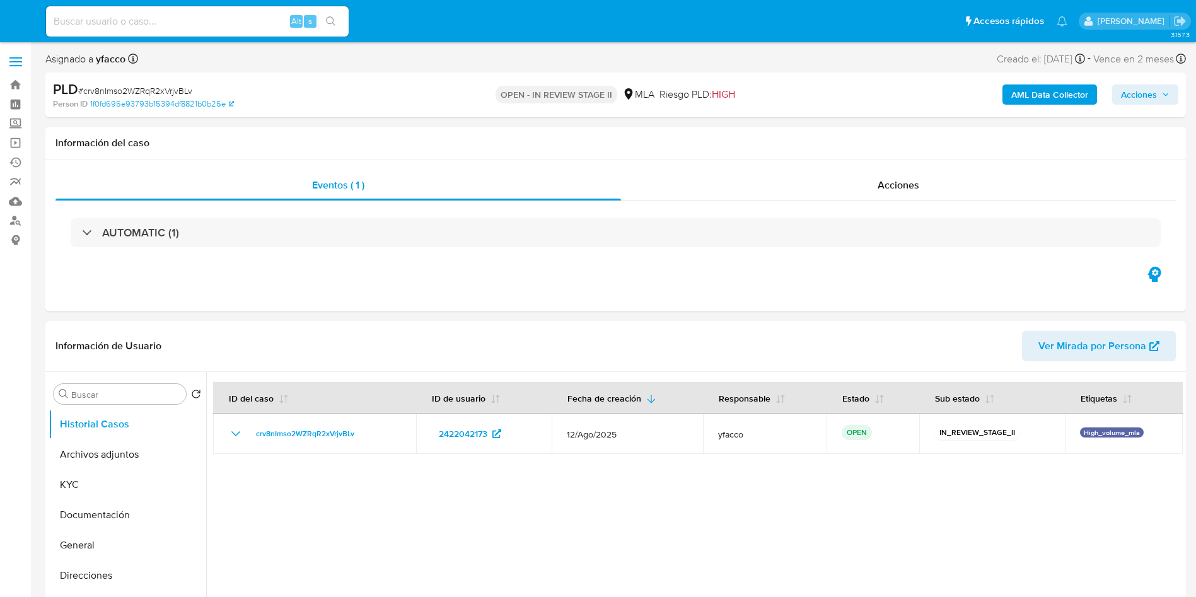
select select "10"
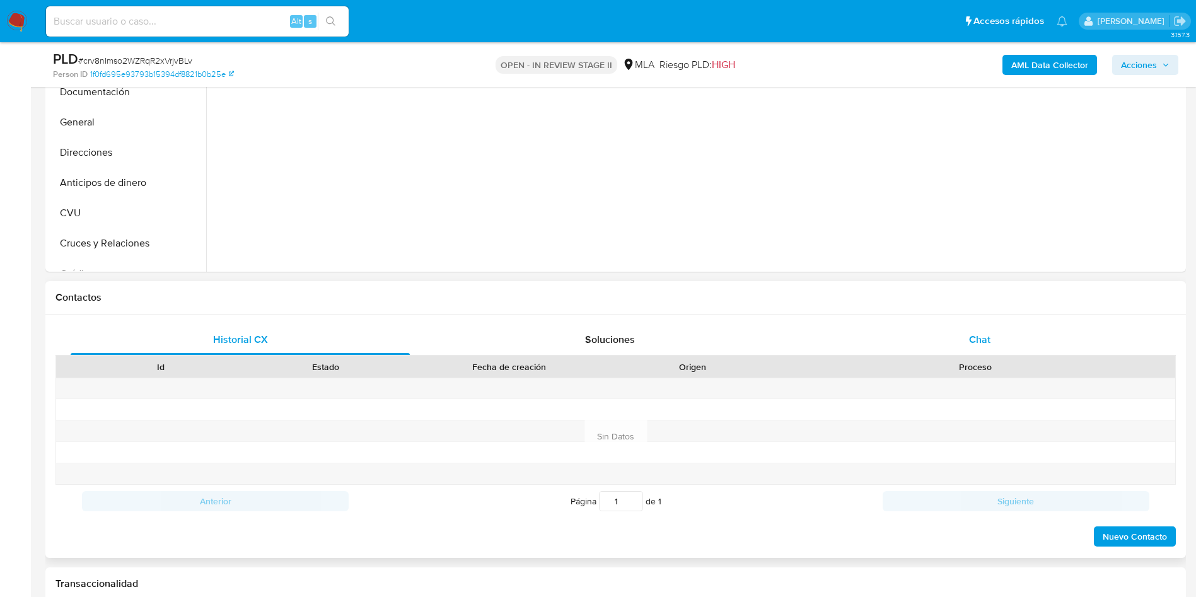
click at [996, 337] on div "Chat" at bounding box center [979, 340] width 339 height 30
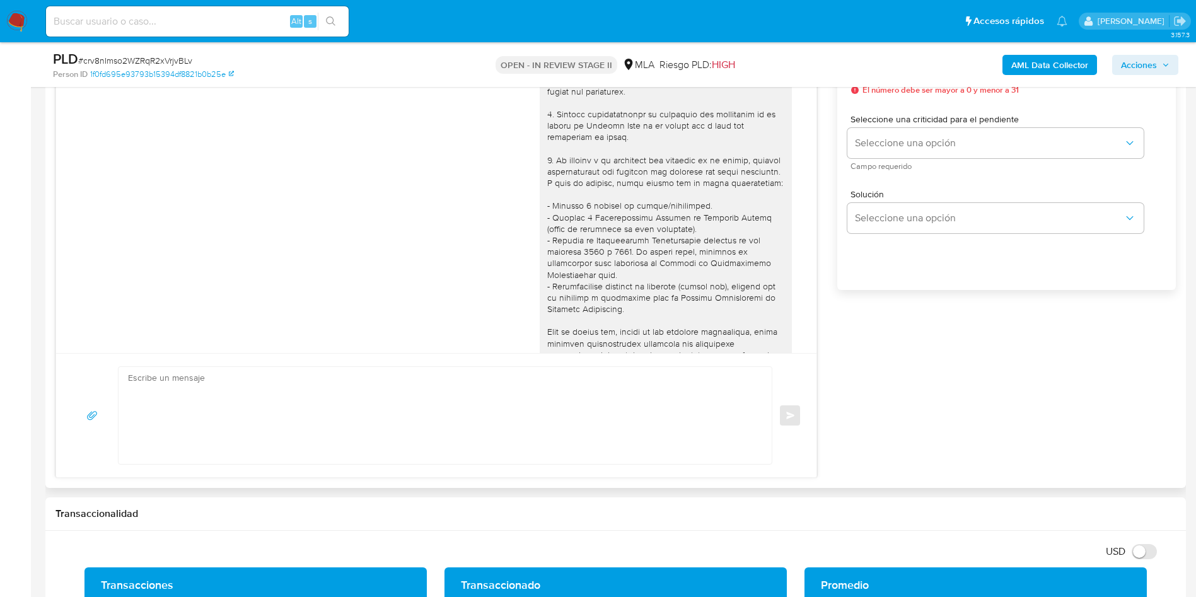
scroll to position [431, 0]
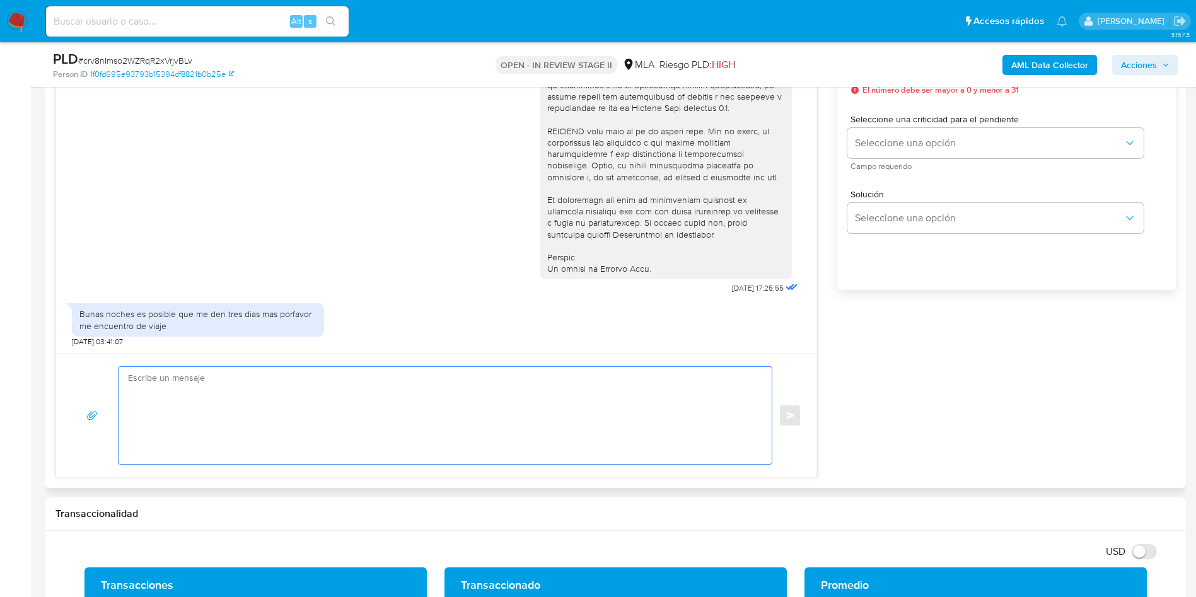
paste textarea "Hola XXX, esperamos que te encuentres muy bien. Te consultamos si tuviste oport…"
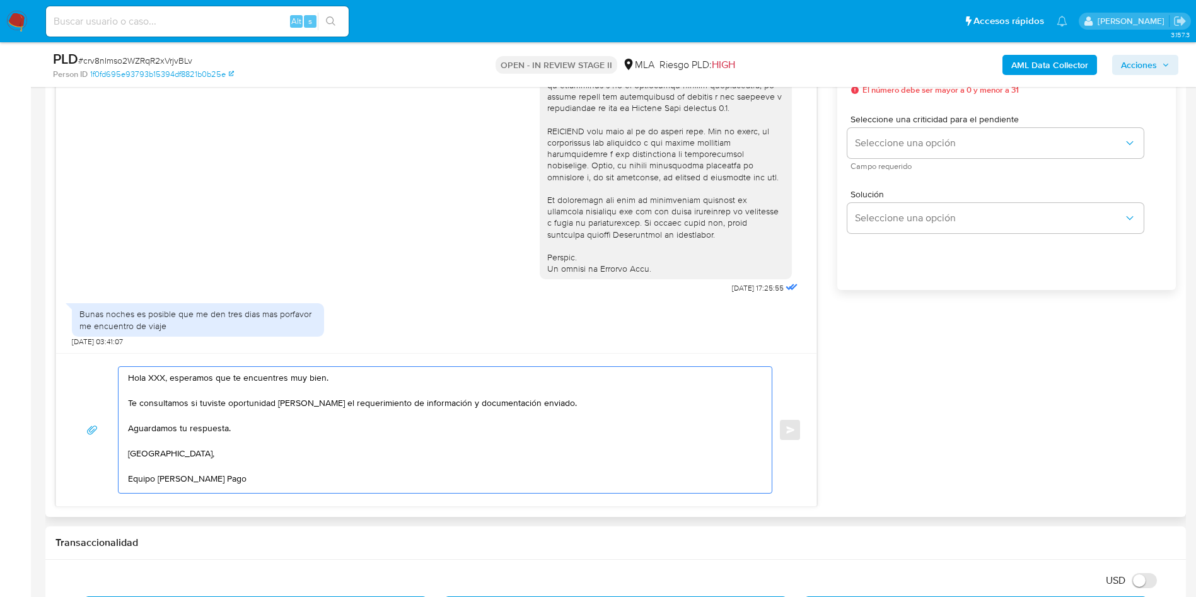
click at [156, 373] on textarea "Hola XXX, esperamos que te encuentres muy bien. Te consultamos si tuviste oport…" at bounding box center [442, 430] width 628 height 126
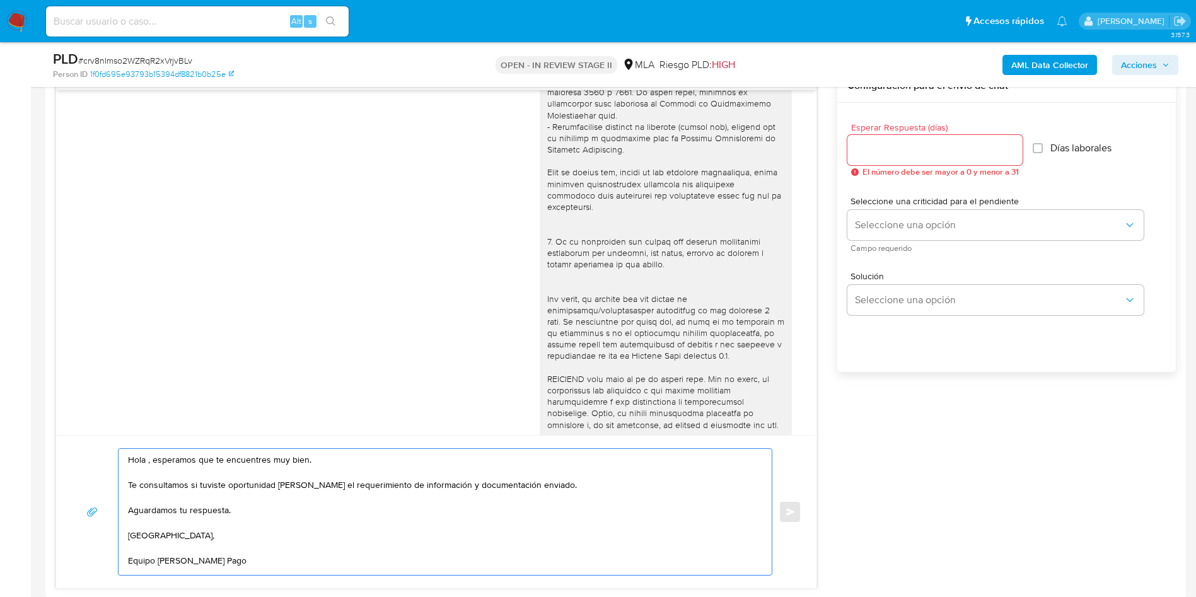
scroll to position [568, 0]
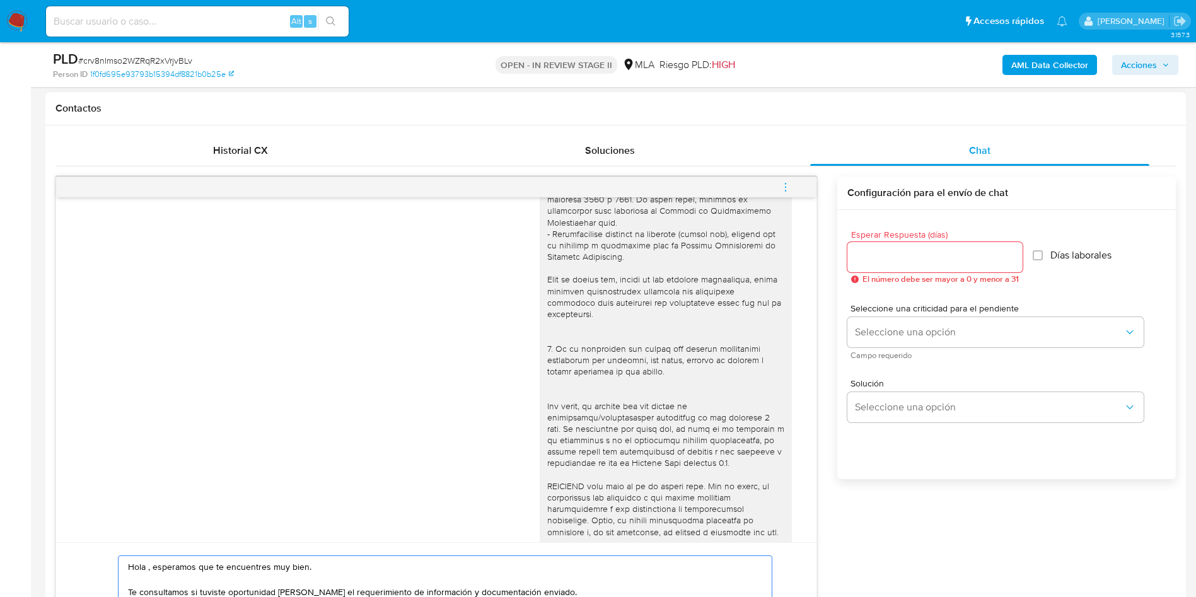
type textarea "Hola , esperamos que te encuentres muy bien. Te consultamos si tuviste oportuni…"
click at [928, 256] on input "Esperar Respuesta (días)" at bounding box center [935, 257] width 175 height 16
type input "2"
type input "1"
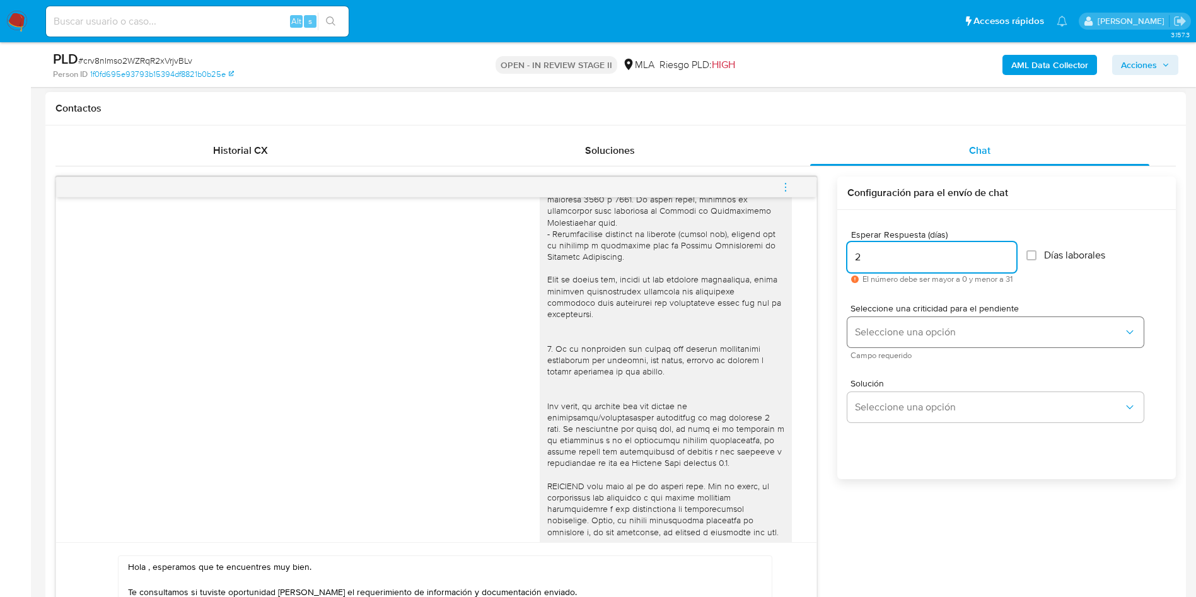
type input "2"
click at [895, 339] on button "Seleccione una opción" at bounding box center [996, 332] width 296 height 30
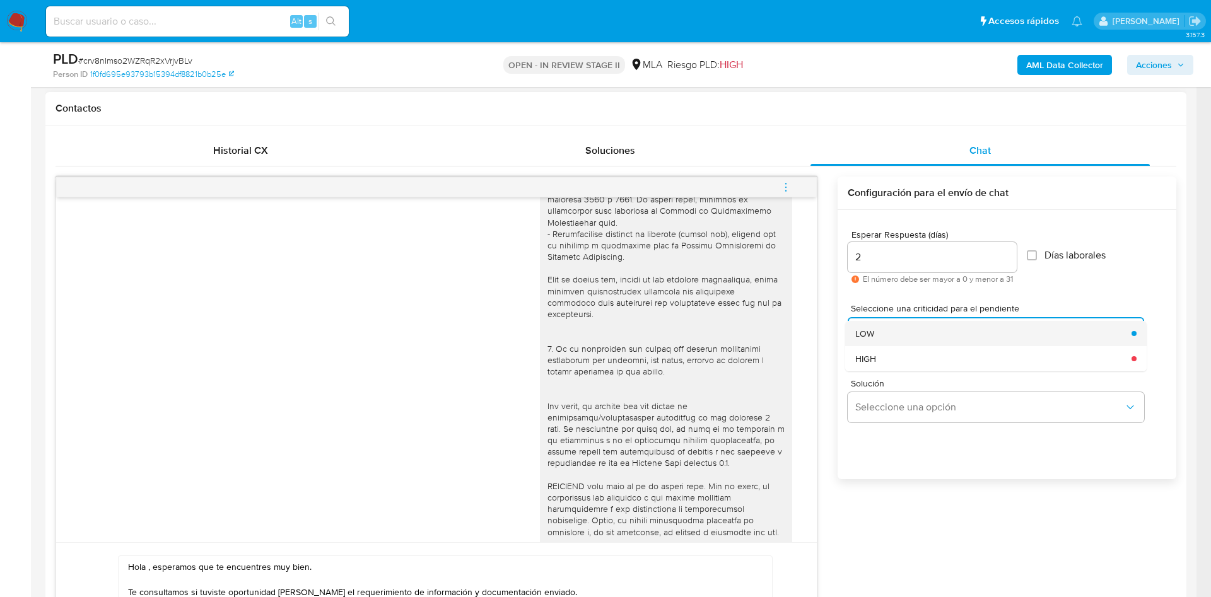
click at [897, 339] on div "LOW" at bounding box center [989, 333] width 269 height 25
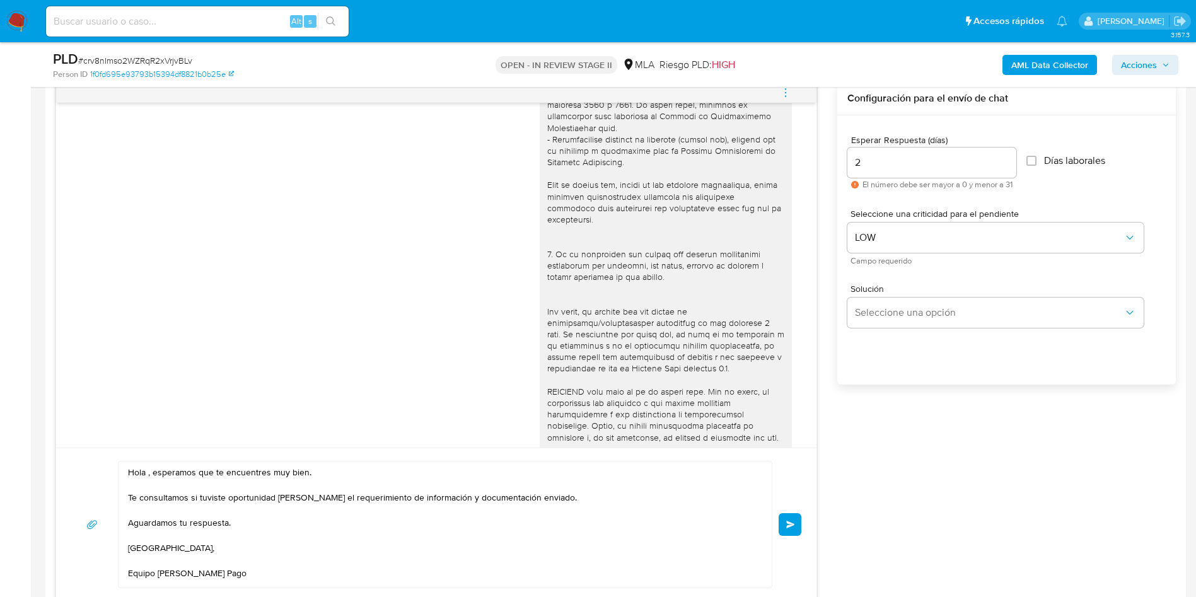
click at [792, 532] on button "Enviar" at bounding box center [790, 524] width 23 height 23
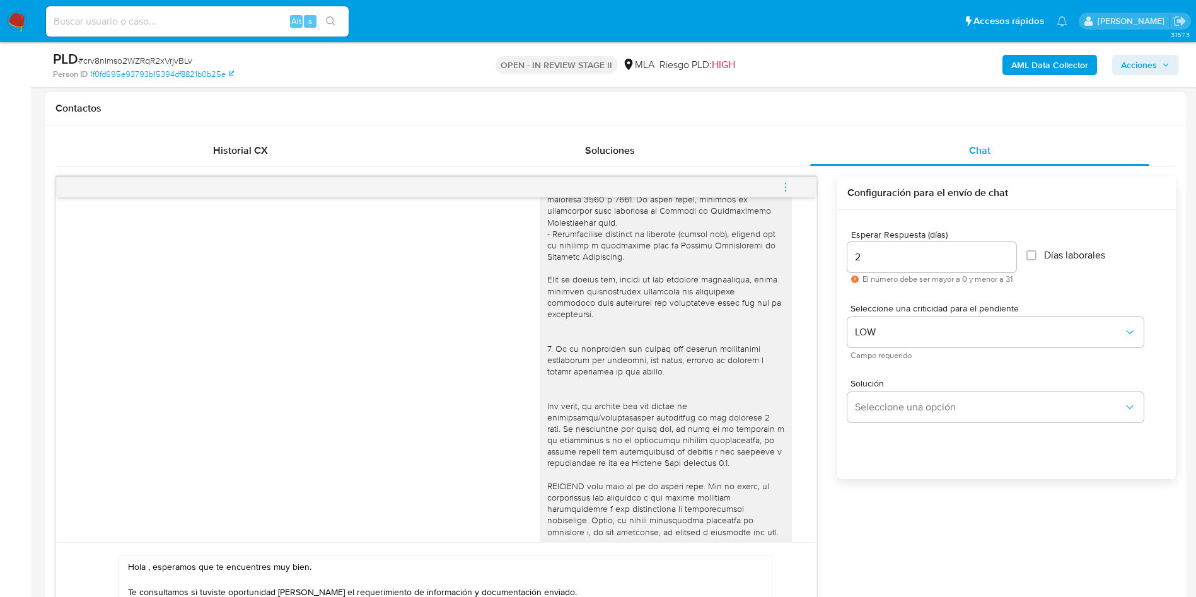
click at [794, 192] on button "menu-action" at bounding box center [786, 187] width 42 height 30
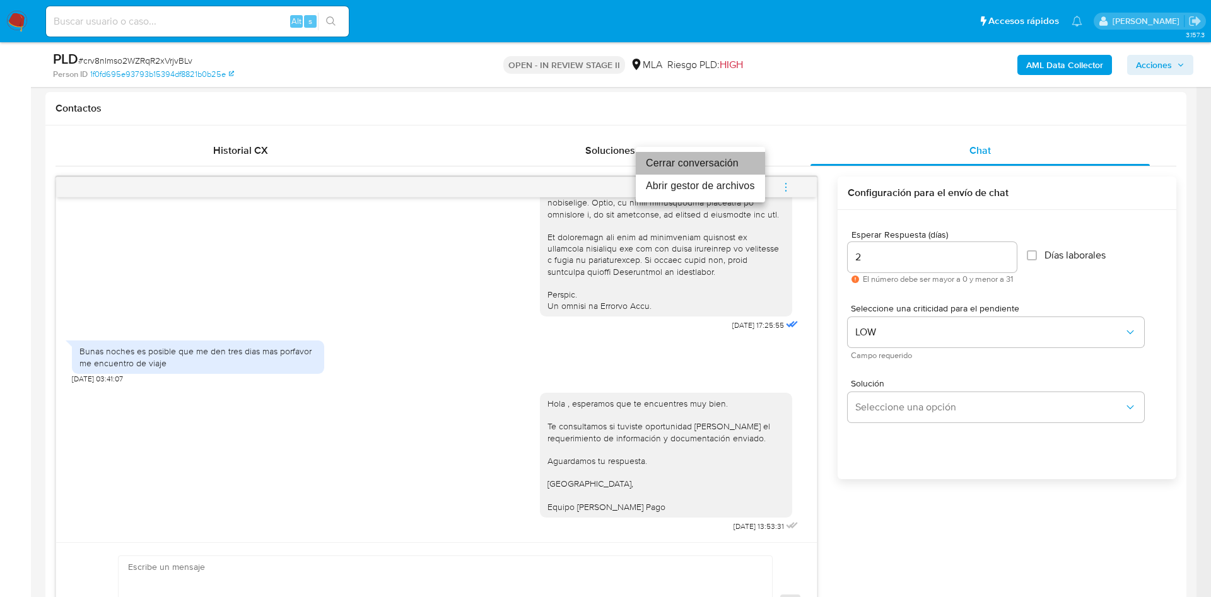
click at [698, 168] on li "Cerrar conversación" at bounding box center [700, 163] width 129 height 23
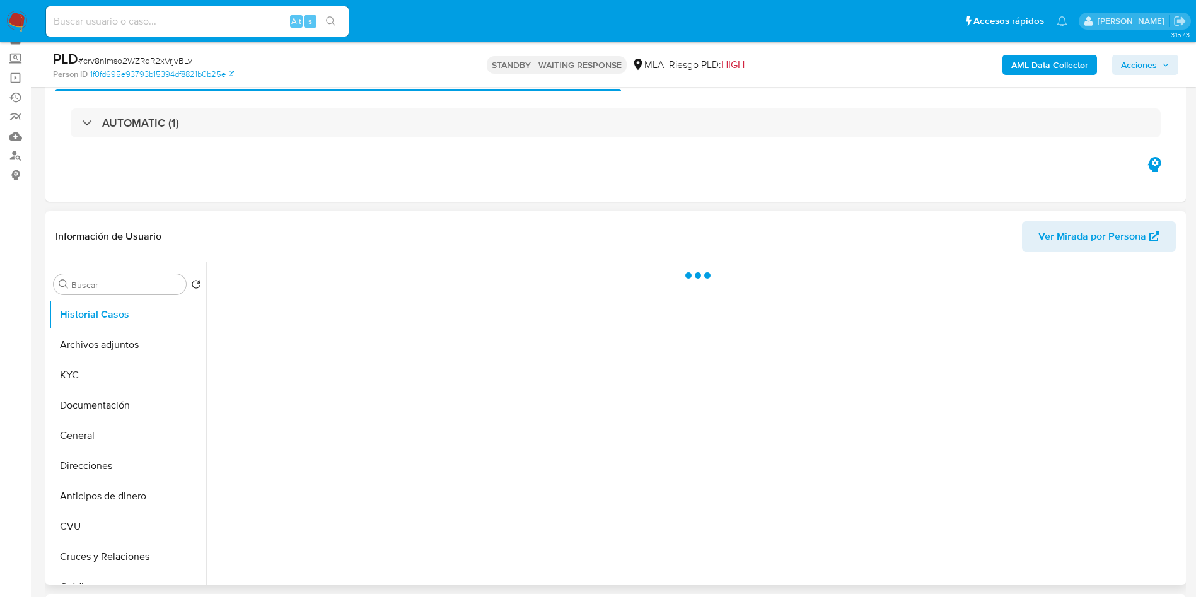
scroll to position [95, 0]
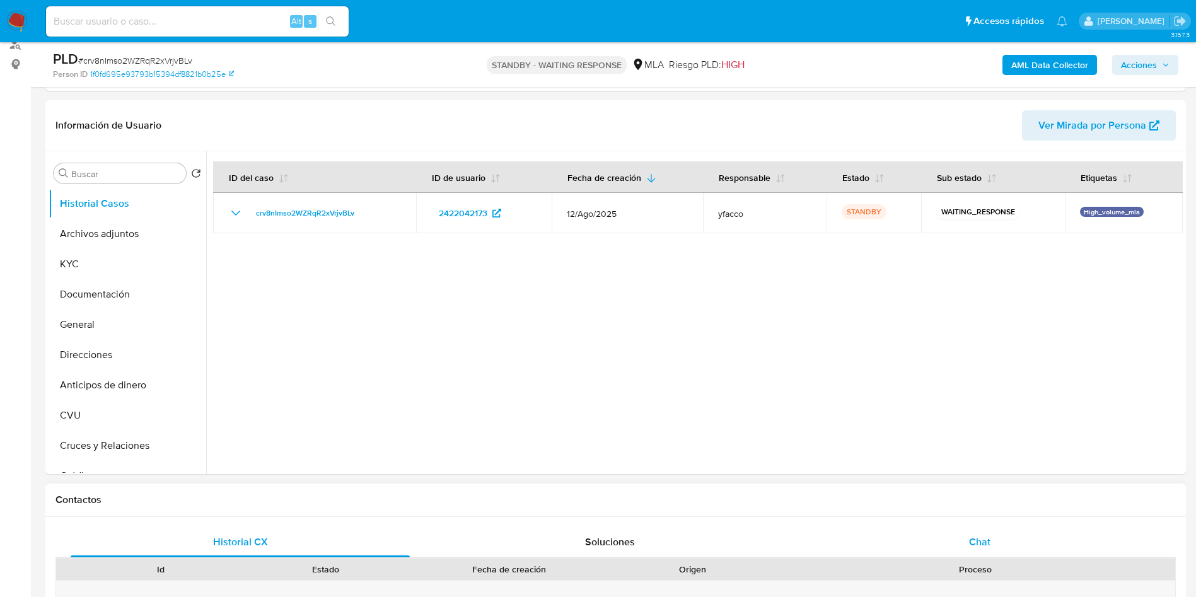
select select "10"
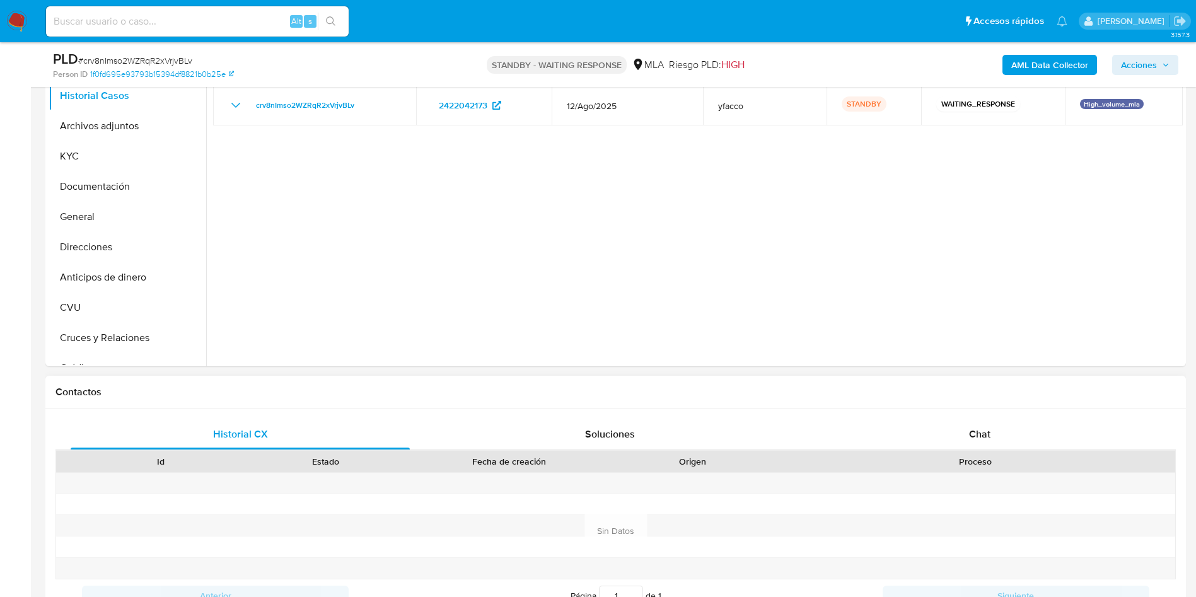
click at [970, 434] on span "Chat" at bounding box center [979, 434] width 21 height 15
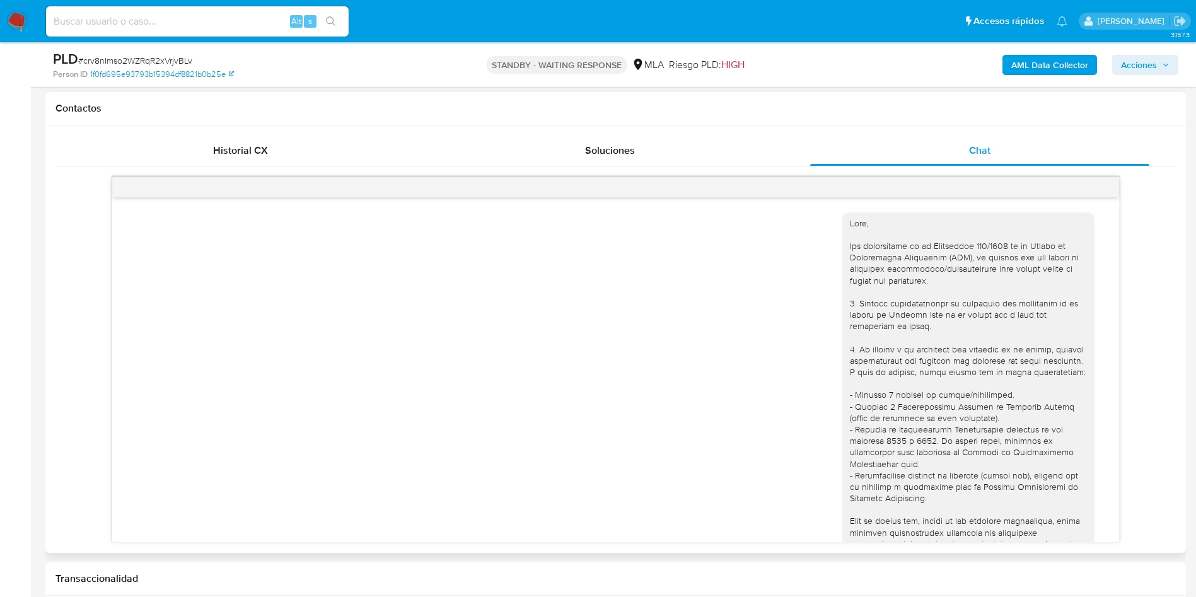
scroll to position [582, 0]
